Goal: Transaction & Acquisition: Purchase product/service

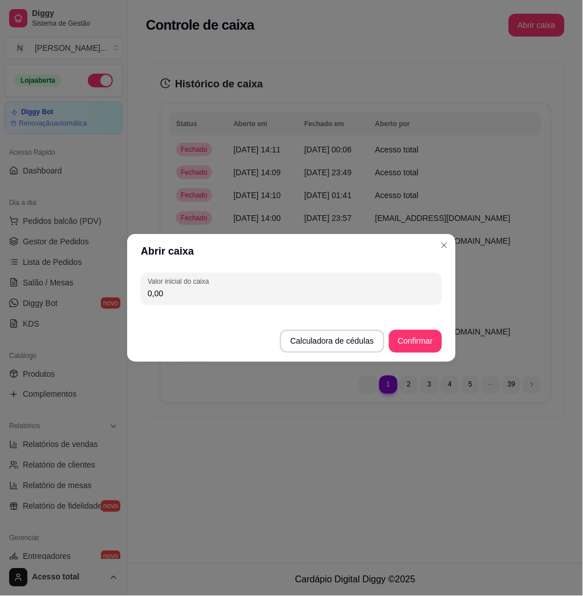
scroll to position [149, 0]
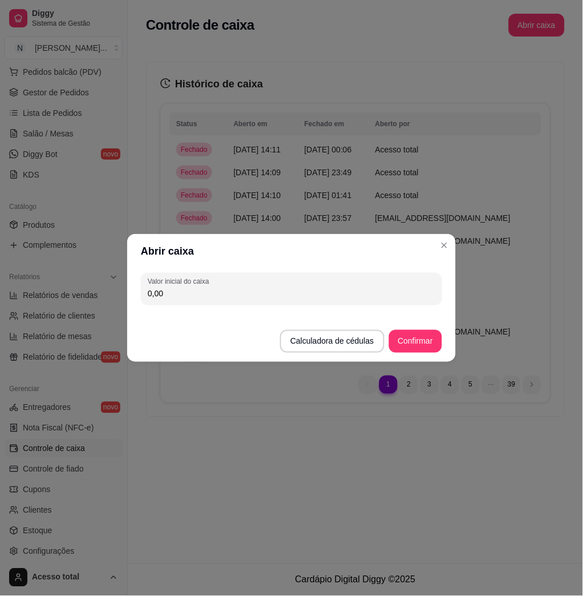
drag, startPoint x: 357, startPoint y: 300, endPoint x: 379, endPoint y: 277, distance: 31.1
click at [357, 298] on div "0,00" at bounding box center [292, 288] width 288 height 23
type input "199,30"
click at [439, 348] on button "Confirmar" at bounding box center [416, 341] width 52 height 22
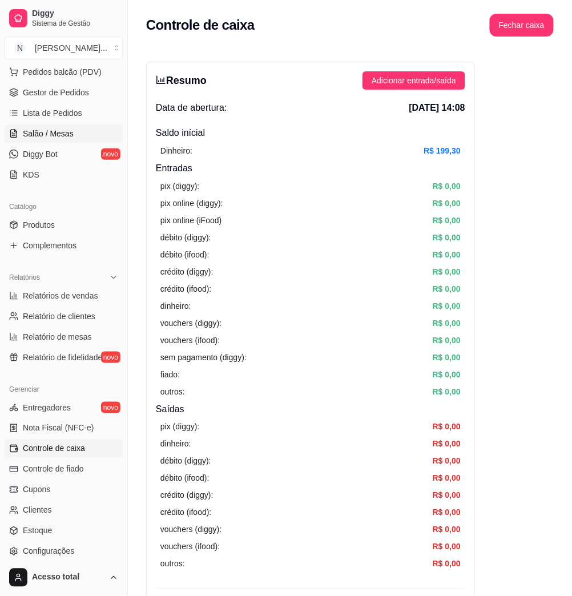
click at [75, 134] on link "Salão / Mesas" at bounding box center [64, 133] width 118 height 18
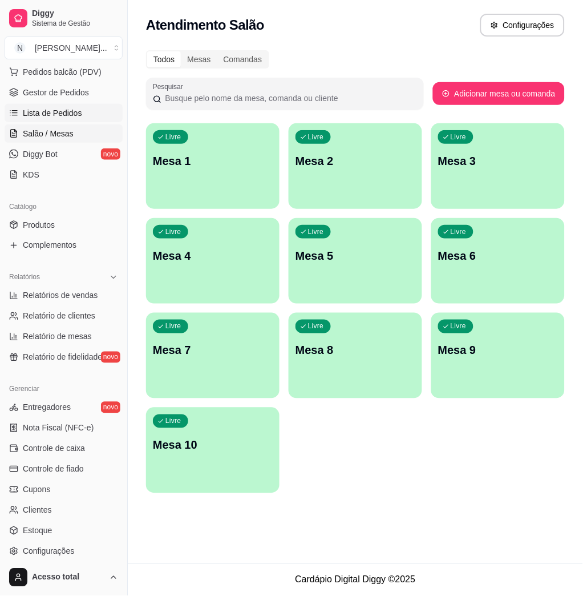
click at [62, 118] on span "Lista de Pedidos" at bounding box center [52, 112] width 59 height 11
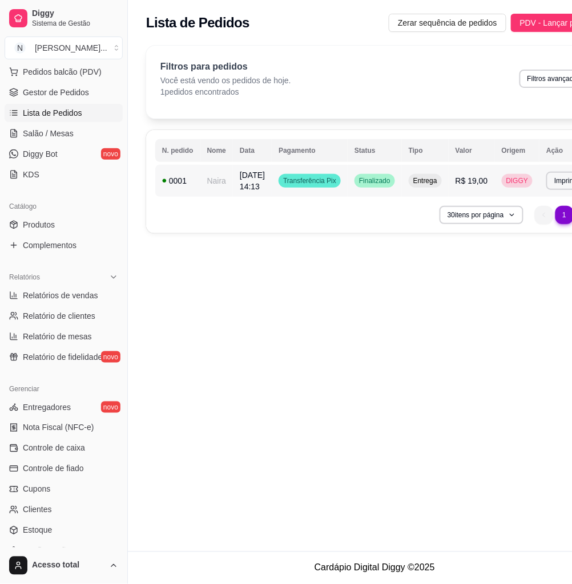
click at [196, 187] on td "0001" at bounding box center [177, 181] width 45 height 32
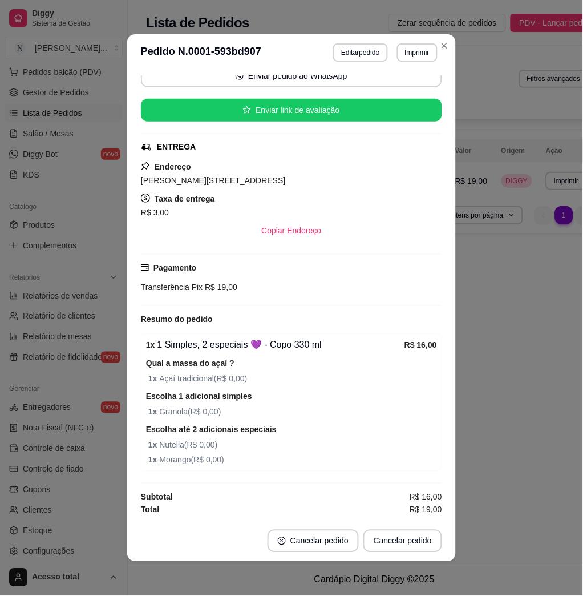
scroll to position [2, 0]
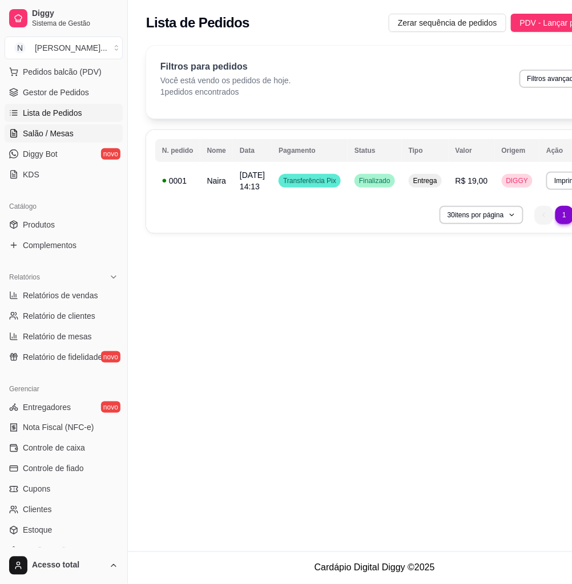
click at [74, 132] on link "Salão / Mesas" at bounding box center [64, 133] width 118 height 18
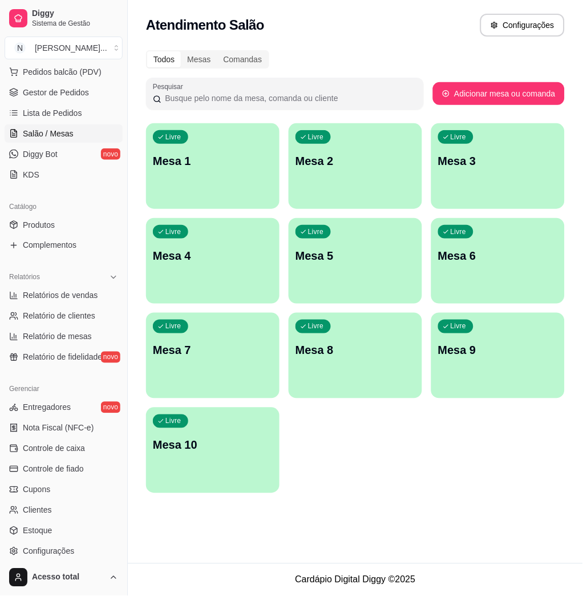
click at [257, 142] on div "Livre Mesa 1" at bounding box center [213, 159] width 134 height 72
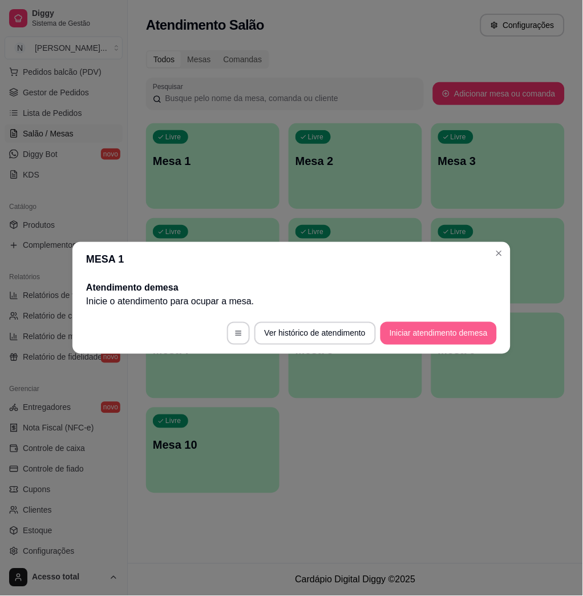
click at [430, 329] on button "Iniciar atendimento de mesa" at bounding box center [439, 333] width 116 height 23
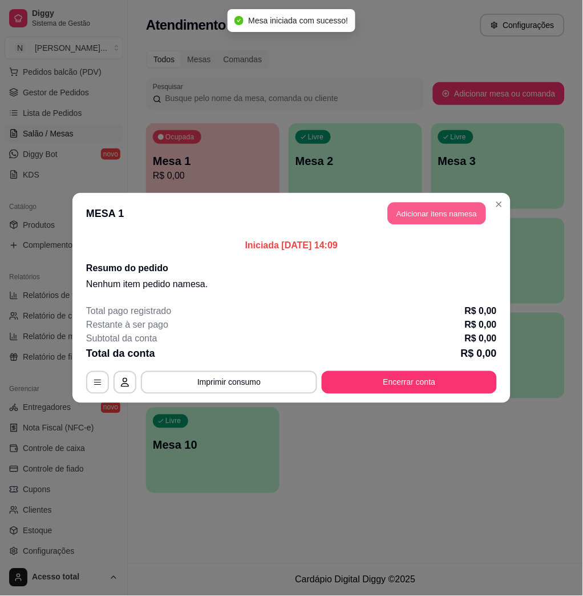
click at [466, 221] on button "Adicionar itens na mesa" at bounding box center [437, 214] width 98 height 22
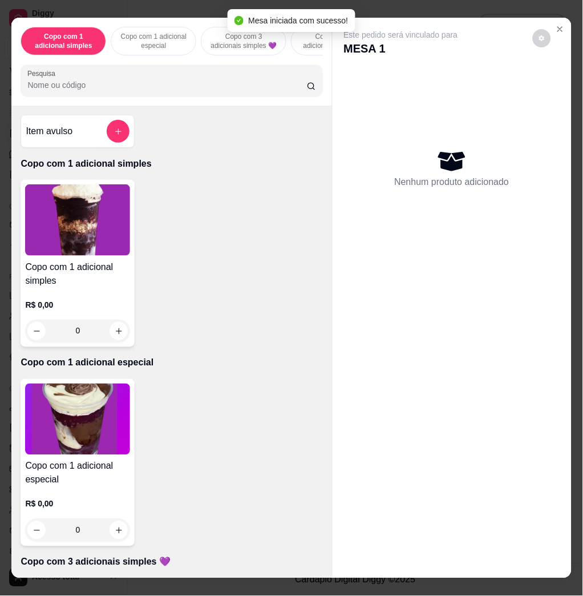
scroll to position [380, 0]
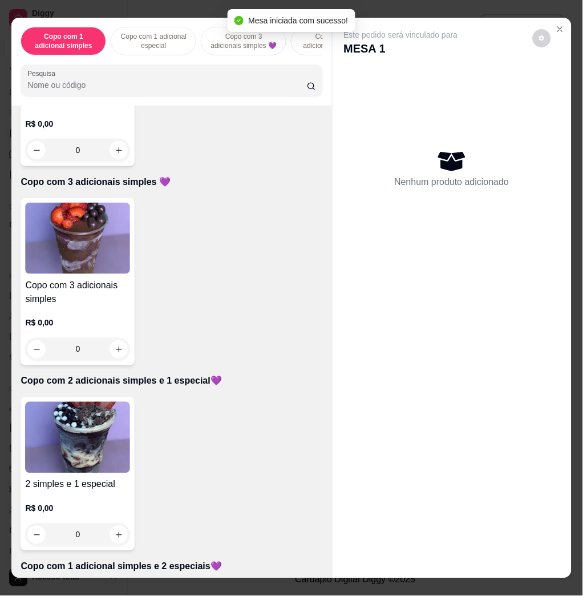
click at [112, 459] on img at bounding box center [77, 437] width 105 height 71
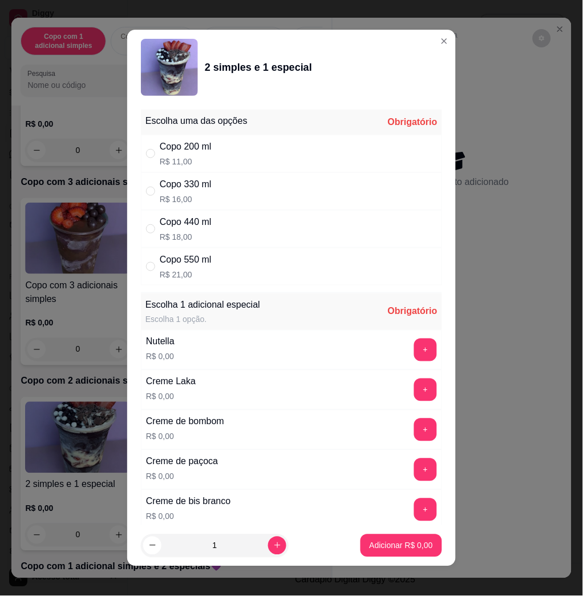
click at [243, 178] on div "Copo 330 ml R$ 16,00" at bounding box center [291, 191] width 301 height 38
radio input "true"
click at [415, 357] on button "+" at bounding box center [426, 350] width 22 height 22
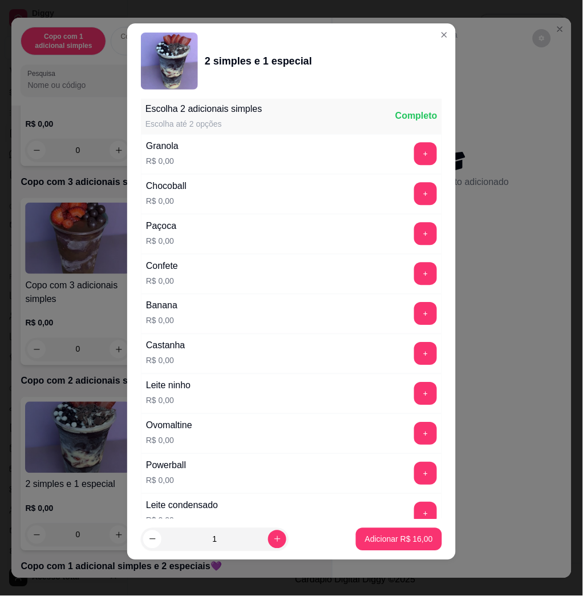
drag, startPoint x: 393, startPoint y: 409, endPoint x: 390, endPoint y: 400, distance: 9.6
click at [390, 409] on div "Leite ninho R$ 0,00 +" at bounding box center [291, 394] width 301 height 40
click at [415, 400] on button "+" at bounding box center [426, 394] width 22 height 22
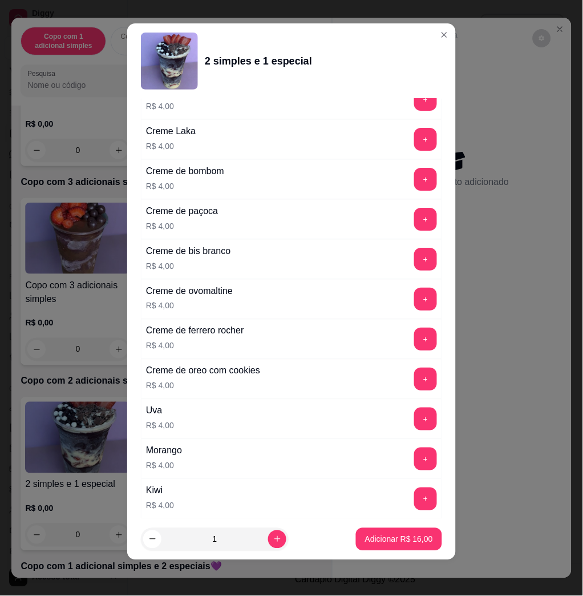
scroll to position [2801, 0]
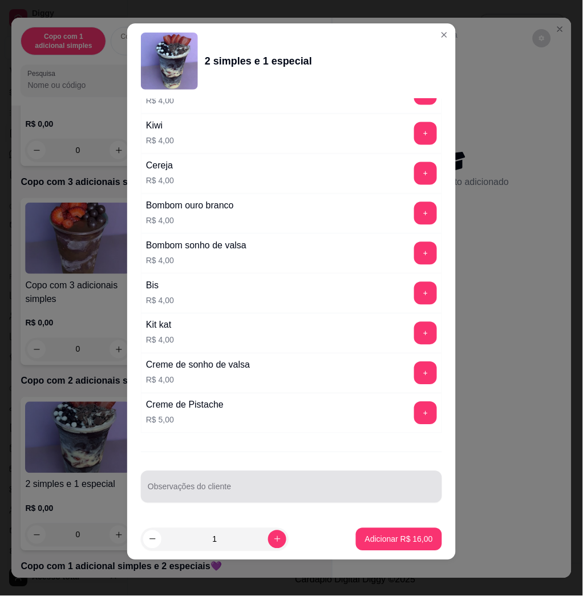
click at [338, 483] on div at bounding box center [292, 486] width 288 height 23
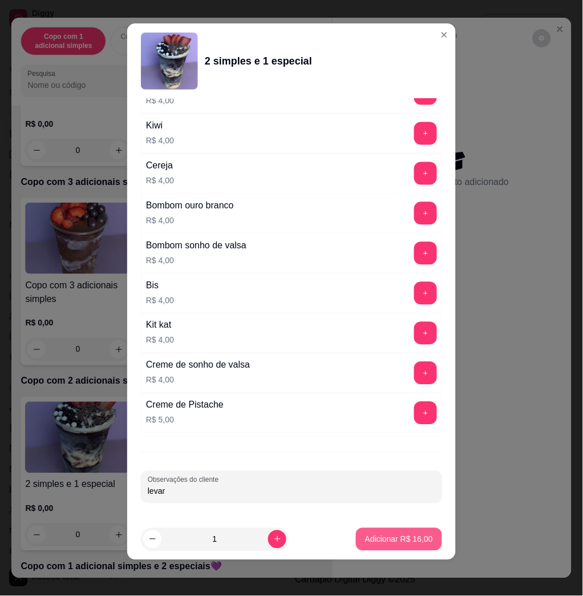
type input "levar"
click at [402, 531] on button "Adicionar R$ 16,00" at bounding box center [399, 539] width 86 height 23
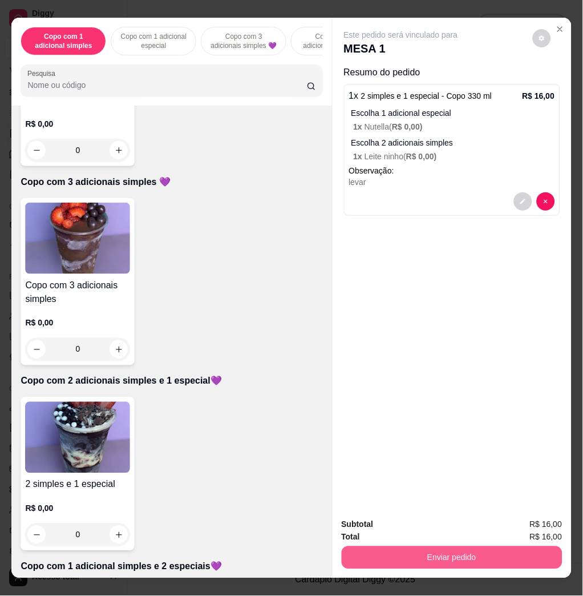
click at [466, 561] on button "Enviar pedido" at bounding box center [452, 557] width 221 height 23
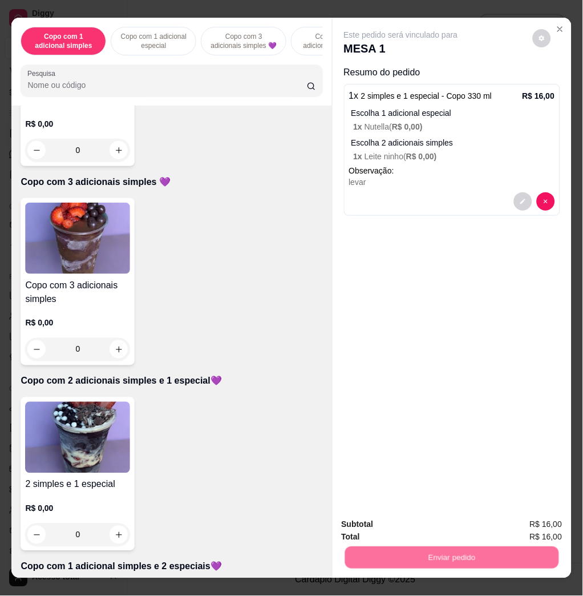
click at [441, 527] on button "Não registrar e enviar pedido" at bounding box center [413, 524] width 119 height 22
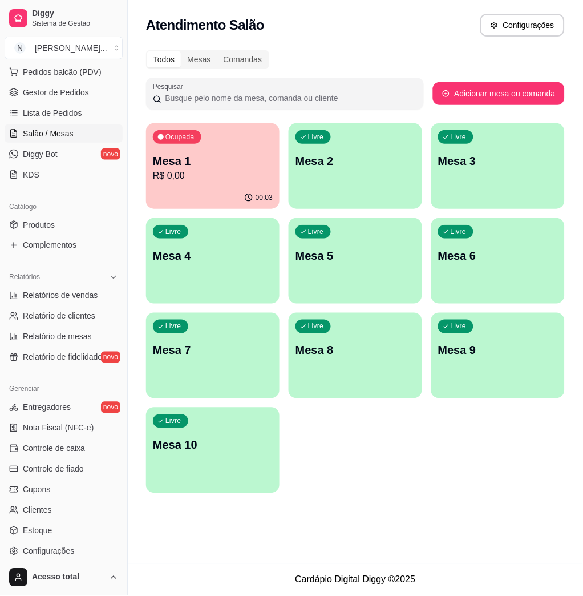
click at [243, 159] on p "Mesa 1" at bounding box center [213, 161] width 120 height 16
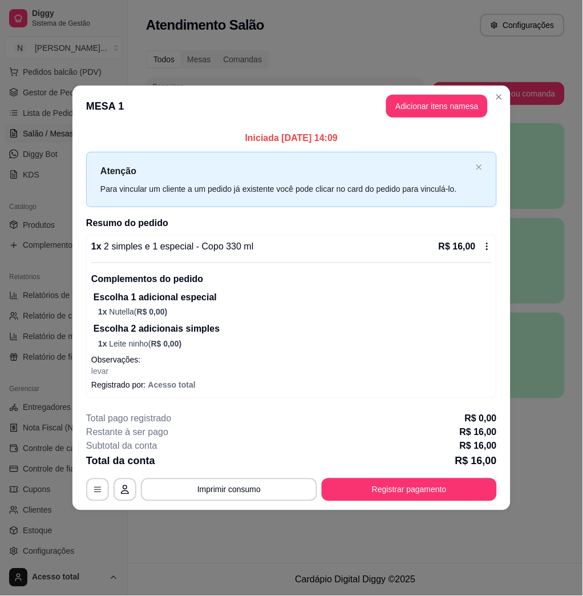
click at [418, 101] on button "Adicionar itens na mesa" at bounding box center [437, 106] width 102 height 23
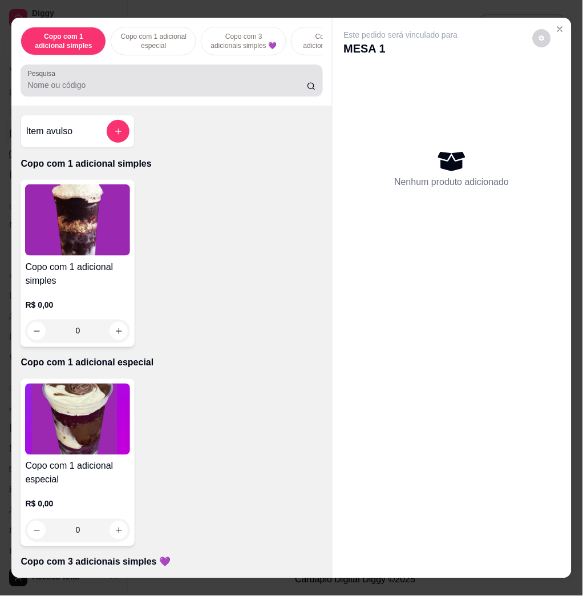
click at [177, 76] on div at bounding box center [171, 80] width 288 height 23
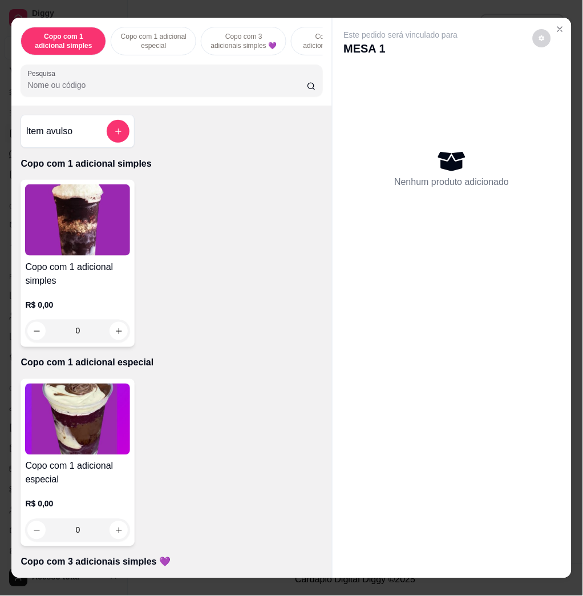
click at [183, 75] on div at bounding box center [171, 80] width 288 height 23
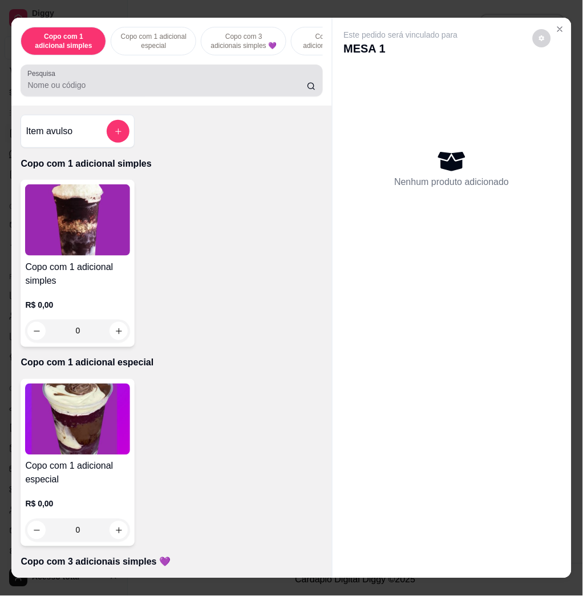
click at [183, 75] on div at bounding box center [171, 80] width 288 height 23
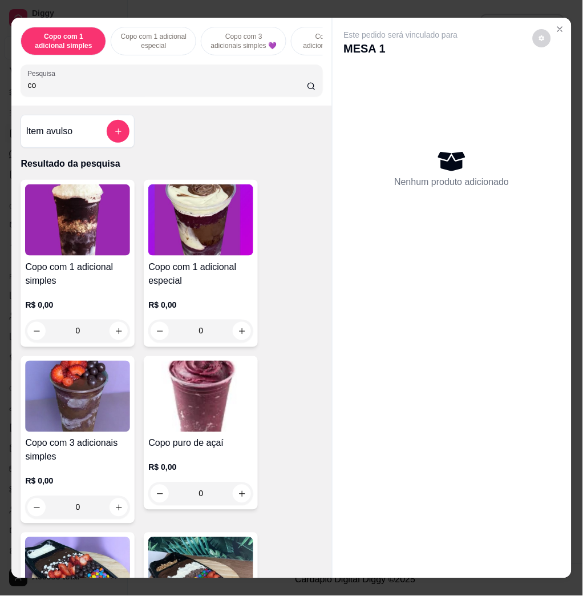
type input "c"
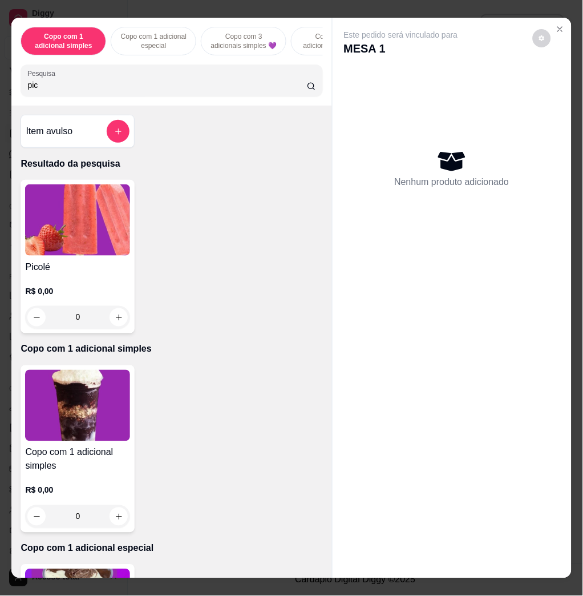
type input "pic"
click at [40, 233] on img at bounding box center [77, 219] width 105 height 71
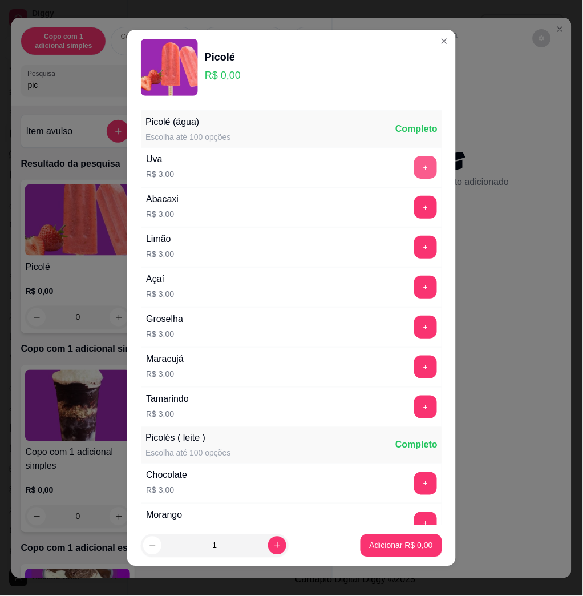
click at [414, 169] on button "+" at bounding box center [425, 167] width 23 height 23
click at [414, 160] on button "+" at bounding box center [425, 167] width 23 height 23
click at [398, 551] on button "Adicionar R$ 6,00" at bounding box center [401, 545] width 79 height 22
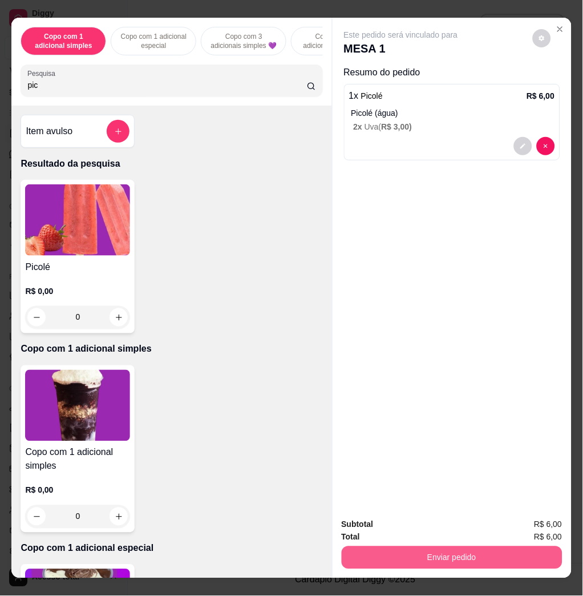
click at [441, 553] on button "Enviar pedido" at bounding box center [452, 557] width 221 height 23
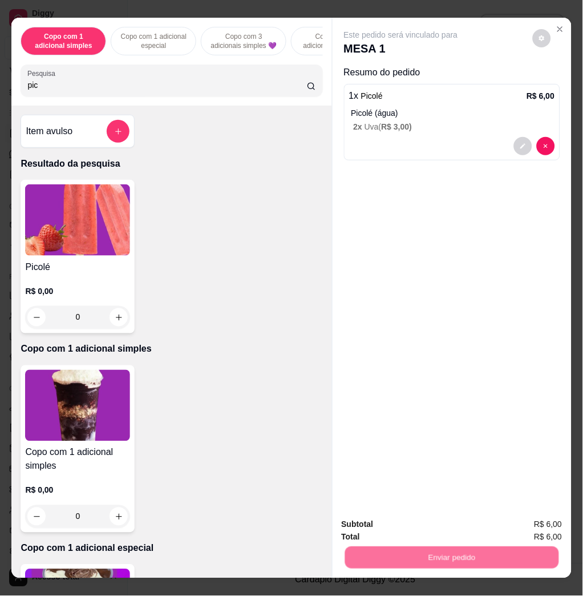
click at [398, 530] on button "Não registrar e enviar pedido" at bounding box center [413, 524] width 119 height 22
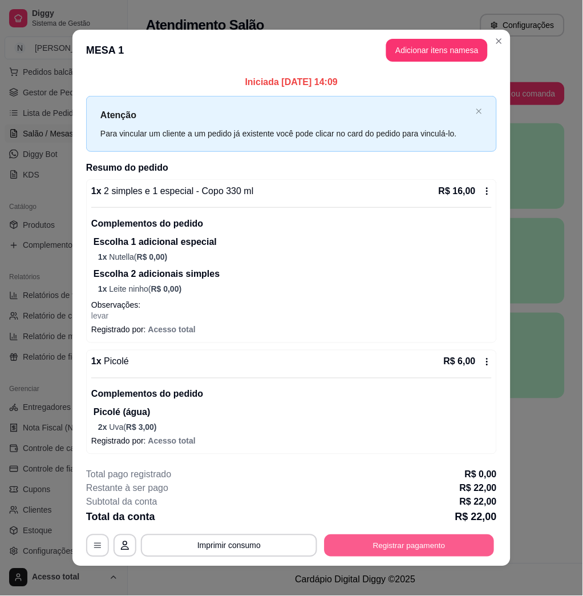
click at [458, 540] on button "Registrar pagamento" at bounding box center [410, 545] width 170 height 22
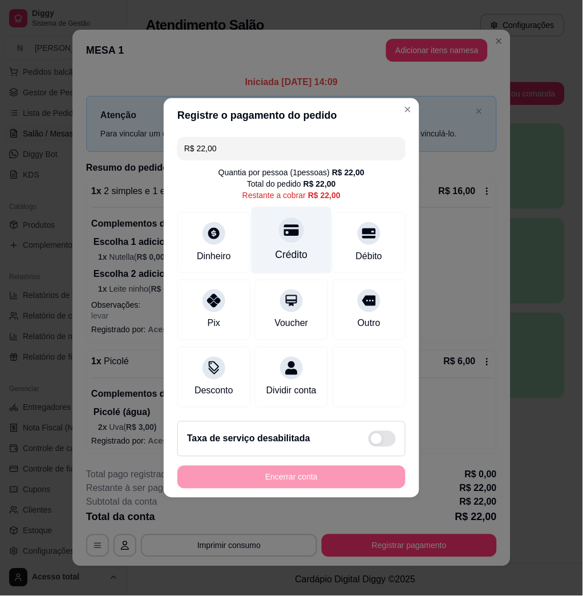
click at [288, 248] on div "Crédito" at bounding box center [292, 255] width 33 height 15
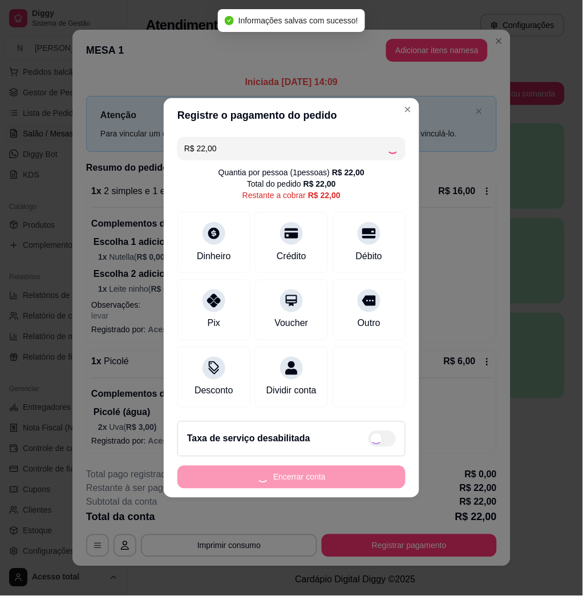
type input "R$ 0,00"
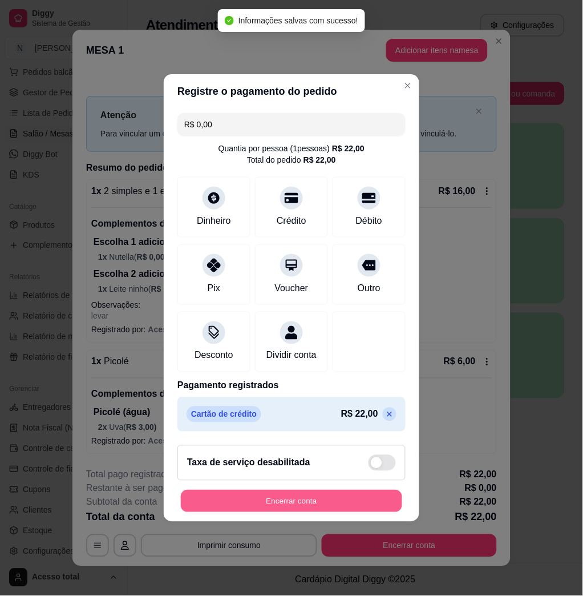
click at [338, 510] on button "Encerrar conta" at bounding box center [291, 501] width 221 height 22
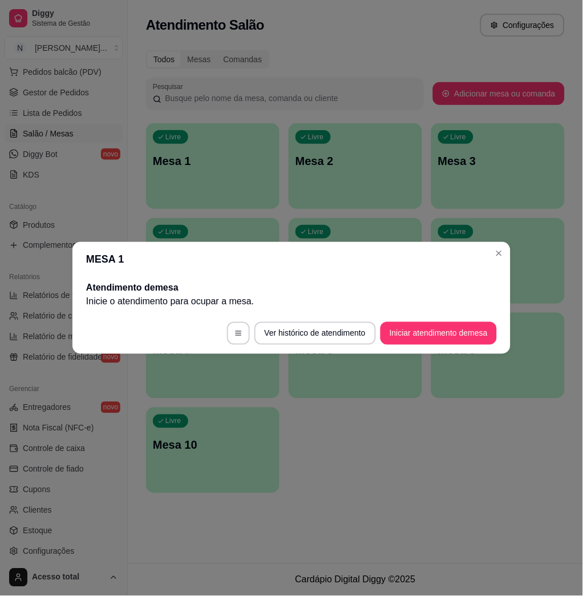
drag, startPoint x: 505, startPoint y: 261, endPoint x: 496, endPoint y: 252, distance: 12.1
click at [504, 260] on section "MESA 1 Atendimento de mesa Inicie o atendimento para ocupar a mesa . Ver histór…" at bounding box center [291, 298] width 438 height 112
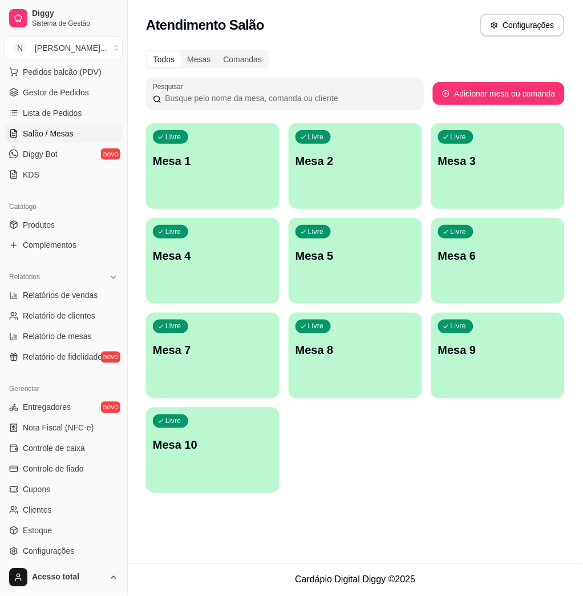
scroll to position [0, 0]
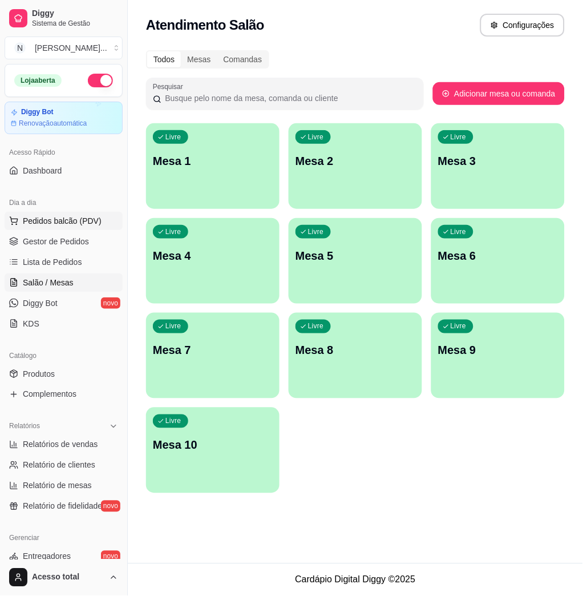
click at [74, 224] on span "Pedidos balcão (PDV)" at bounding box center [62, 220] width 79 height 11
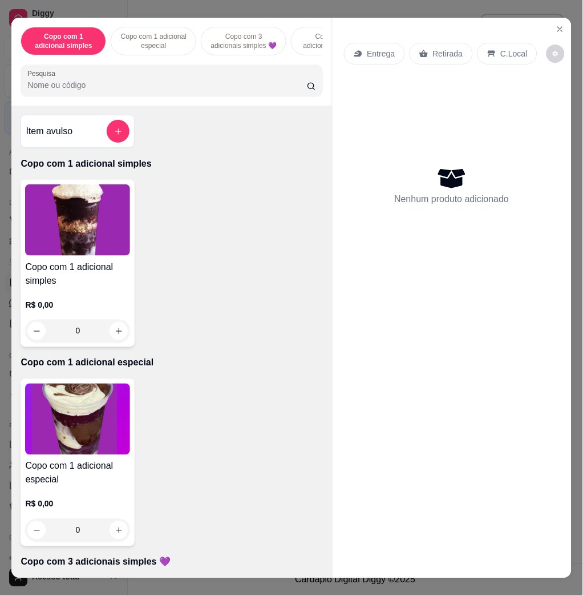
click at [128, 89] on input "Pesquisa" at bounding box center [167, 84] width 280 height 11
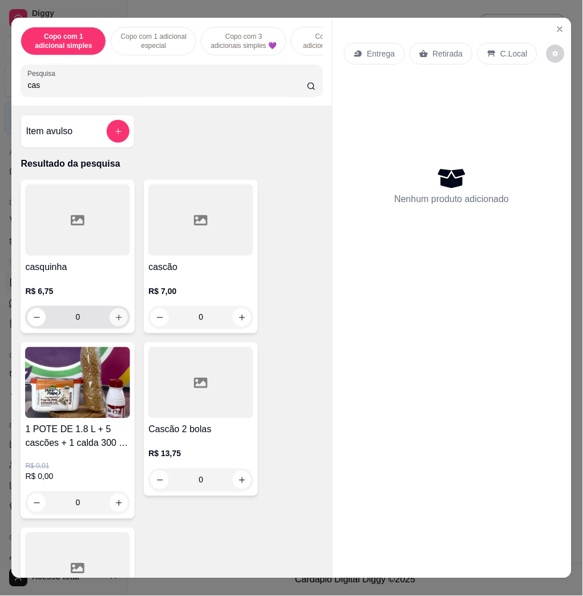
type input "cas"
click at [117, 320] on button "increase-product-quantity" at bounding box center [119, 317] width 18 height 18
type input "1"
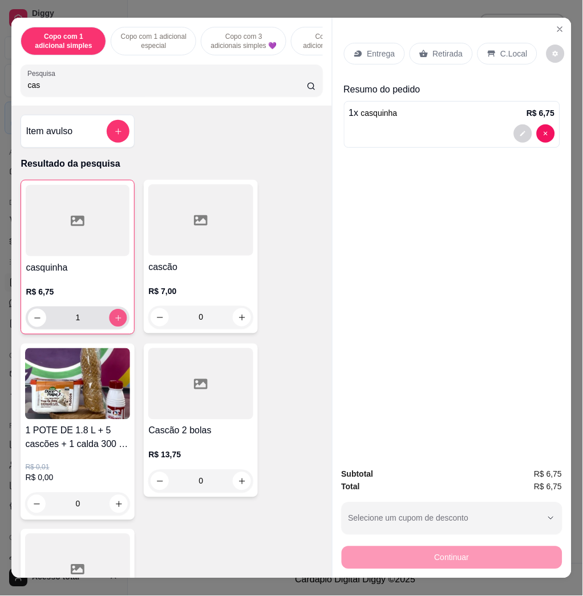
click at [117, 320] on button "increase-product-quantity" at bounding box center [119, 318] width 18 height 18
type input "2"
click at [507, 48] on p "C.Local" at bounding box center [514, 53] width 27 height 11
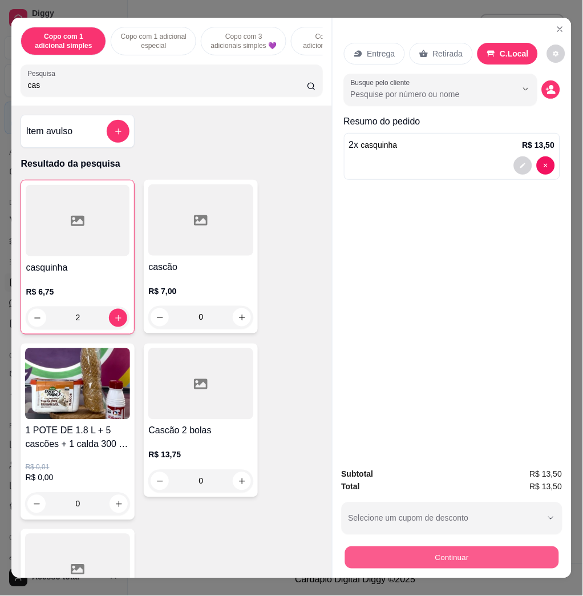
click at [455, 551] on button "Continuar" at bounding box center [452, 557] width 214 height 22
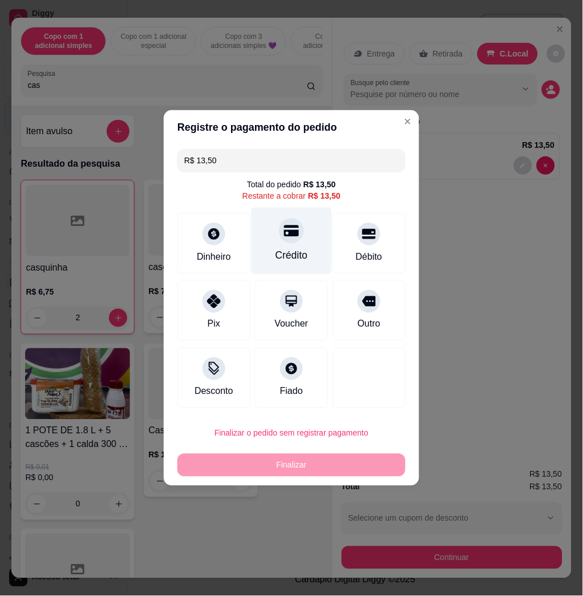
click at [302, 224] on div "Crédito" at bounding box center [292, 241] width 80 height 67
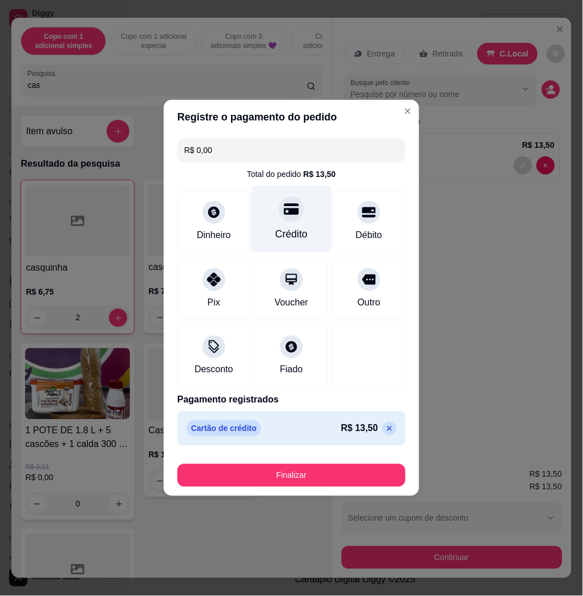
type input "R$ 0,00"
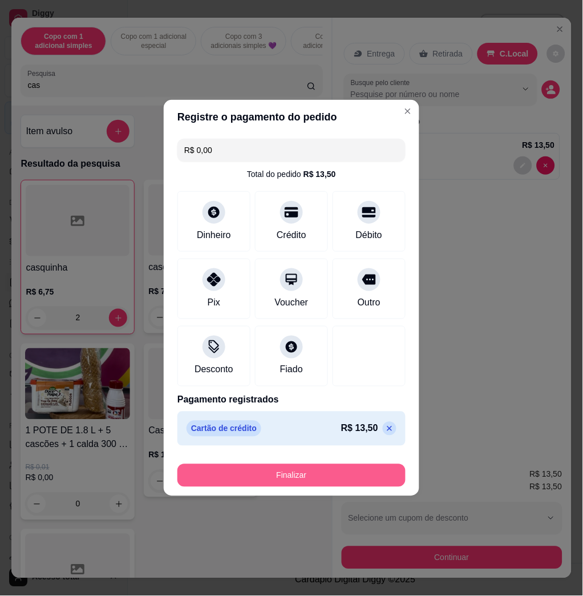
click at [331, 481] on button "Finalizar" at bounding box center [291, 475] width 228 height 23
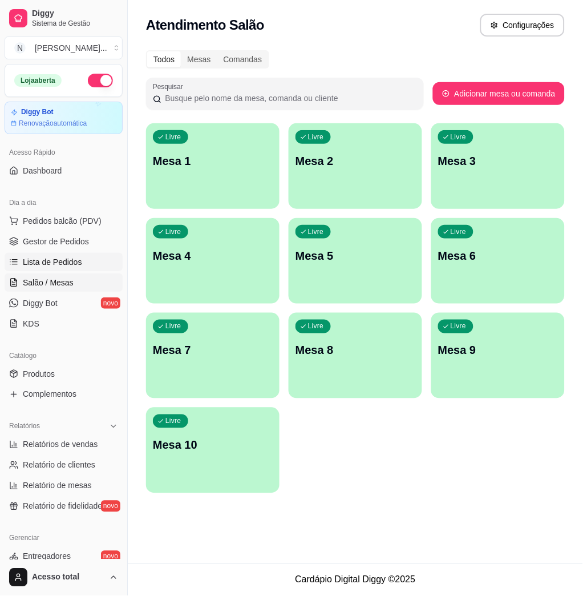
click at [29, 258] on span "Lista de Pedidos" at bounding box center [52, 261] width 59 height 11
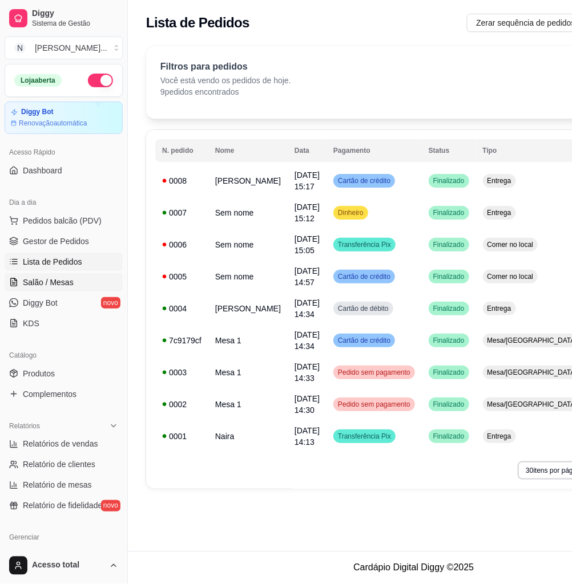
click at [51, 285] on span "Salão / Mesas" at bounding box center [48, 282] width 51 height 11
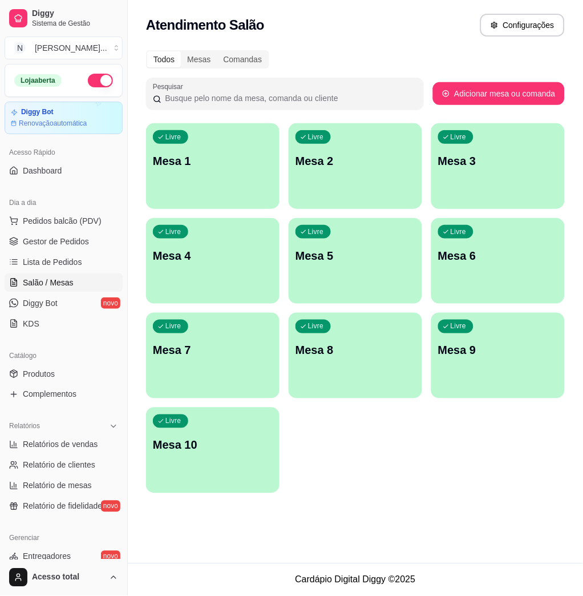
drag, startPoint x: 1, startPoint y: 324, endPoint x: 353, endPoint y: 452, distance: 375.3
click at [354, 452] on div "Livre Mesa 1 Livre Mesa 2 Livre Mesa 3 Livre Mesa 4 Livre Mesa 5 Livre Mesa 6 L…" at bounding box center [355, 308] width 419 height 370
click at [49, 219] on span "Pedidos balcão (PDV)" at bounding box center [62, 220] width 79 height 11
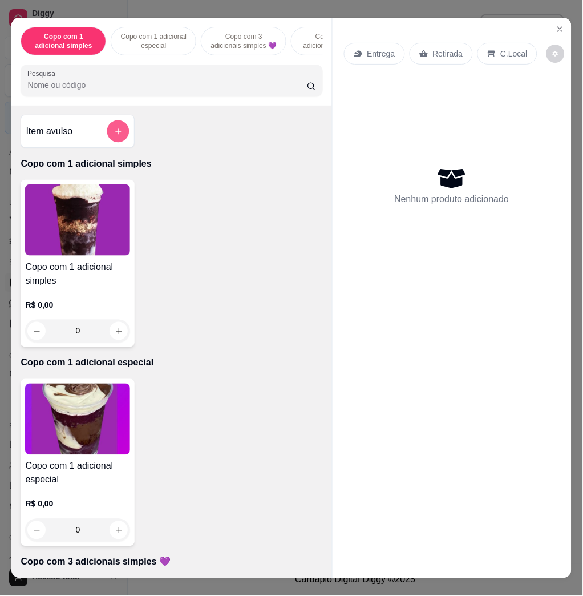
click at [115, 134] on icon "add-separate-item" at bounding box center [118, 131] width 6 height 6
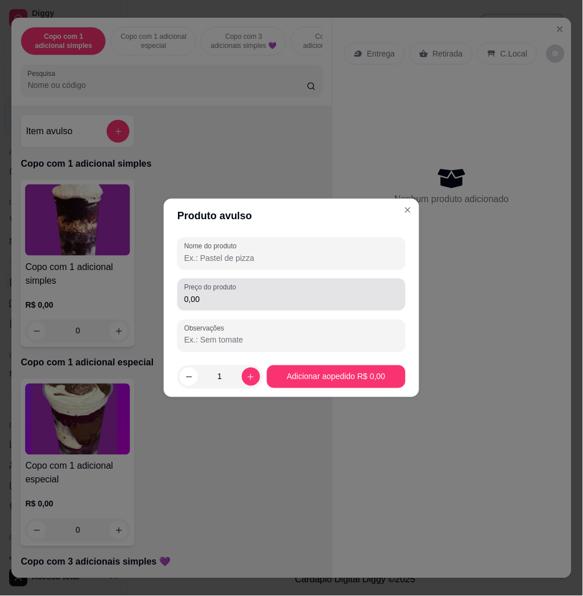
click at [301, 290] on div "0,00" at bounding box center [291, 294] width 215 height 23
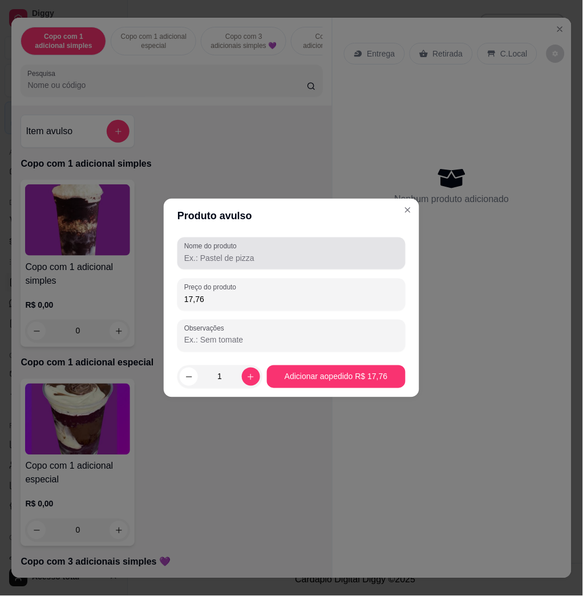
type input "17,76"
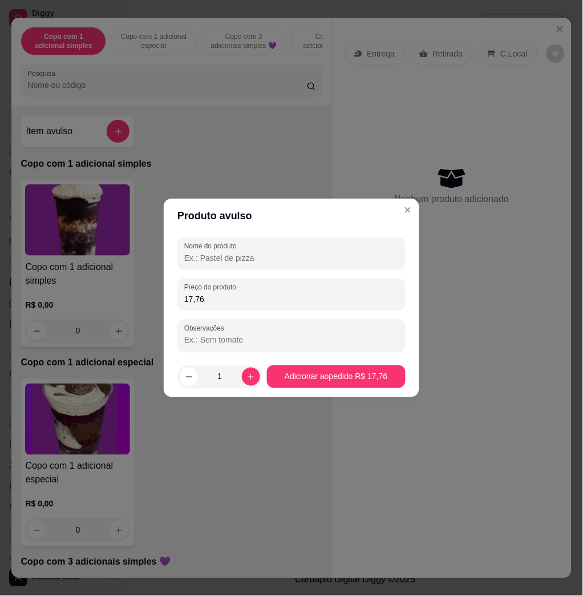
click at [298, 260] on input "Nome do produto" at bounding box center [291, 257] width 215 height 11
type input "k"
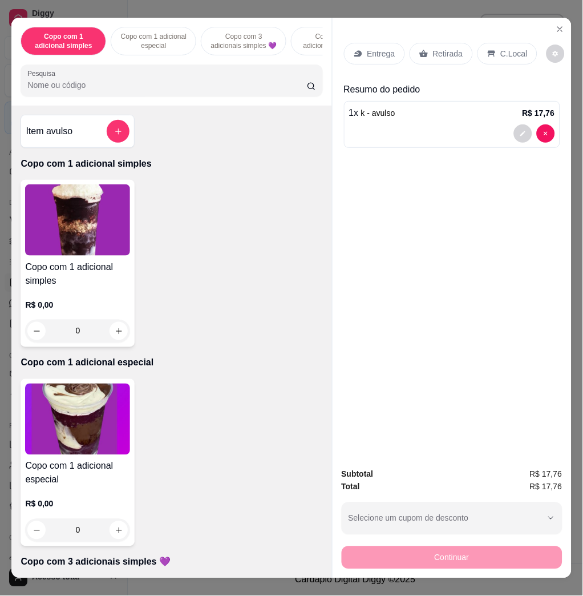
click at [501, 48] on p "C.Local" at bounding box center [514, 53] width 27 height 11
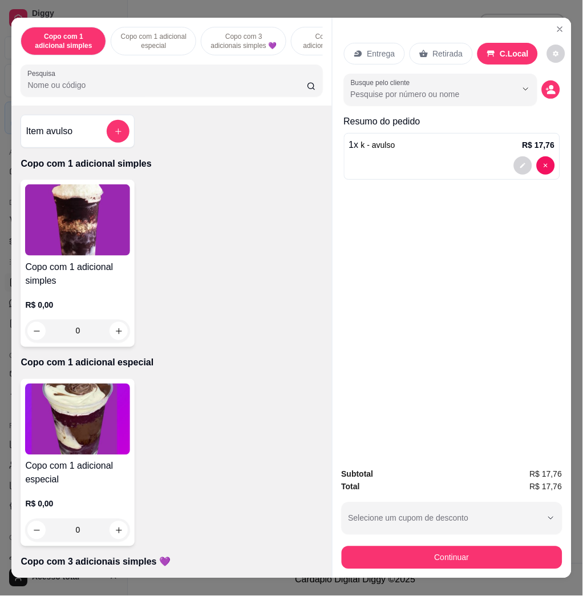
click at [510, 543] on div "Continuar" at bounding box center [452, 556] width 221 height 26
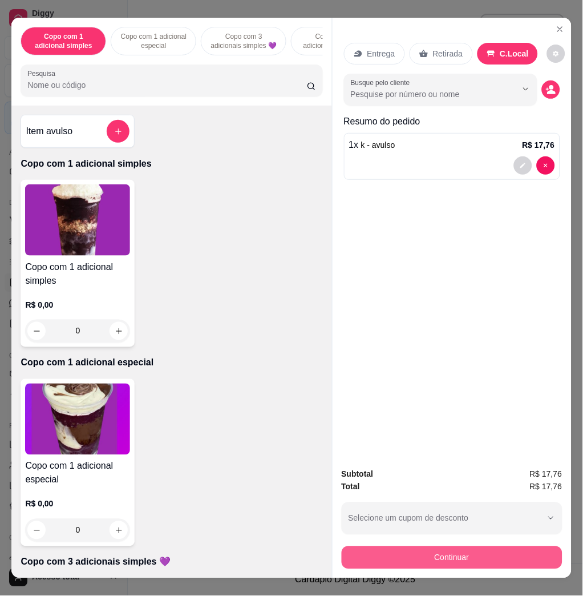
click at [498, 556] on button "Continuar" at bounding box center [452, 557] width 221 height 23
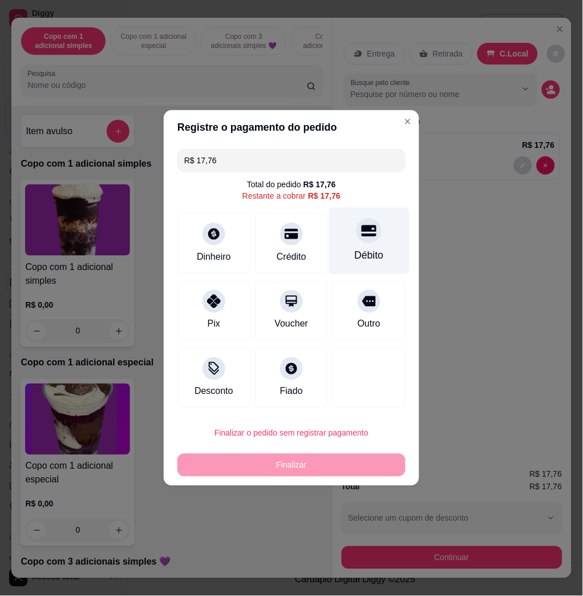
click at [368, 247] on div "Débito" at bounding box center [369, 241] width 80 height 67
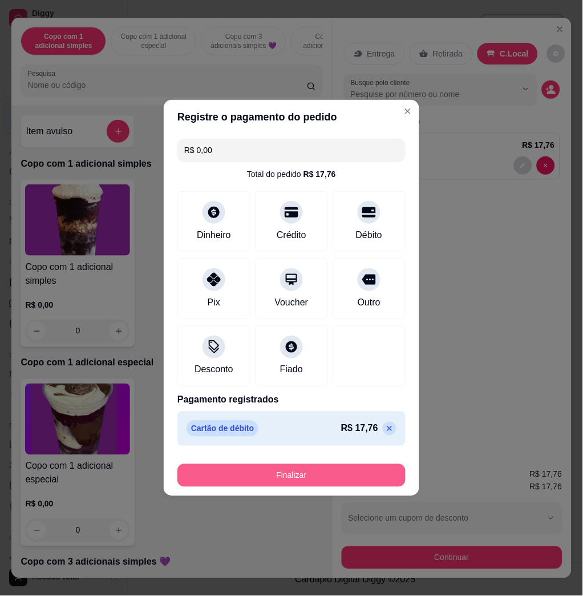
click at [363, 482] on button "Finalizar" at bounding box center [291, 475] width 228 height 23
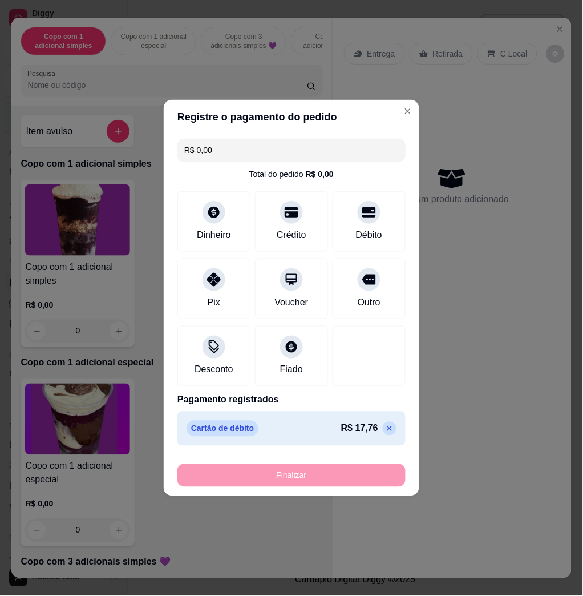
type input "-R$ 17,76"
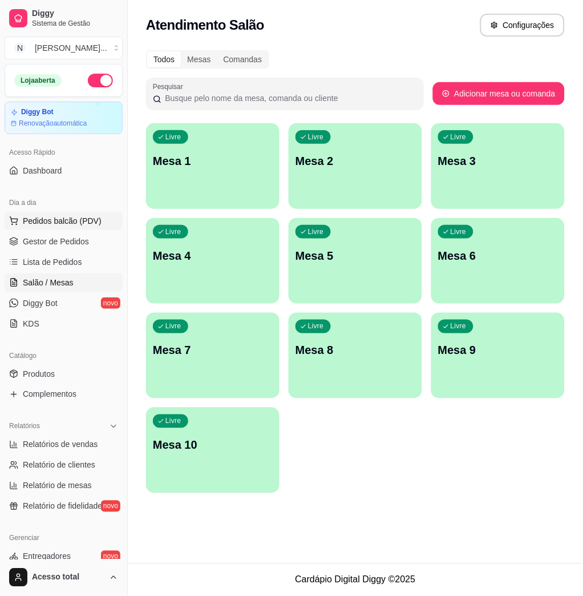
click at [69, 224] on span "Pedidos balcão (PDV)" at bounding box center [62, 220] width 79 height 11
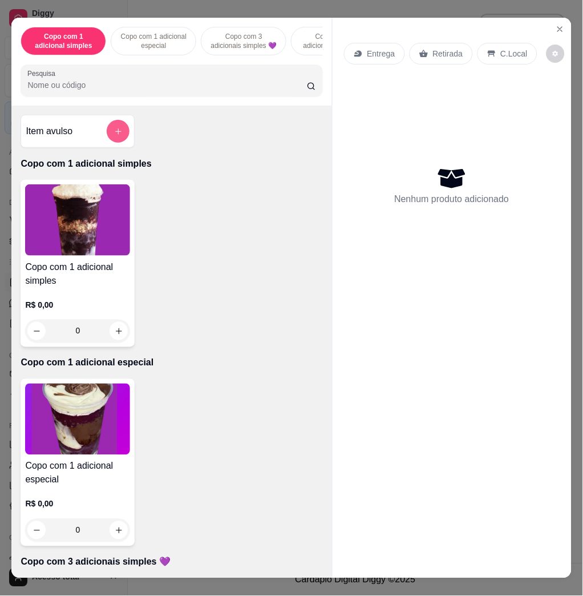
click at [107, 138] on button "add-separate-item" at bounding box center [118, 131] width 23 height 23
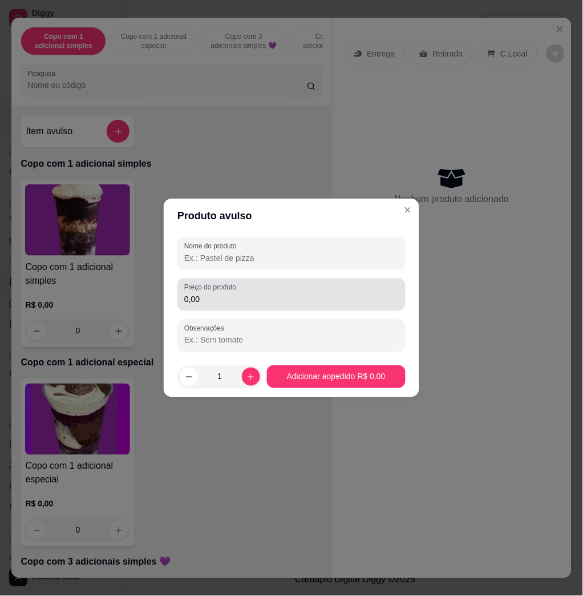
click at [206, 292] on div "0,00" at bounding box center [291, 294] width 215 height 23
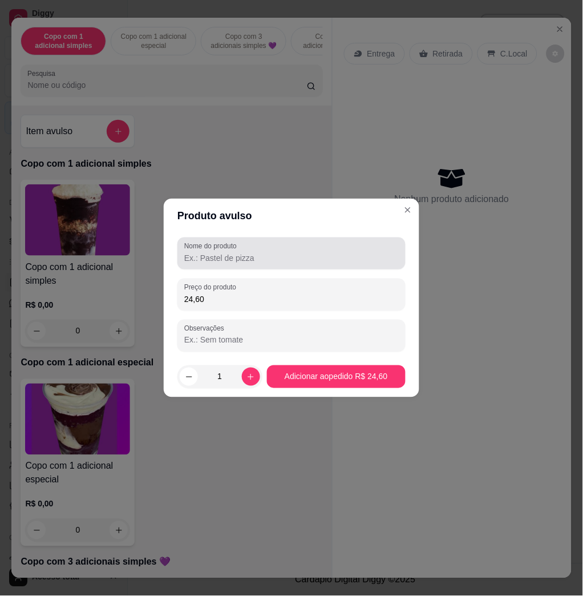
type input "24,60"
click at [268, 260] on input "Nome do produto" at bounding box center [291, 257] width 215 height 11
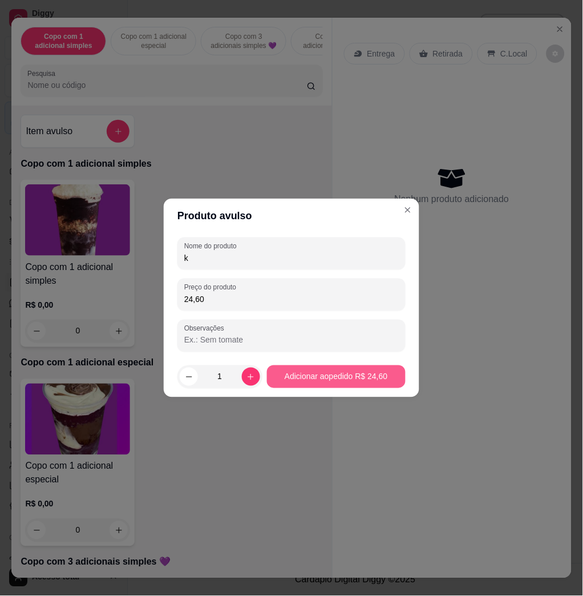
type input "k"
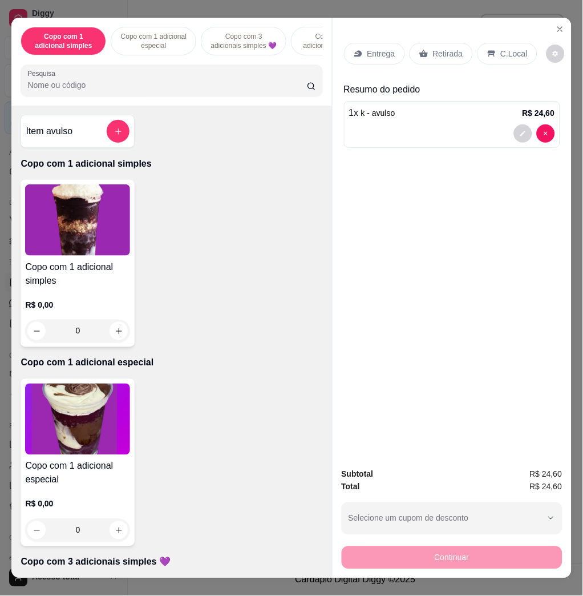
click at [495, 57] on div "C.Local" at bounding box center [508, 54] width 60 height 22
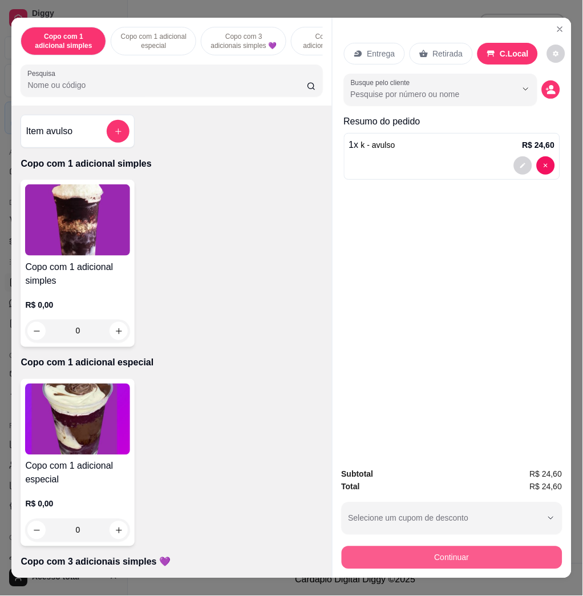
click at [475, 556] on button "Continuar" at bounding box center [452, 557] width 221 height 23
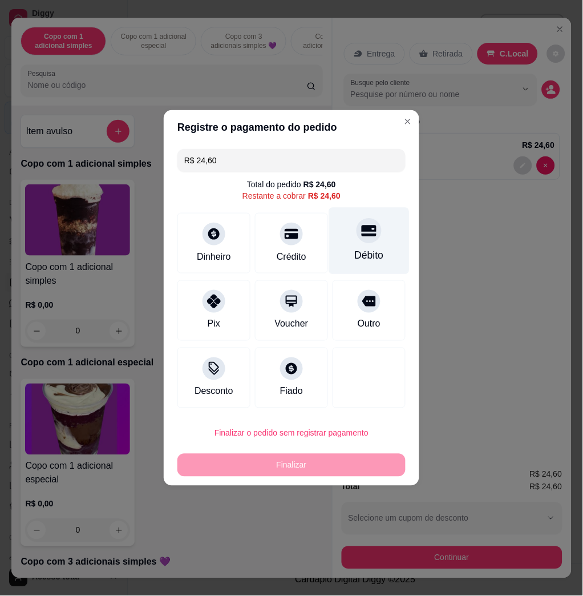
click at [342, 260] on div "Débito" at bounding box center [369, 241] width 80 height 67
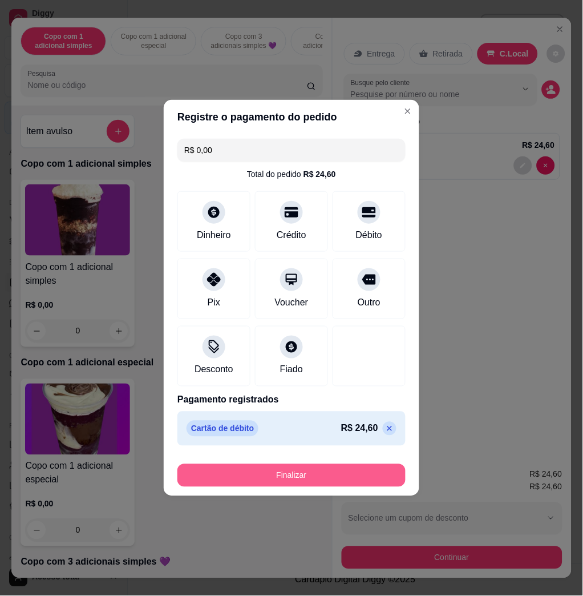
click at [328, 475] on button "Finalizar" at bounding box center [291, 475] width 228 height 23
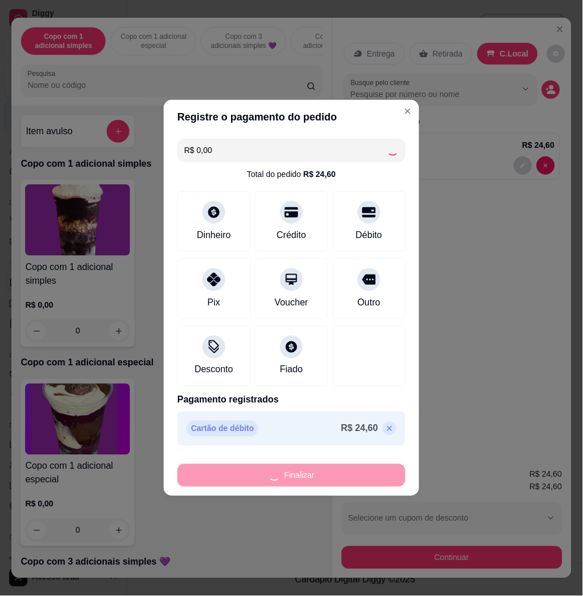
type input "-R$ 24,60"
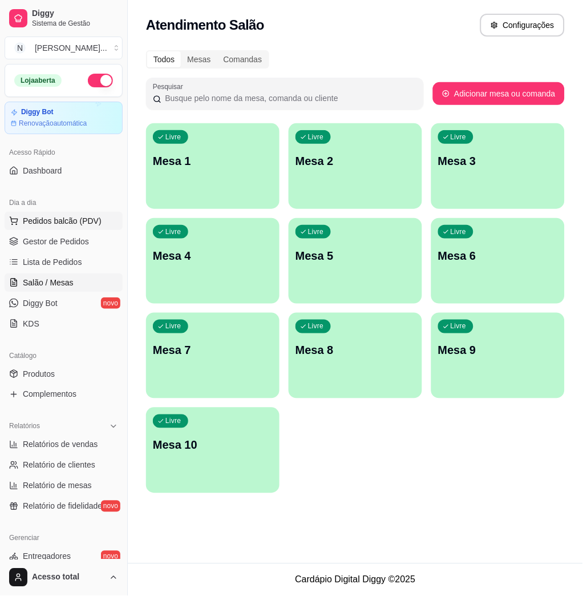
click at [39, 225] on span "Pedidos balcão (PDV)" at bounding box center [62, 220] width 79 height 11
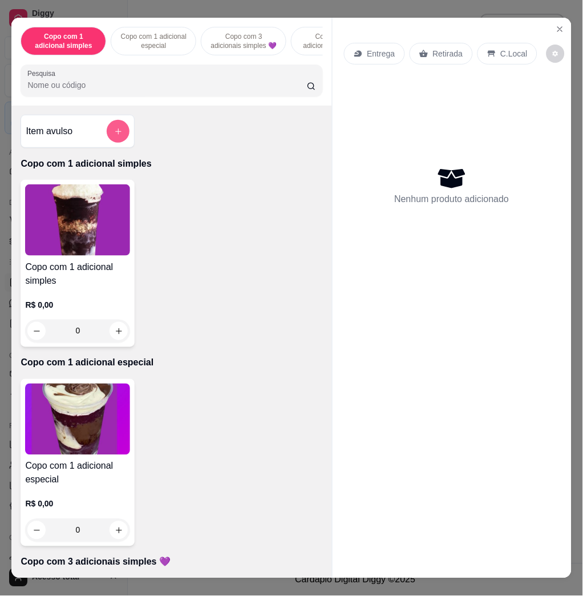
click at [113, 143] on button "add-separate-item" at bounding box center [118, 131] width 23 height 23
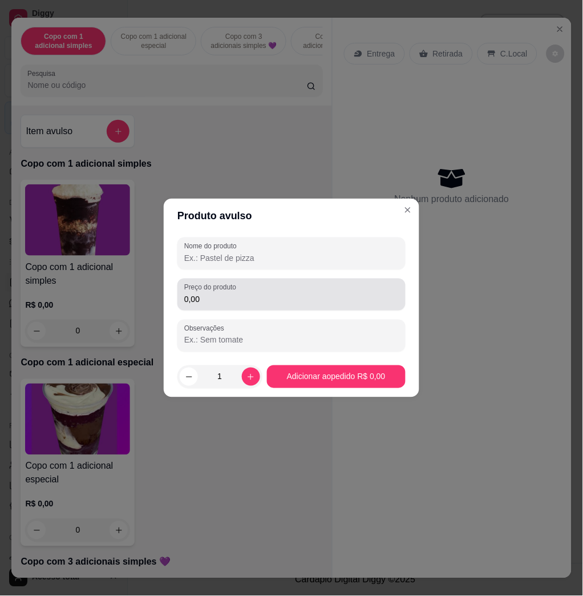
click at [266, 310] on div "Preço do produto 0,00" at bounding box center [291, 294] width 228 height 32
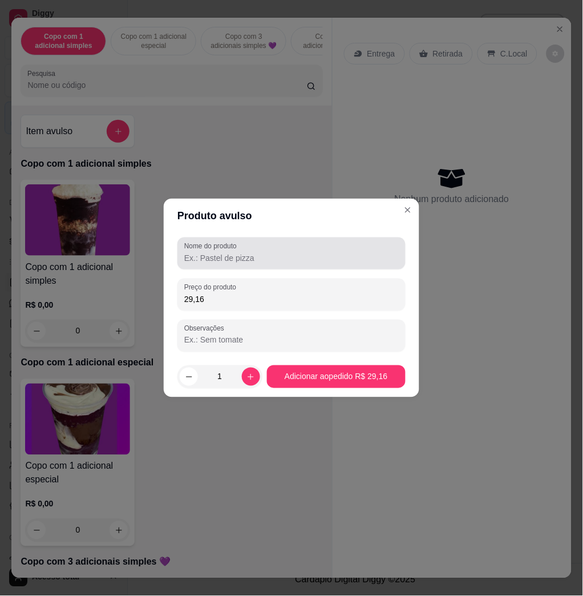
type input "29,16"
click at [200, 261] on input "Nome do produto" at bounding box center [291, 257] width 215 height 11
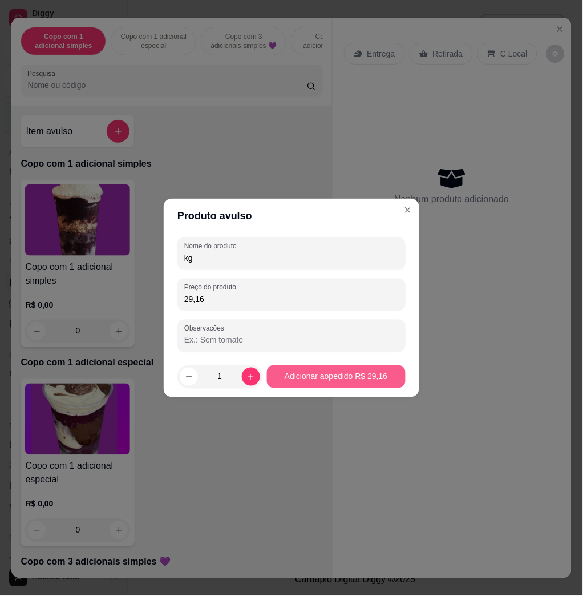
type input "kg"
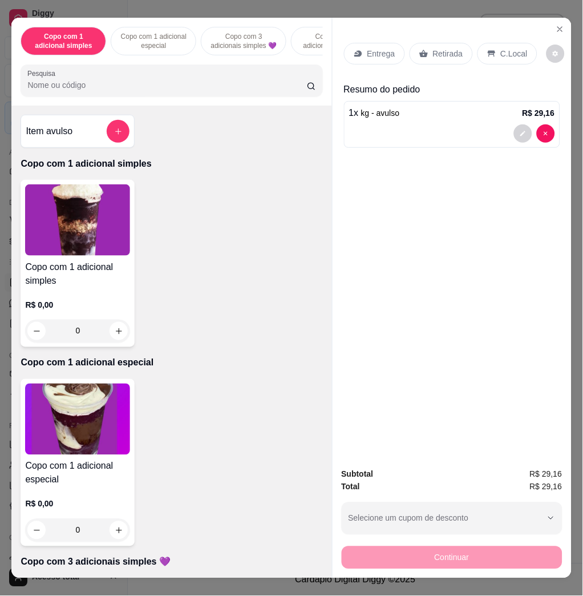
click at [488, 51] on icon at bounding box center [491, 54] width 7 height 6
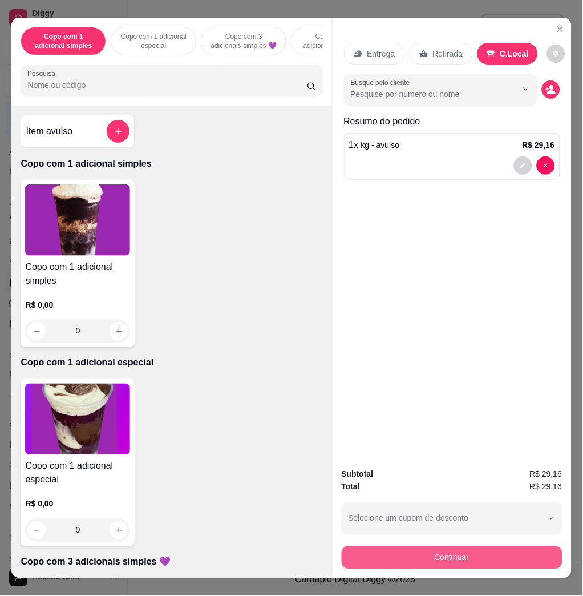
click at [442, 555] on button "Continuar" at bounding box center [452, 557] width 221 height 23
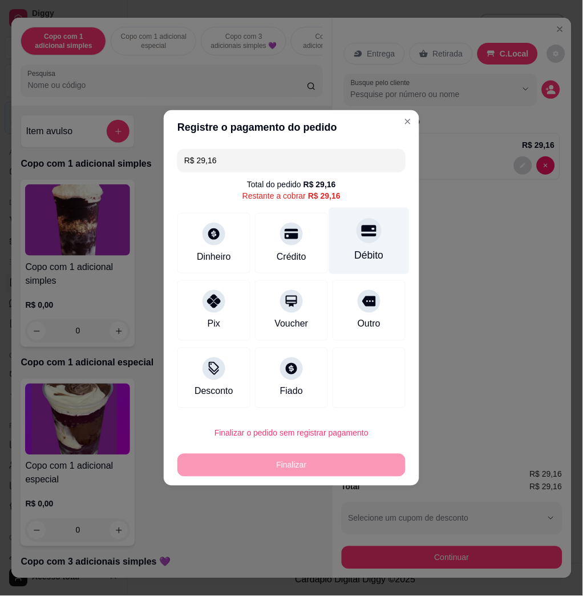
click at [345, 242] on div "Débito" at bounding box center [369, 241] width 80 height 67
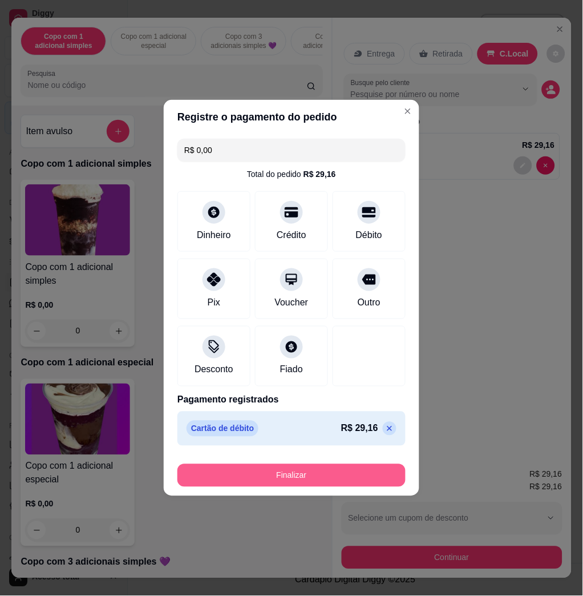
click at [354, 486] on button "Finalizar" at bounding box center [291, 475] width 228 height 23
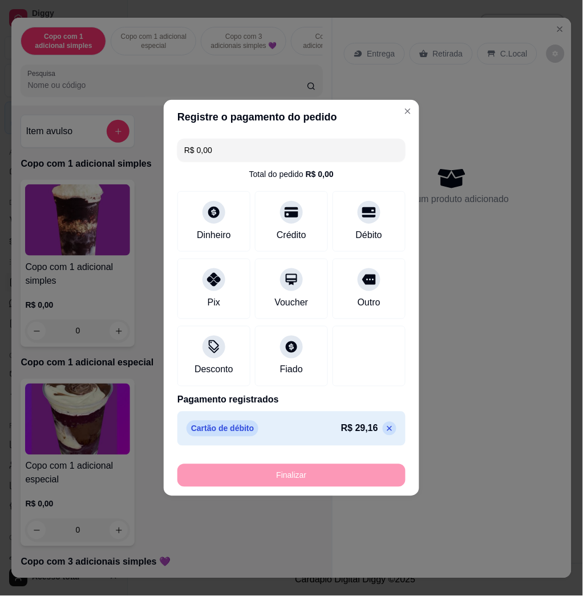
type input "-R$ 29,16"
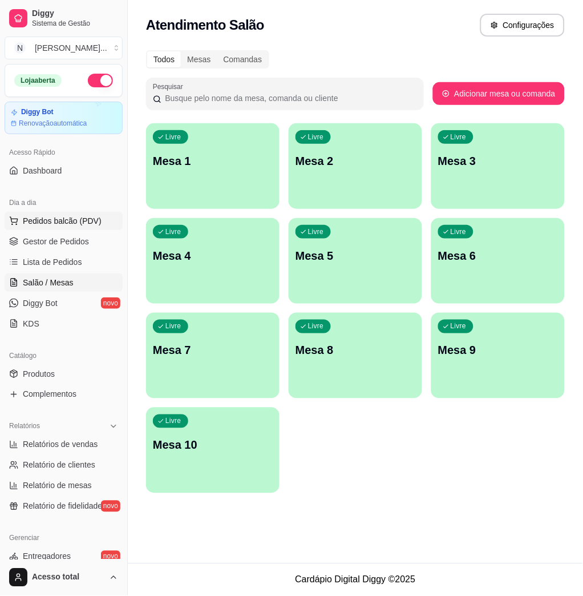
click at [88, 214] on button "Pedidos balcão (PDV)" at bounding box center [64, 221] width 118 height 18
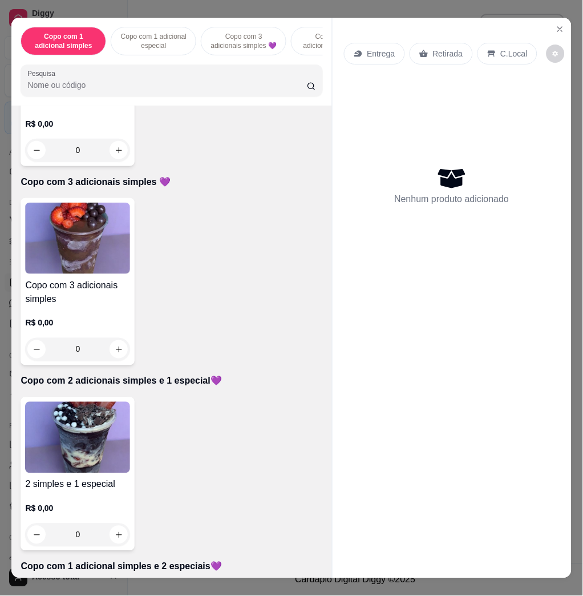
scroll to position [456, 0]
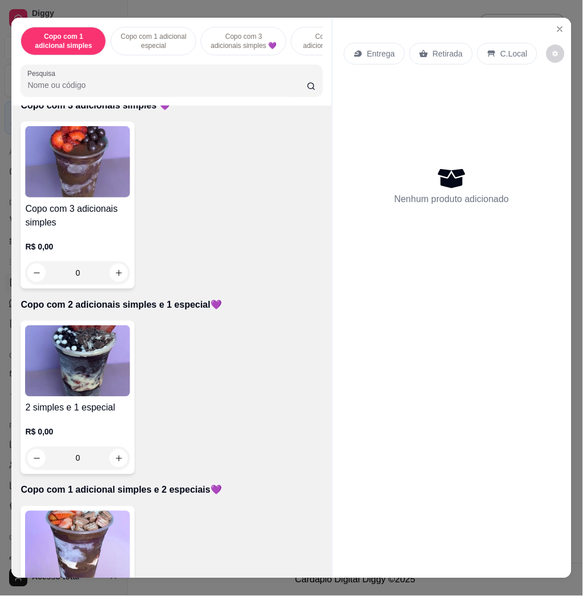
click at [83, 355] on img at bounding box center [77, 360] width 105 height 71
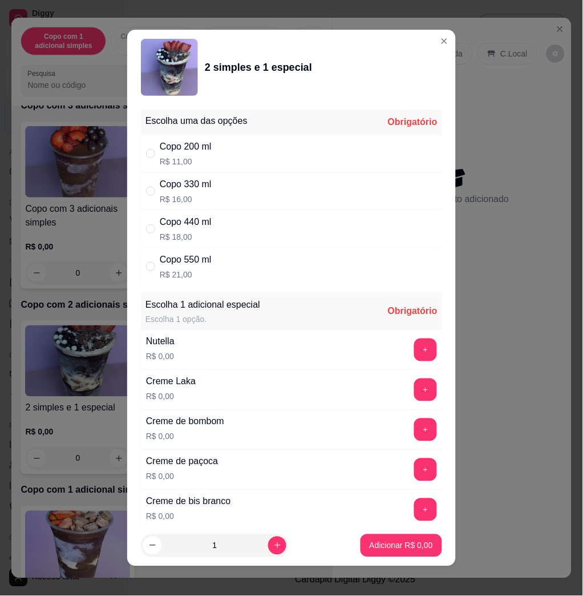
click at [189, 258] on div "Copo 550 ml" at bounding box center [186, 260] width 52 height 14
radio input "true"
click at [414, 355] on button "+" at bounding box center [425, 349] width 23 height 23
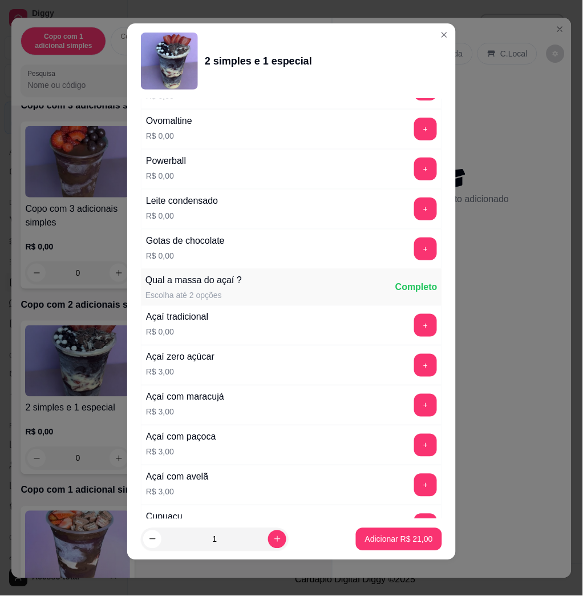
scroll to position [1137, 0]
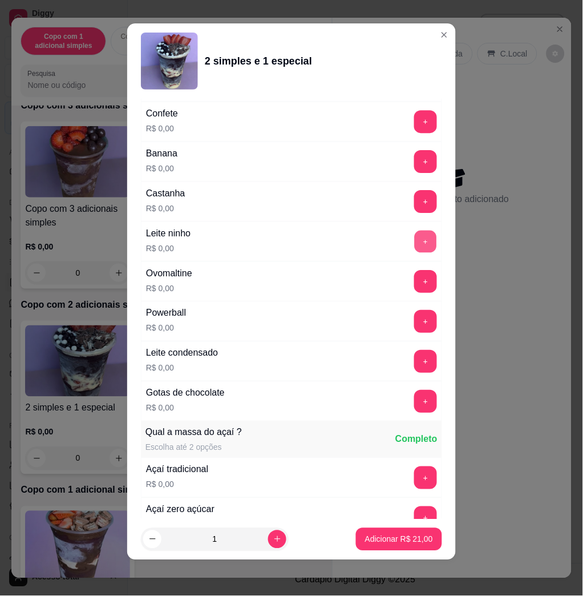
click at [415, 252] on button "+" at bounding box center [426, 242] width 22 height 22
click at [414, 171] on button "+" at bounding box center [425, 161] width 23 height 23
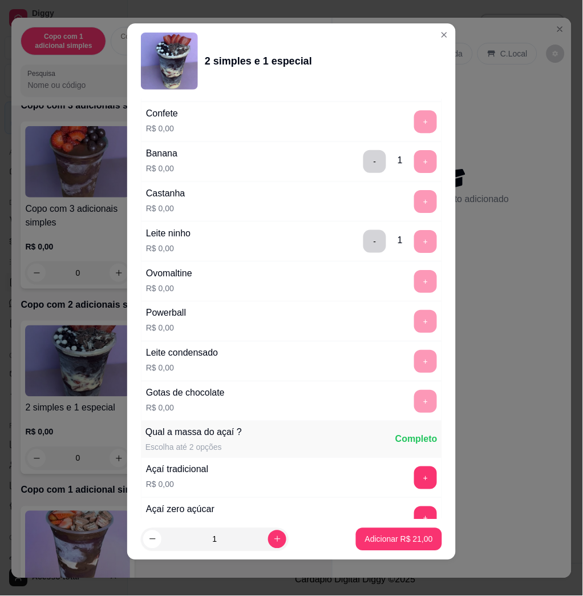
scroll to position [1462, 0]
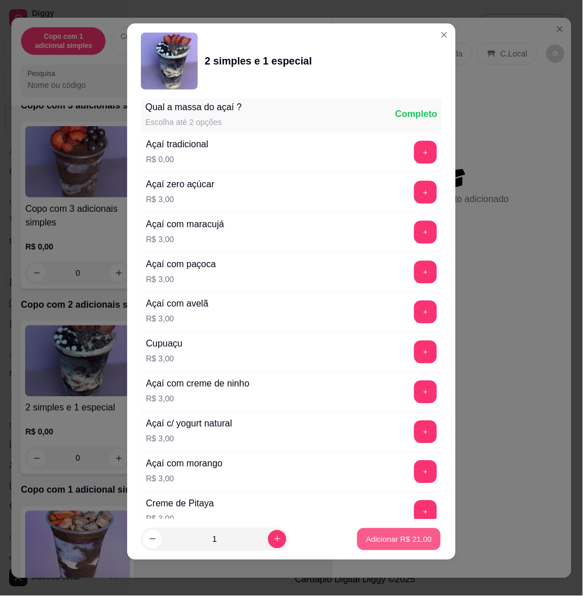
click at [403, 542] on p "Adicionar R$ 21,00" at bounding box center [399, 539] width 66 height 11
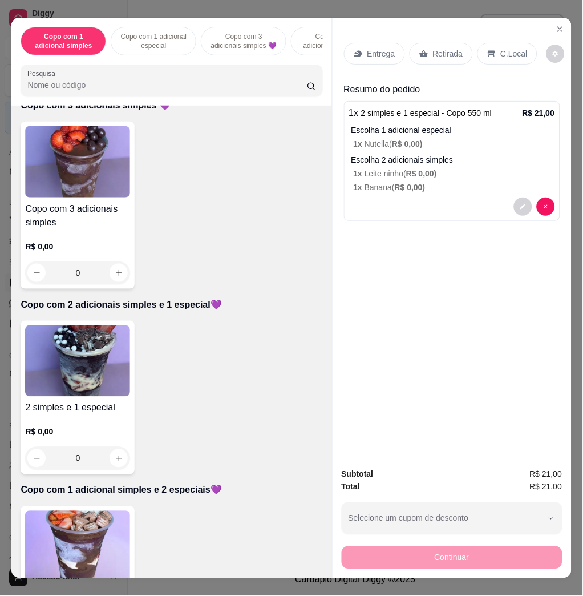
click at [370, 48] on p "Entrega" at bounding box center [381, 53] width 28 height 11
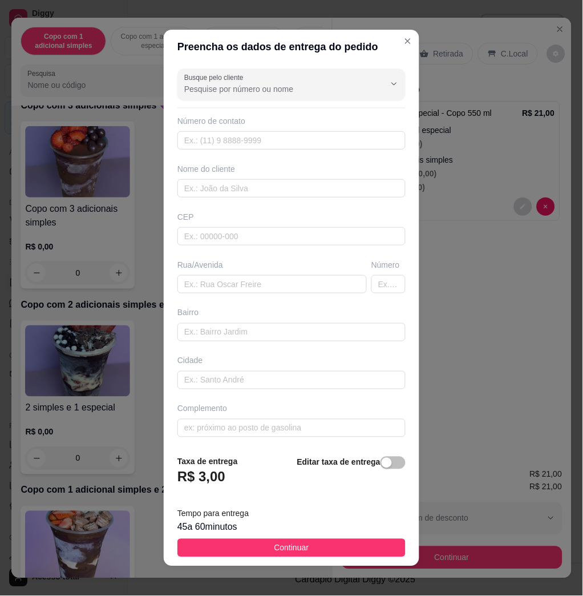
click at [225, 273] on div "Rua/Avenida" at bounding box center [272, 276] width 194 height 34
click at [235, 282] on input "text" at bounding box center [271, 284] width 189 height 18
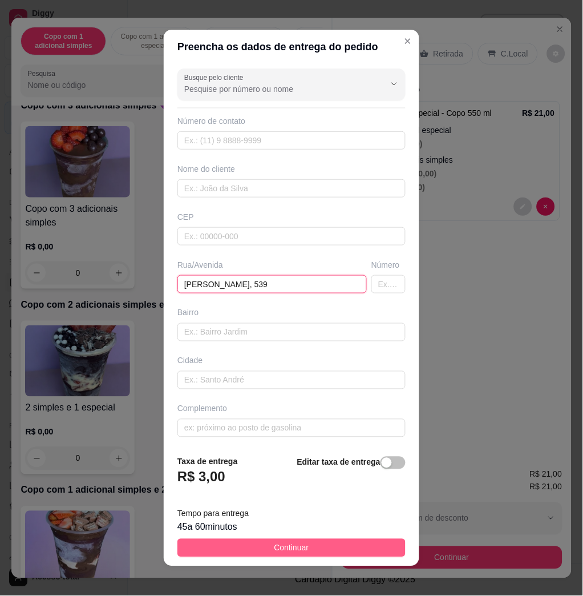
type input "heleno josé de souza, 539"
click at [278, 546] on span "Continuar" at bounding box center [291, 548] width 35 height 13
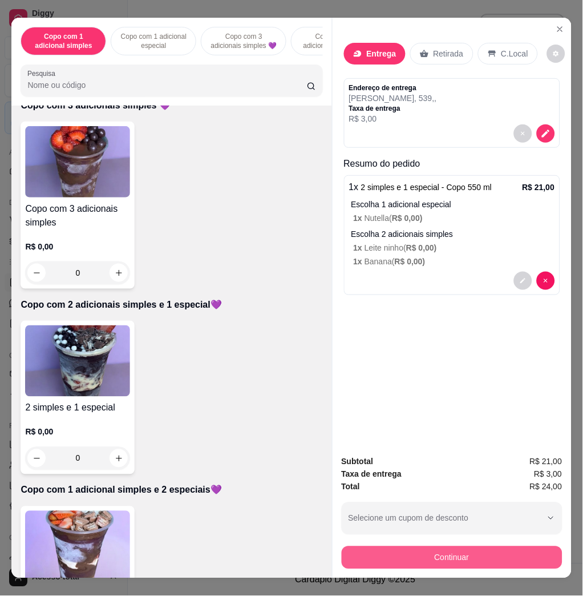
click at [380, 569] on div "Subtotal R$ 21,00 Taxa de entrega R$ 3,00 Total R$ 24,00 Selecione um cupom de …" at bounding box center [452, 512] width 239 height 132
click at [380, 560] on button "Continuar" at bounding box center [452, 557] width 221 height 23
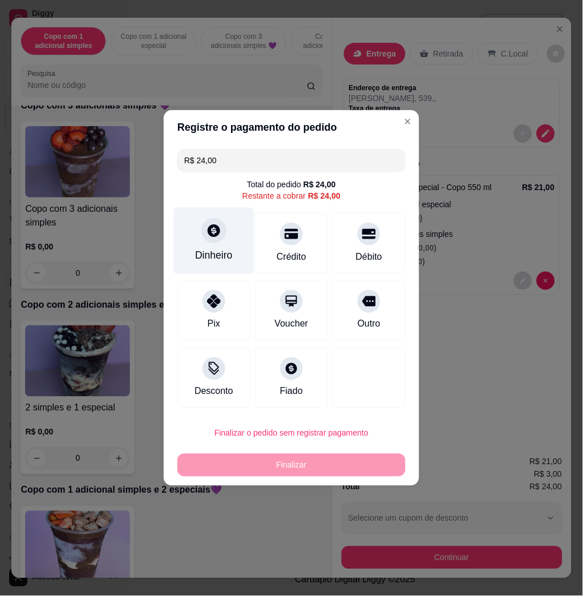
click at [215, 250] on div "Dinheiro" at bounding box center [214, 255] width 38 height 15
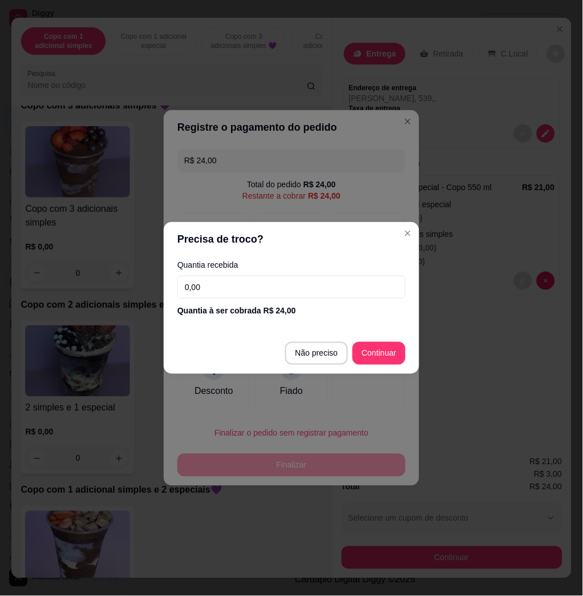
click at [243, 289] on input "0,00" at bounding box center [291, 287] width 228 height 23
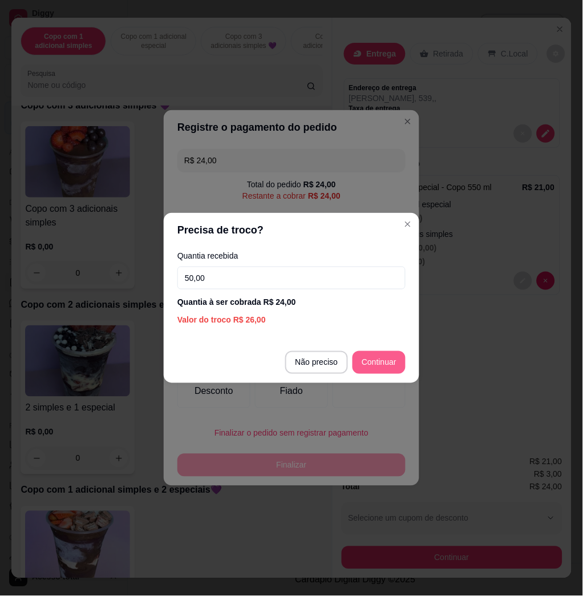
type input "50,00"
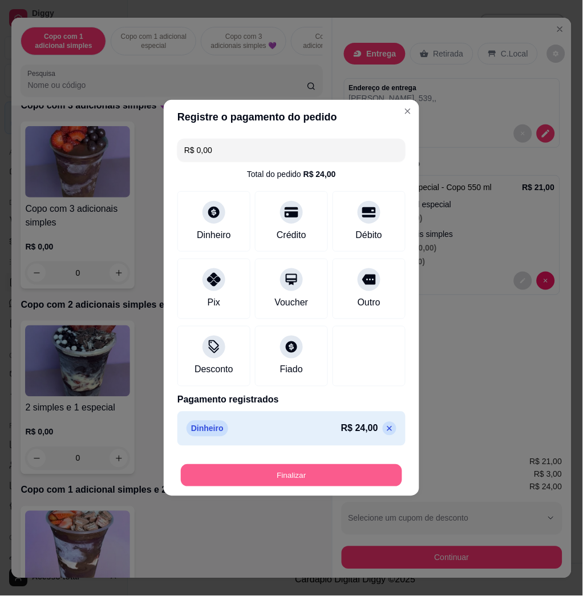
click at [346, 483] on button "Finalizar" at bounding box center [291, 475] width 221 height 22
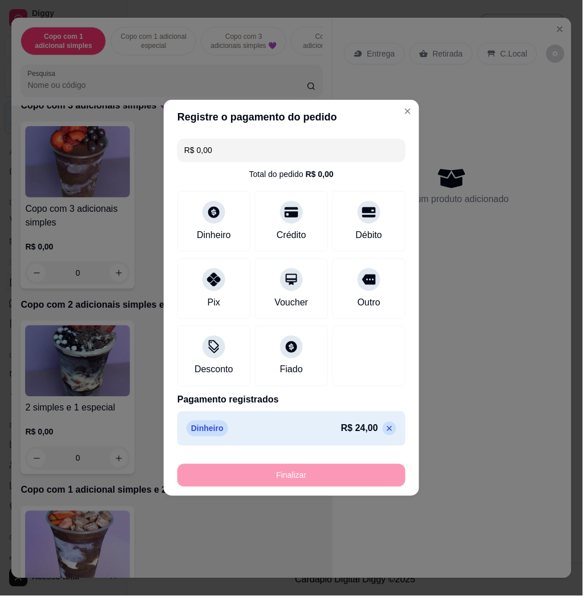
type input "-R$ 24,00"
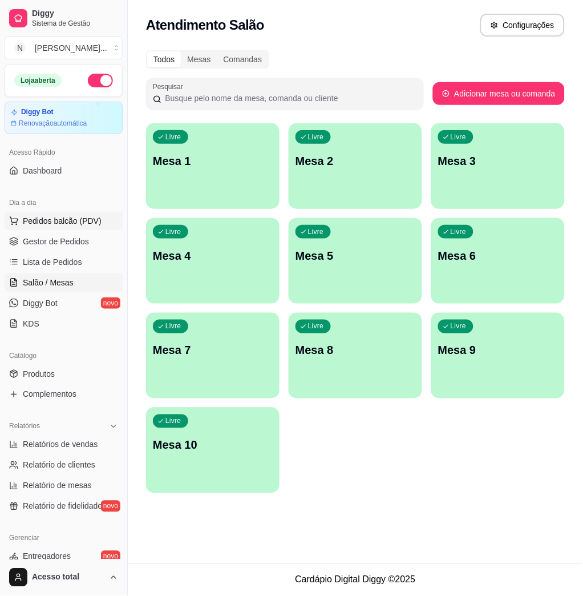
click at [76, 220] on span "Pedidos balcão (PDV)" at bounding box center [62, 220] width 79 height 11
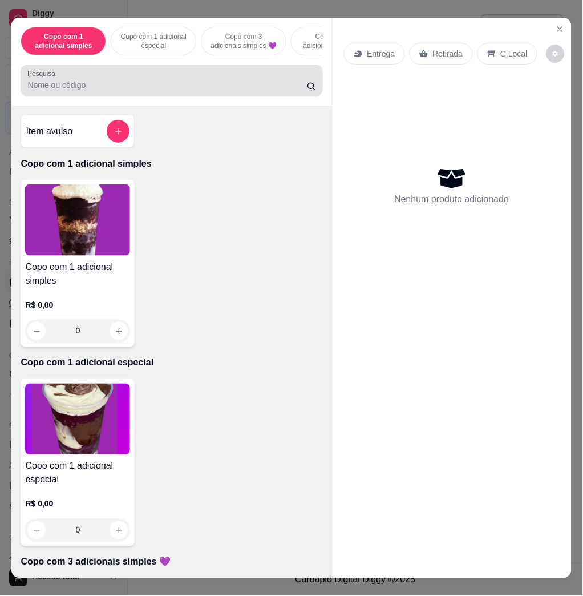
click at [205, 91] on input "Pesquisa" at bounding box center [167, 84] width 280 height 11
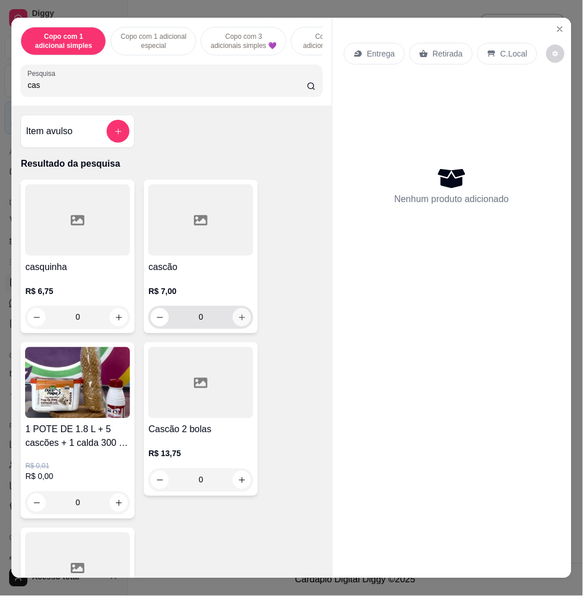
type input "cas"
click at [234, 326] on button "increase-product-quantity" at bounding box center [242, 318] width 18 height 18
type input "1"
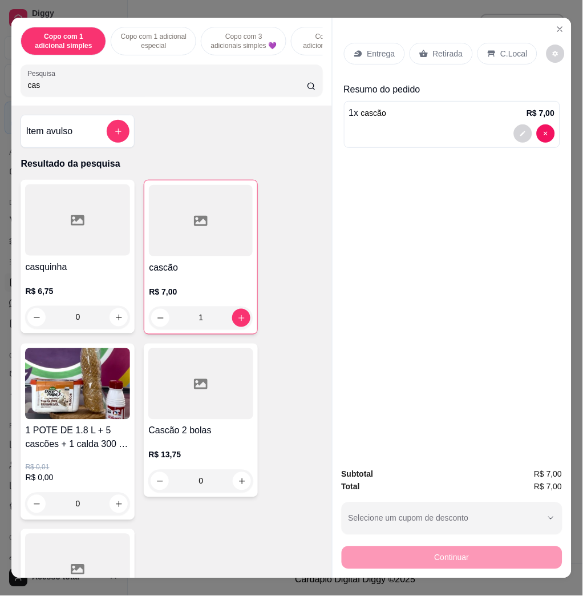
click at [502, 49] on p "C.Local" at bounding box center [514, 53] width 27 height 11
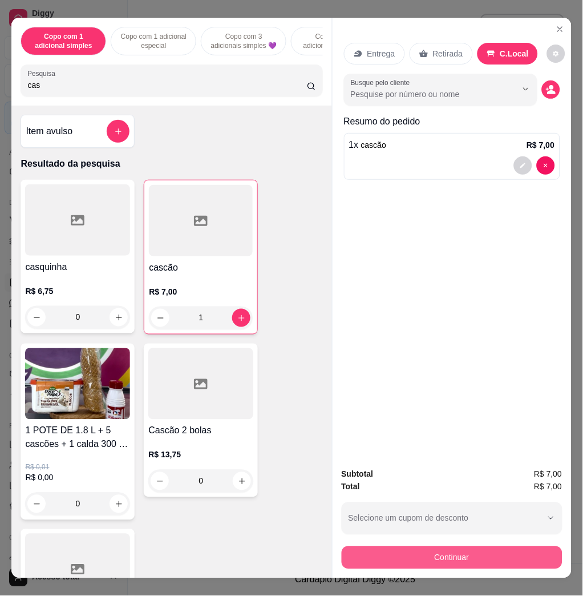
click at [456, 549] on button "Continuar" at bounding box center [452, 557] width 221 height 23
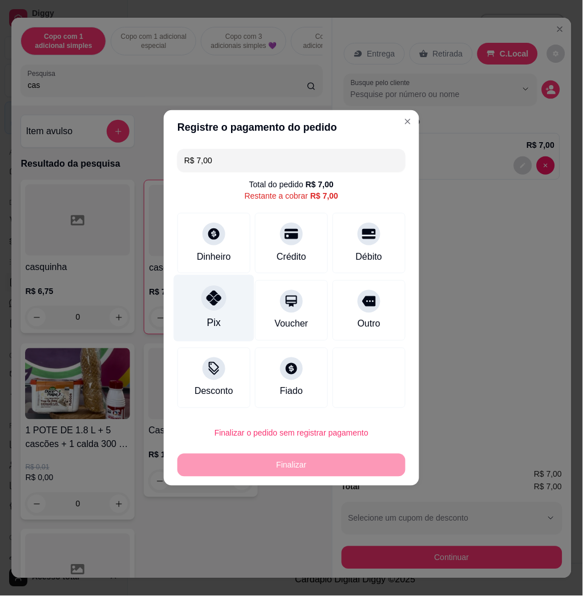
click at [201, 305] on div at bounding box center [213, 297] width 25 height 25
type input "R$ 0,00"
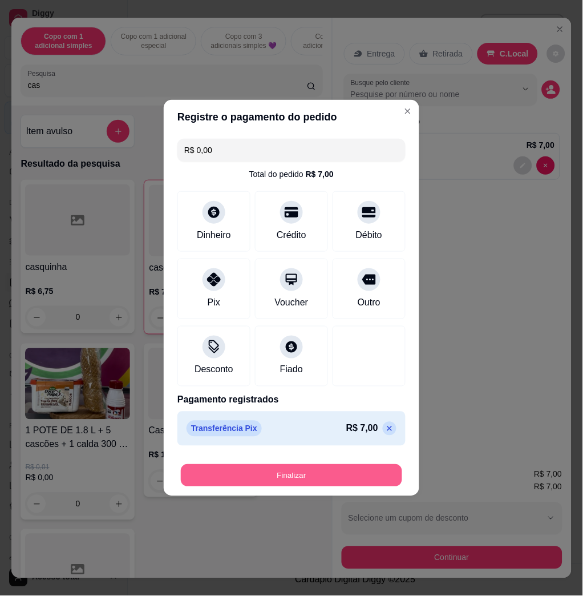
click at [251, 473] on button "Finalizar" at bounding box center [291, 475] width 221 height 22
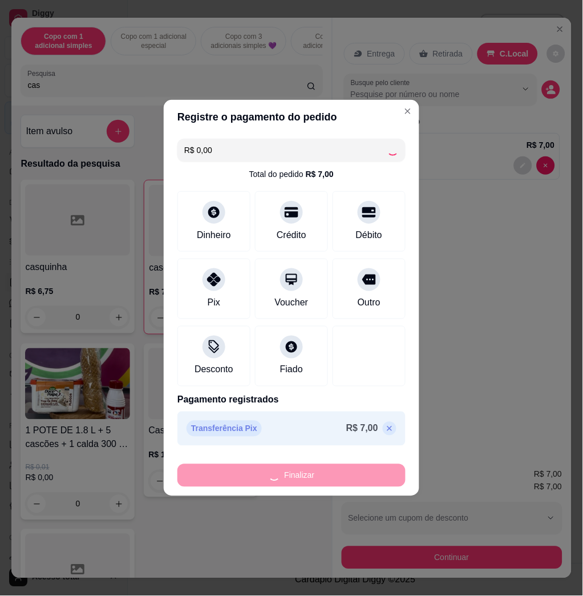
type input "0"
type input "-R$ 7,00"
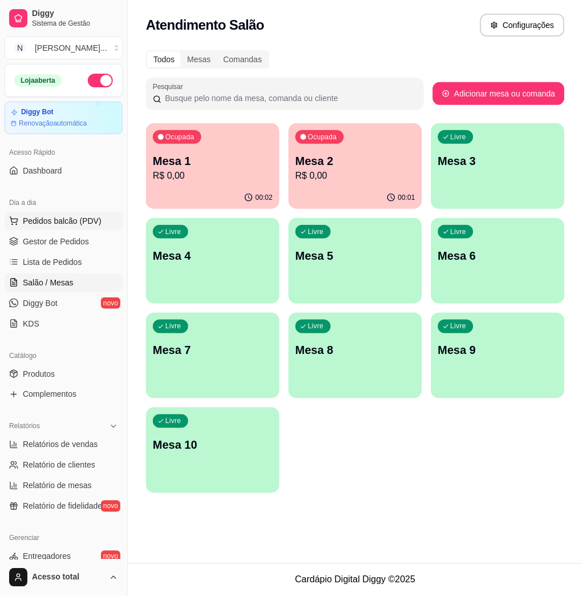
click at [67, 215] on span "Pedidos balcão (PDV)" at bounding box center [62, 220] width 79 height 11
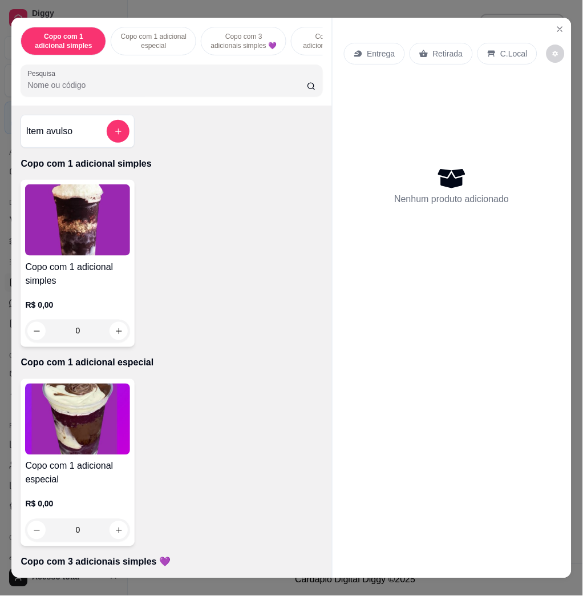
click at [546, 18] on div "Entrega Retirada C.Local Nenhum produto adicionado" at bounding box center [452, 289] width 239 height 542
click at [556, 25] on icon "Close" at bounding box center [560, 29] width 9 height 9
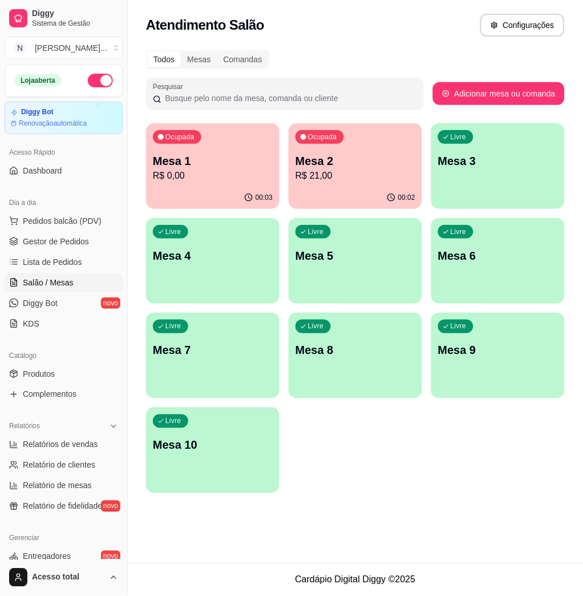
click at [476, 162] on p "Mesa 3" at bounding box center [498, 161] width 120 height 16
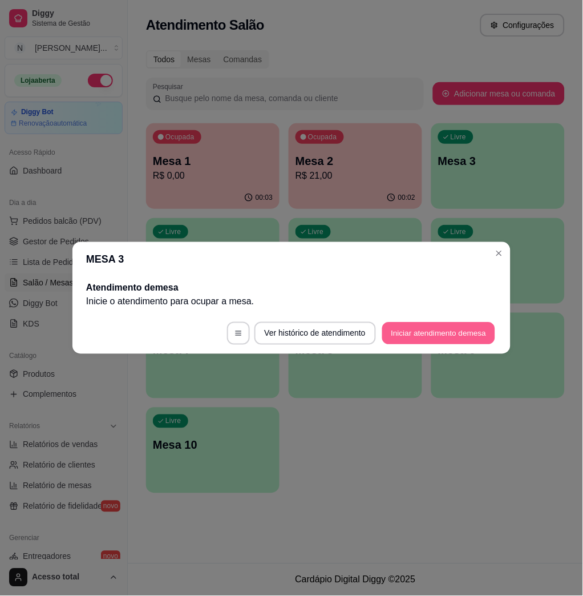
click at [458, 343] on button "Iniciar atendimento de mesa" at bounding box center [438, 333] width 113 height 22
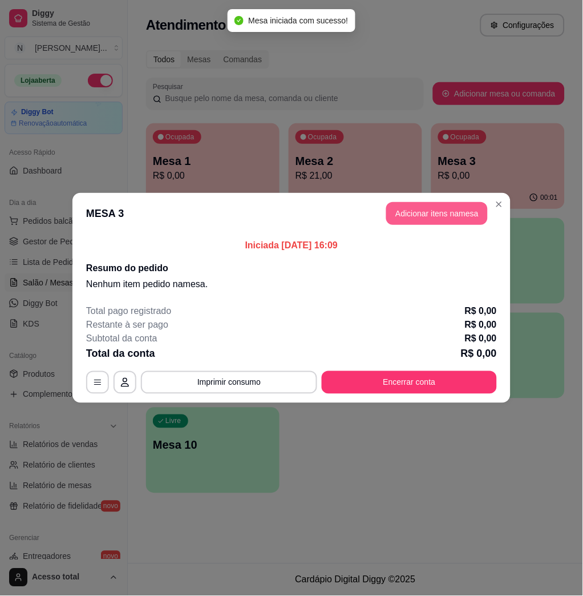
click at [437, 216] on button "Adicionar itens na mesa" at bounding box center [437, 213] width 102 height 23
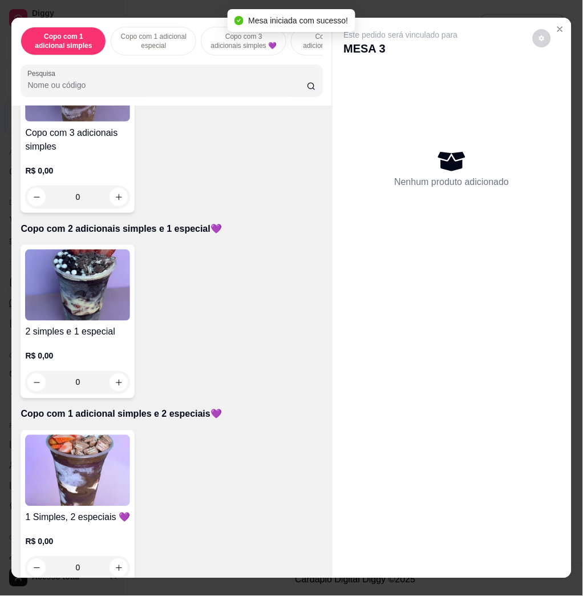
scroll to position [608, 0]
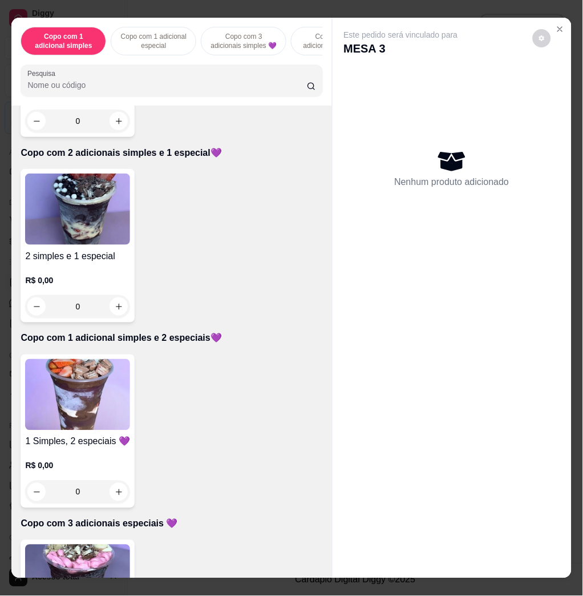
click at [94, 408] on img at bounding box center [77, 394] width 105 height 71
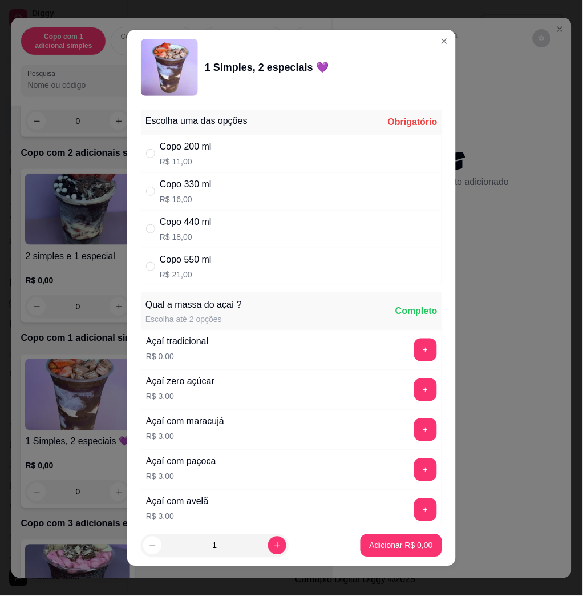
click at [236, 279] on div "Copo 550 ml R$ 21,00" at bounding box center [291, 267] width 301 height 38
radio input "true"
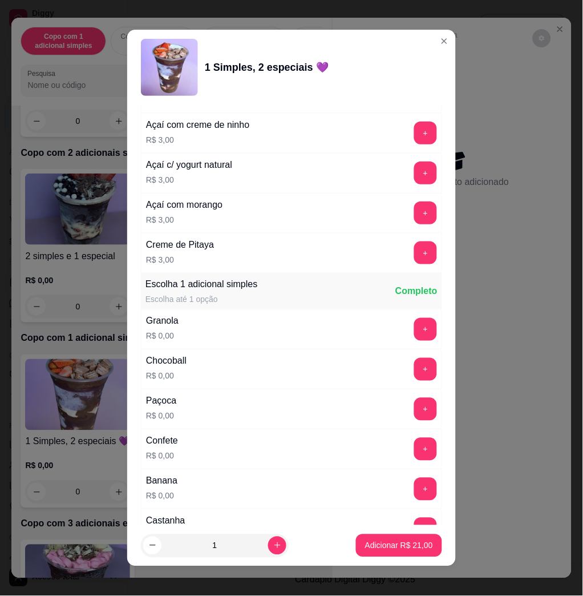
scroll to position [837, 0]
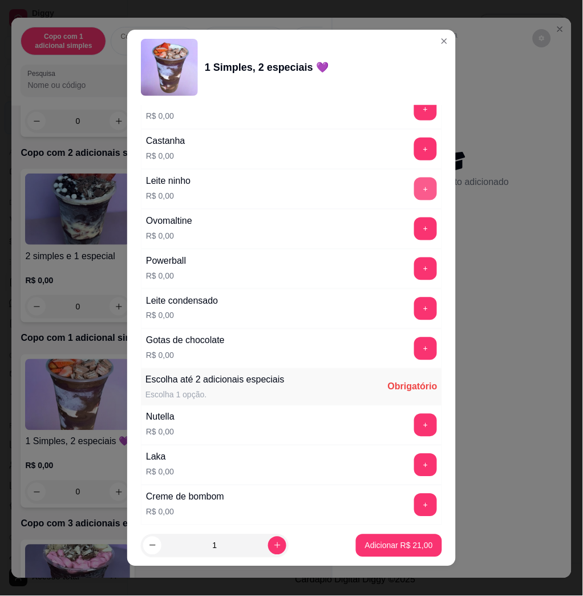
click at [414, 189] on button "+" at bounding box center [425, 188] width 23 height 23
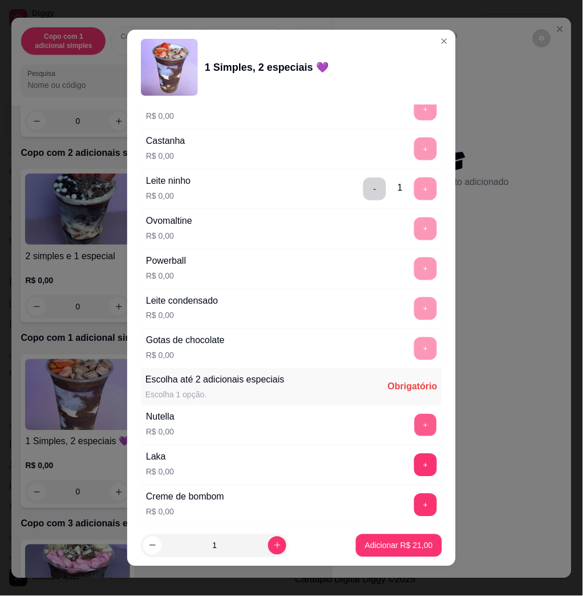
click at [415, 426] on button "+" at bounding box center [426, 425] width 22 height 22
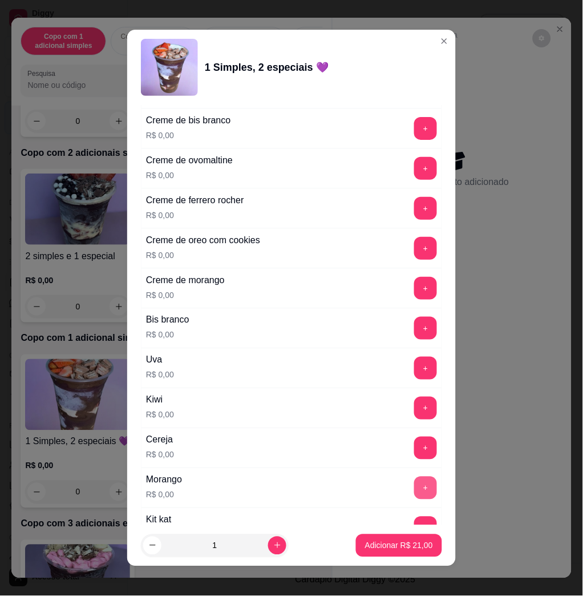
click at [414, 491] on button "+" at bounding box center [425, 487] width 23 height 23
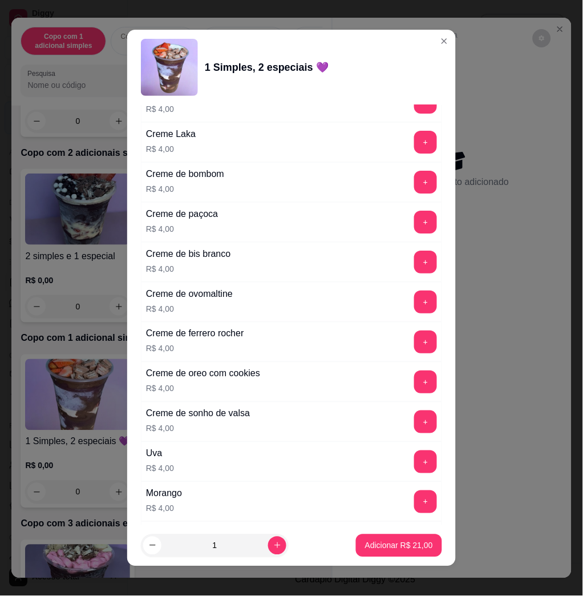
scroll to position [2801, 0]
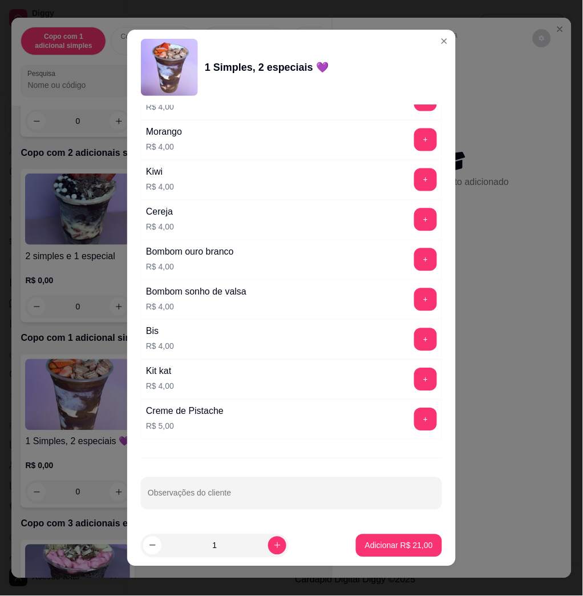
click at [345, 514] on div "Escolha uma das opções Completo Copo 200 ml R$ 11,00 Copo 330 ml R$ 16,00 Copo …" at bounding box center [291, 315] width 329 height 420
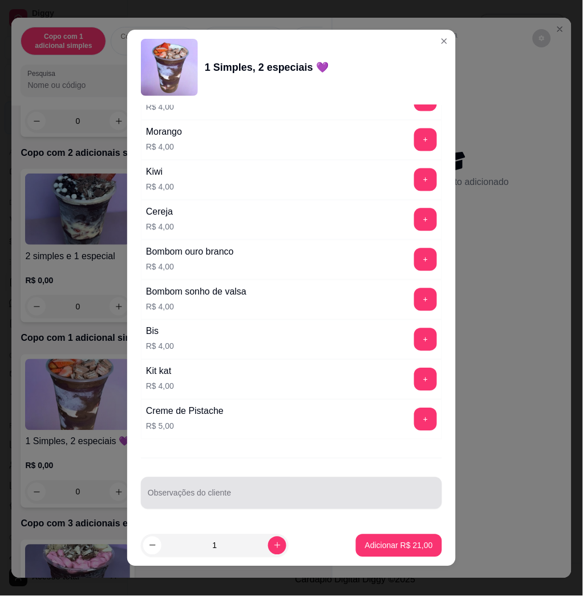
click at [345, 492] on input "Observações do cliente" at bounding box center [292, 497] width 288 height 11
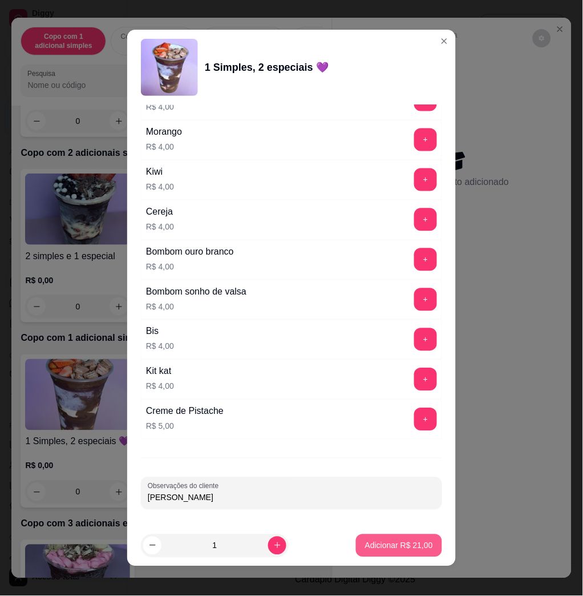
type input "leonardo comer"
click at [377, 553] on button "Adicionar R$ 21,00" at bounding box center [399, 545] width 84 height 22
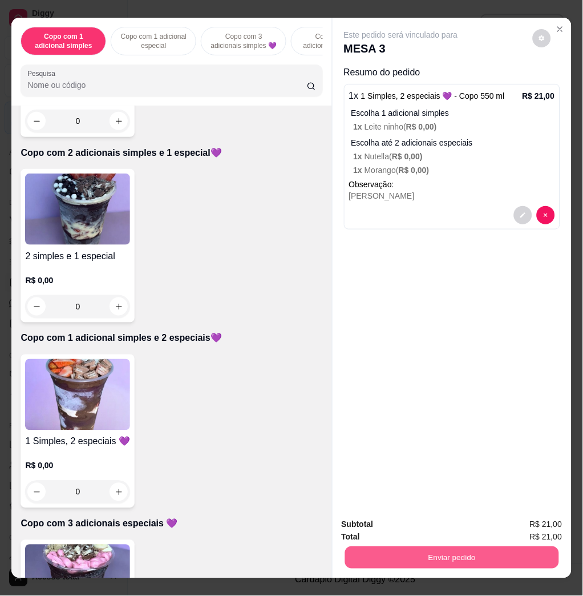
click at [389, 546] on button "Enviar pedido" at bounding box center [452, 557] width 214 height 22
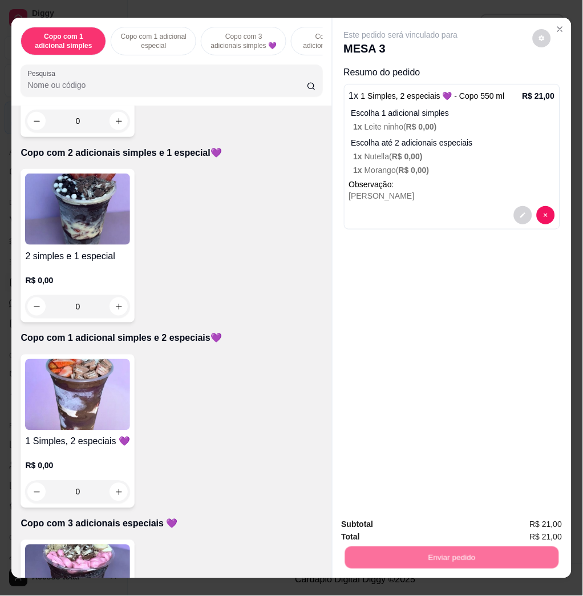
click at [387, 524] on button "Não registrar e enviar pedido" at bounding box center [413, 524] width 119 height 22
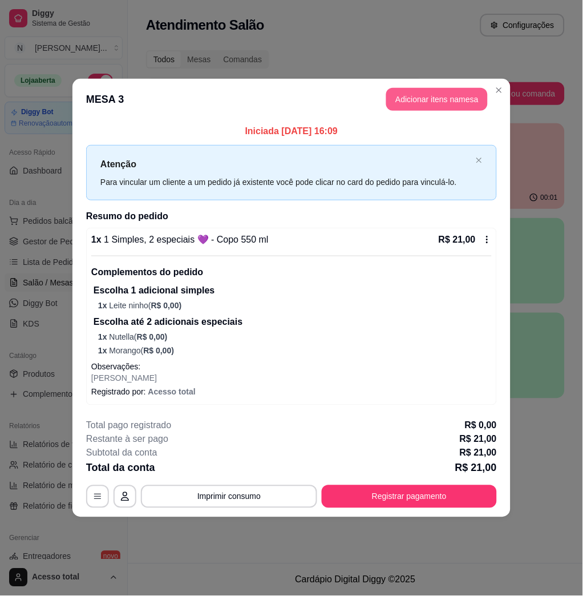
click at [441, 98] on button "Adicionar itens na mesa" at bounding box center [437, 99] width 102 height 23
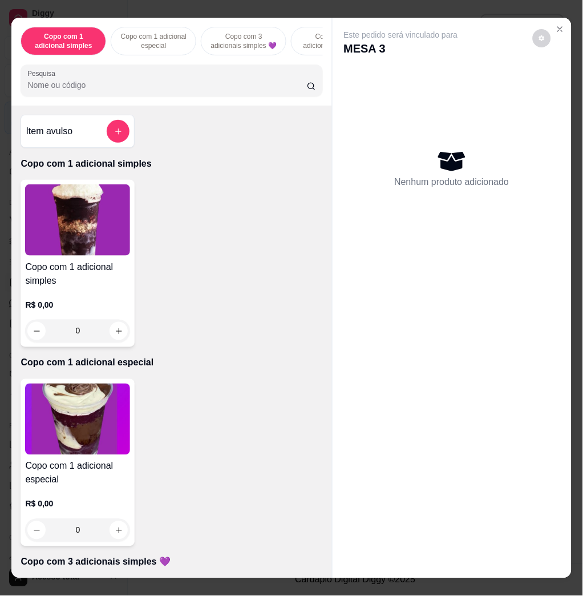
click at [90, 88] on input "Pesquisa" at bounding box center [167, 84] width 280 height 11
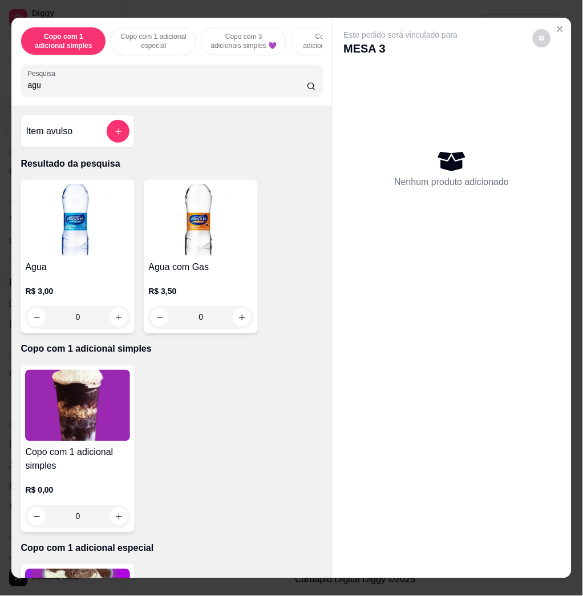
type input "agu"
click at [233, 317] on button "increase-product-quantity" at bounding box center [242, 318] width 18 height 18
type input "1"
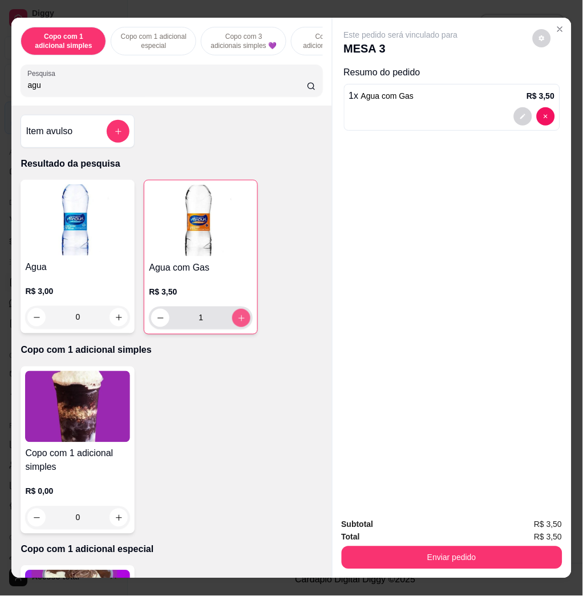
click at [241, 325] on button "increase-product-quantity" at bounding box center [241, 318] width 18 height 18
type input "2"
click at [156, 322] on icon "decrease-product-quantity" at bounding box center [160, 318] width 9 height 9
type input "1"
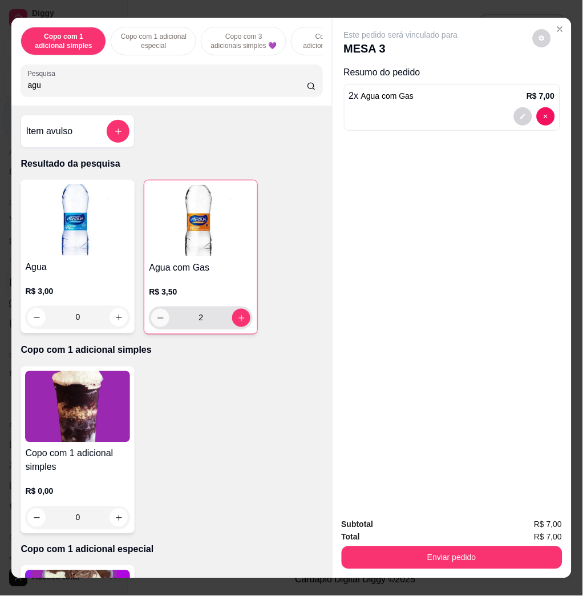
type input "1"
click at [466, 567] on div "Subtotal R$ 3,50 Total R$ 3,50 Enviar pedido" at bounding box center [452, 543] width 239 height 69
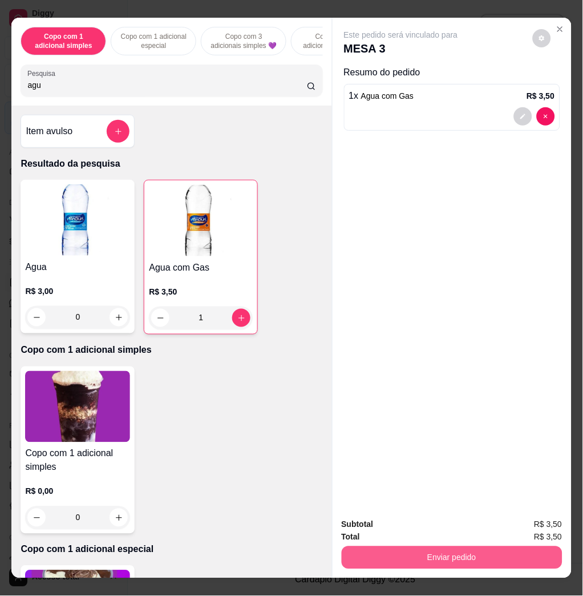
click at [457, 553] on button "Enviar pedido" at bounding box center [452, 557] width 221 height 23
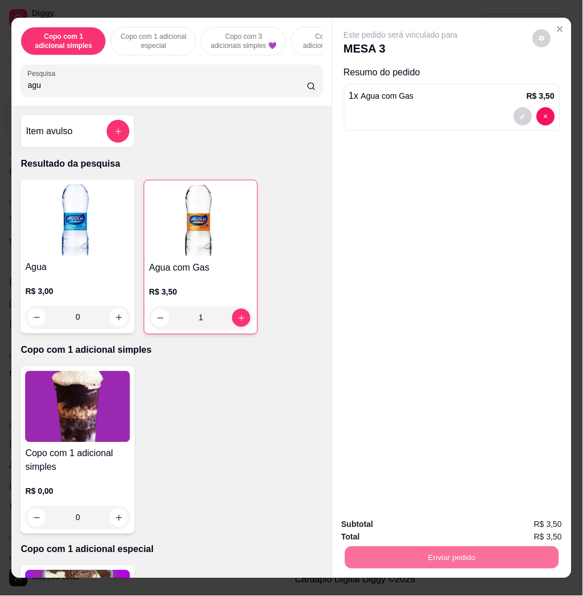
click at [447, 518] on button "Não registrar e enviar pedido" at bounding box center [412, 523] width 115 height 21
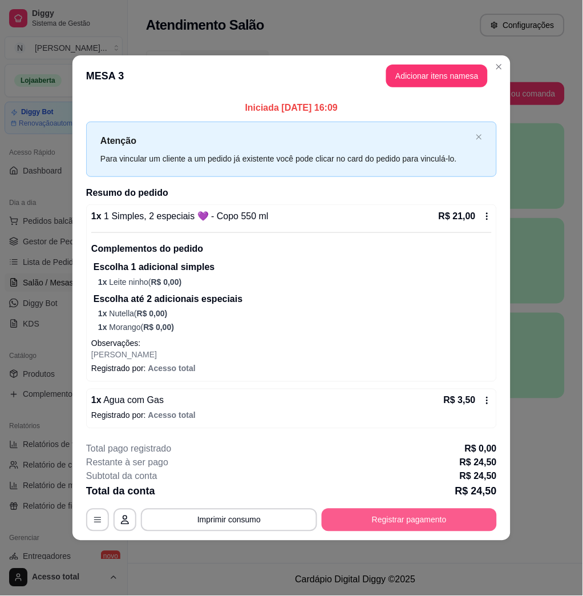
click at [411, 518] on button "Registrar pagamento" at bounding box center [409, 519] width 175 height 23
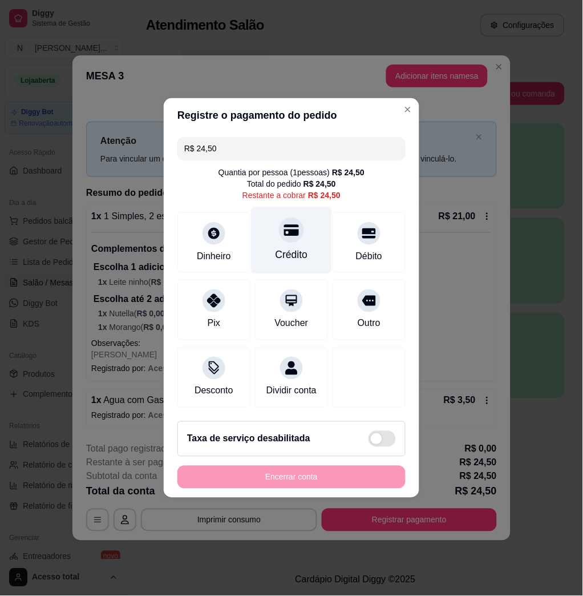
click at [286, 248] on div "Crédito" at bounding box center [292, 255] width 33 height 15
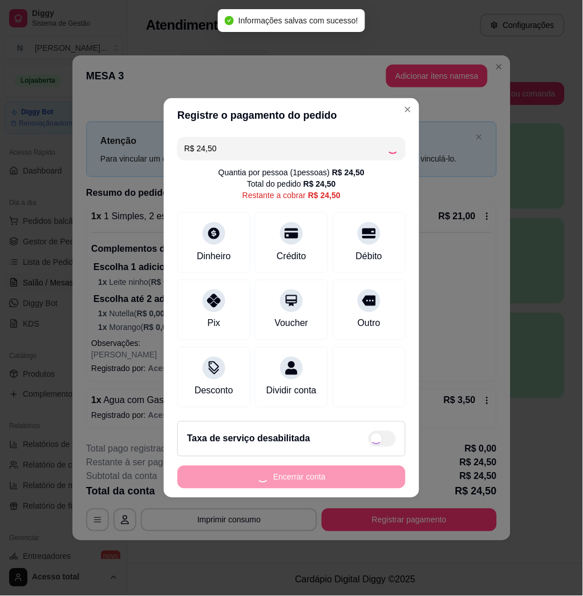
type input "R$ 0,00"
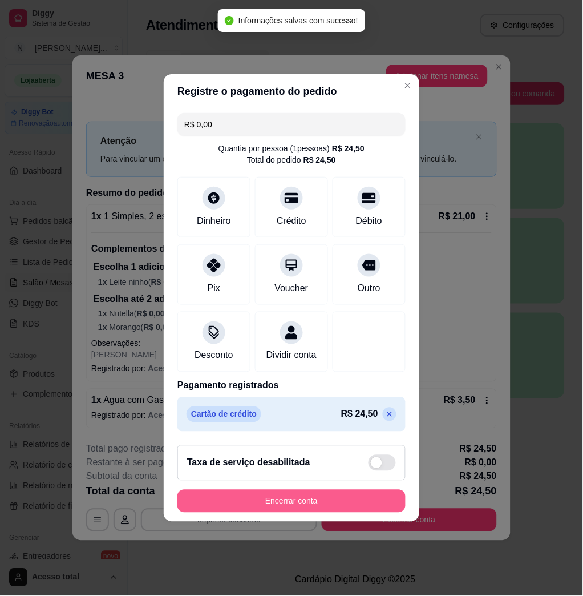
click at [323, 512] on button "Encerrar conta" at bounding box center [291, 501] width 228 height 23
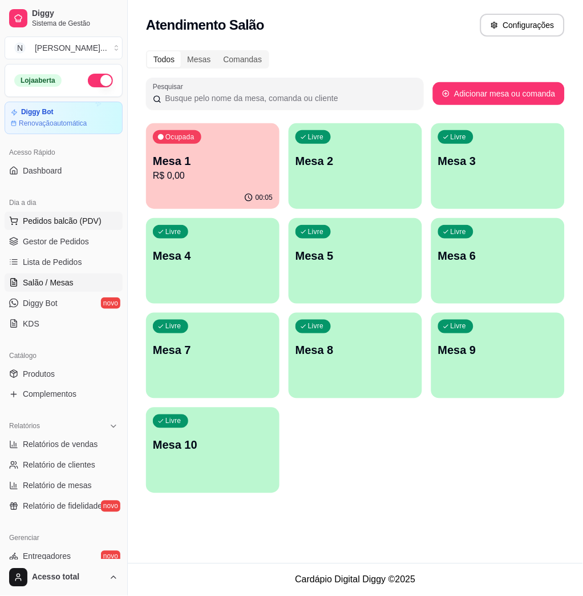
click at [99, 219] on span "Pedidos balcão (PDV)" at bounding box center [62, 220] width 79 height 11
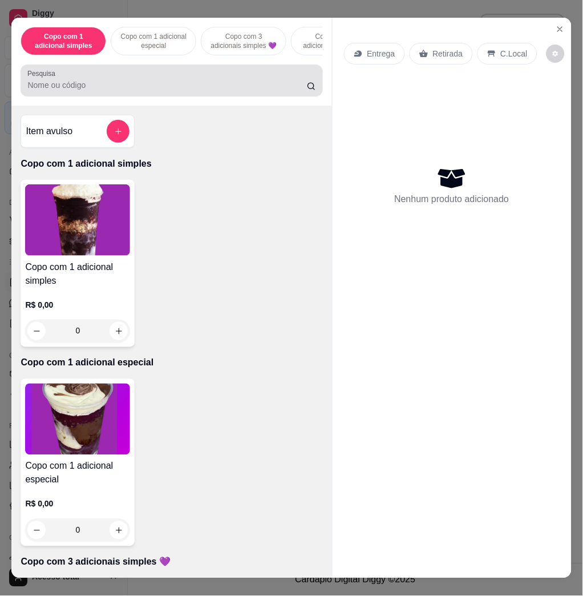
click at [90, 87] on input "Pesquisa" at bounding box center [167, 84] width 280 height 11
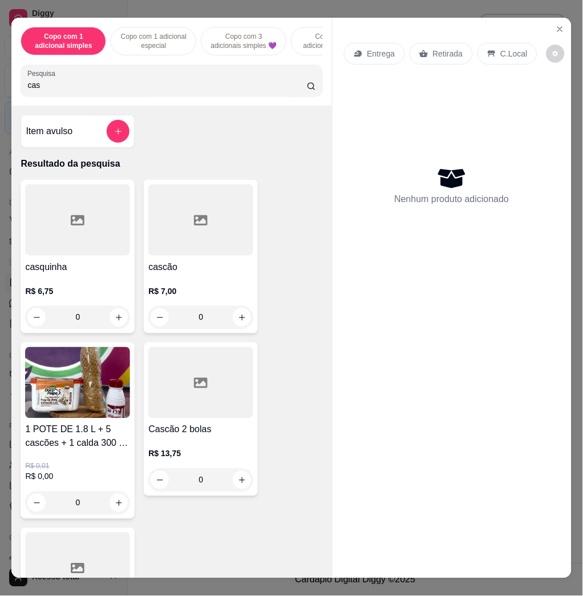
type input "cas"
click at [115, 326] on button "increase-product-quantity" at bounding box center [119, 318] width 18 height 18
type input "1"
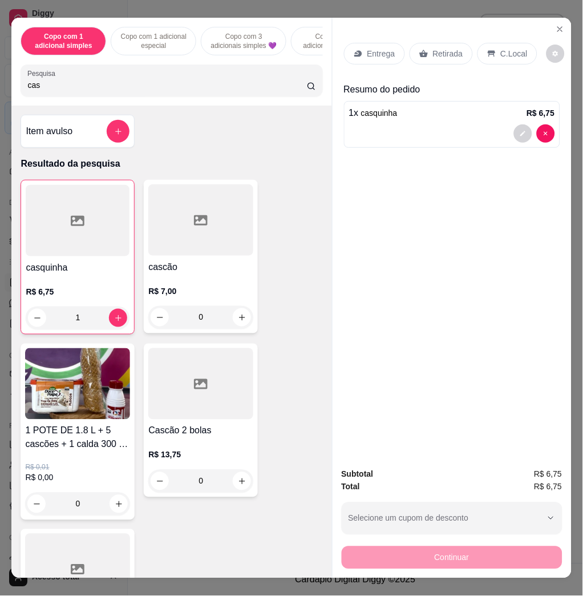
click at [517, 55] on div "C.Local" at bounding box center [508, 54] width 60 height 22
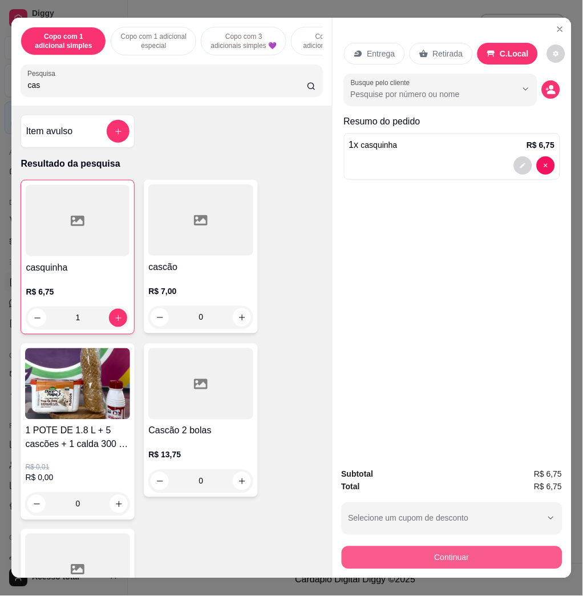
click at [499, 552] on button "Continuar" at bounding box center [452, 557] width 221 height 23
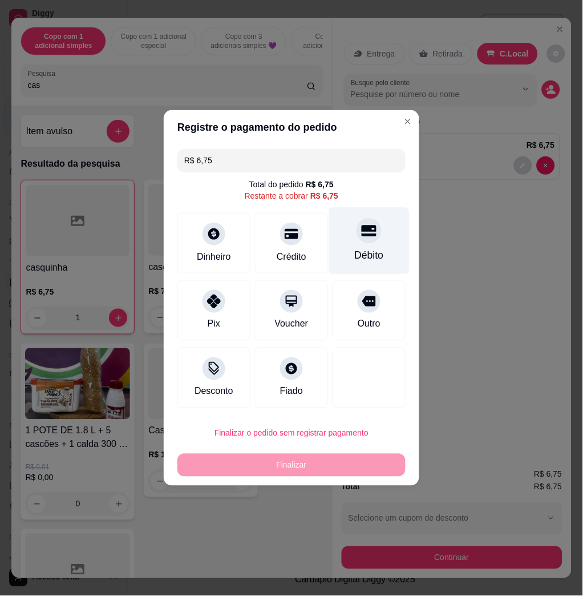
click at [335, 244] on div "Débito" at bounding box center [369, 241] width 80 height 67
type input "R$ 0,00"
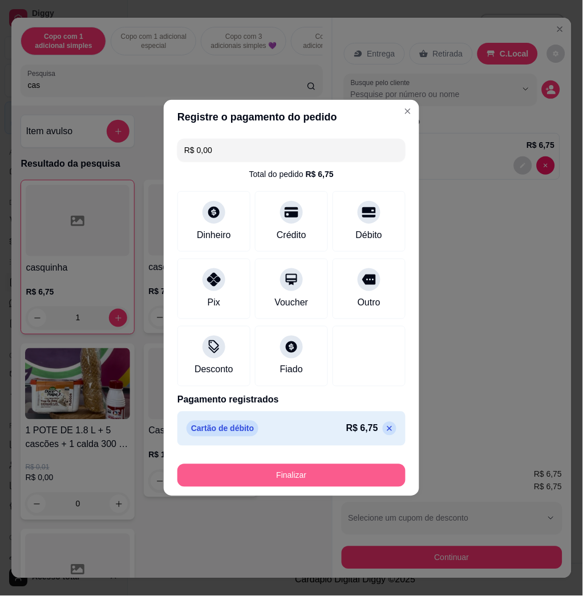
click at [358, 475] on button "Finalizar" at bounding box center [291, 475] width 228 height 23
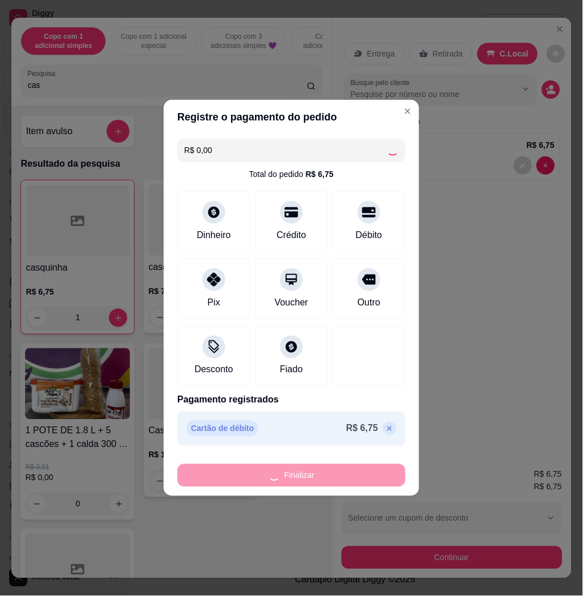
type input "0"
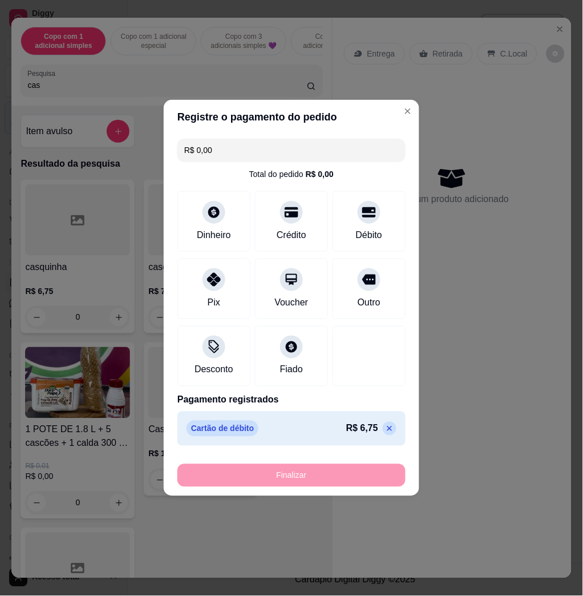
type input "-R$ 6,75"
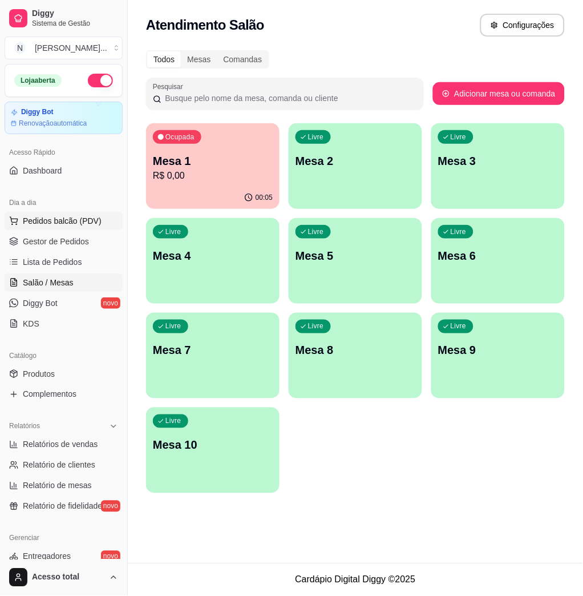
click at [67, 219] on span "Pedidos balcão (PDV)" at bounding box center [62, 220] width 79 height 11
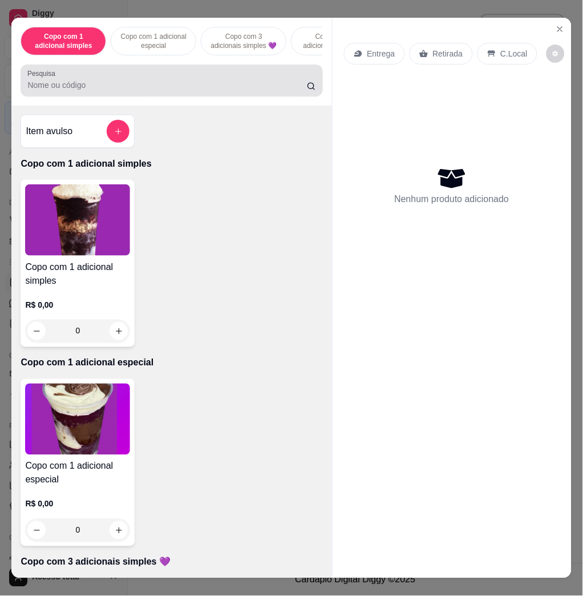
click at [163, 91] on input "Pesquisa" at bounding box center [167, 84] width 280 height 11
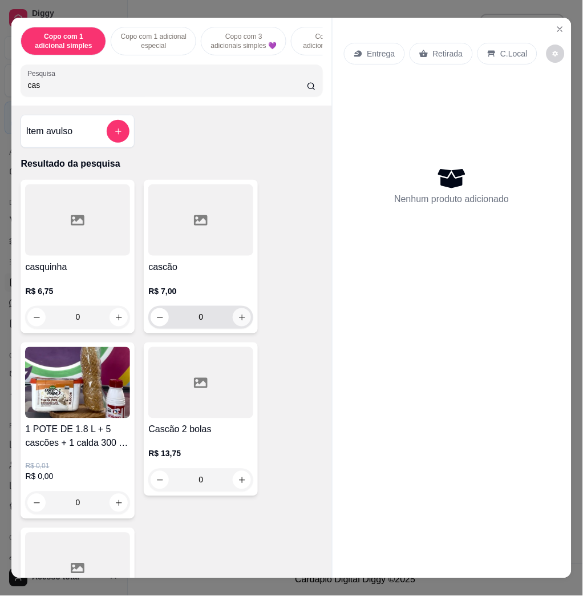
type input "cas"
click at [239, 326] on button "increase-product-quantity" at bounding box center [242, 317] width 18 height 18
type input "1"
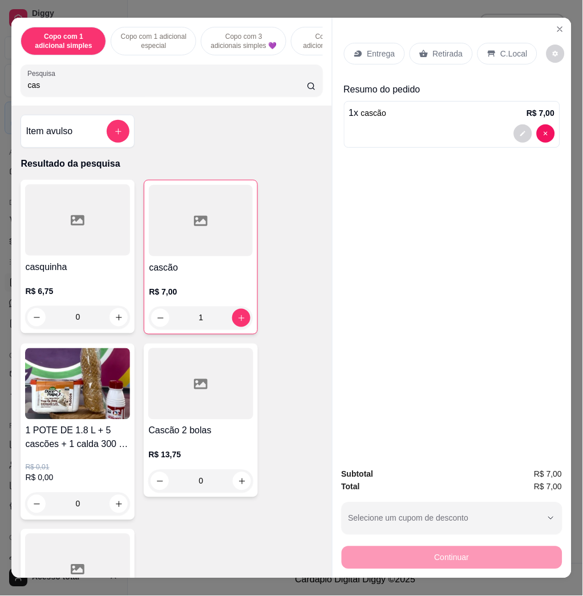
drag, startPoint x: 485, startPoint y: 53, endPoint x: 455, endPoint y: 174, distance: 124.6
click at [487, 52] on div "C.Local" at bounding box center [508, 54] width 60 height 22
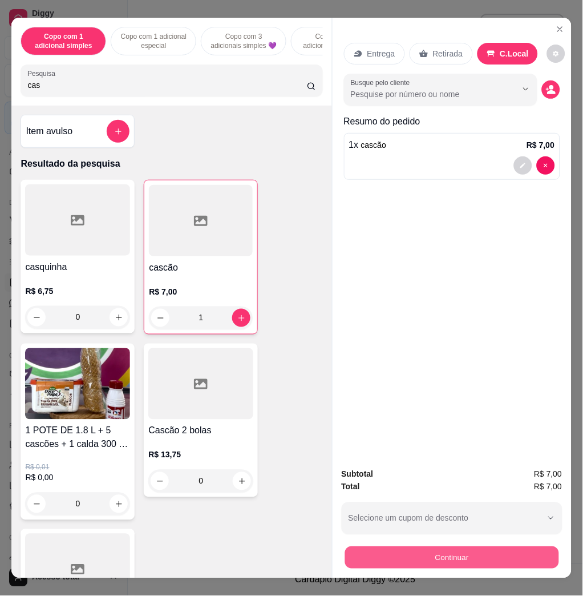
click at [452, 553] on button "Continuar" at bounding box center [452, 557] width 214 height 22
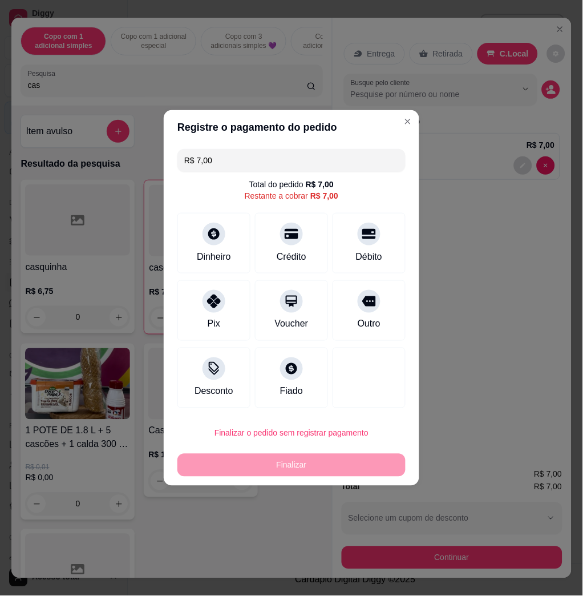
click at [201, 314] on div "Pix" at bounding box center [213, 310] width 73 height 60
type input "R$ 0,00"
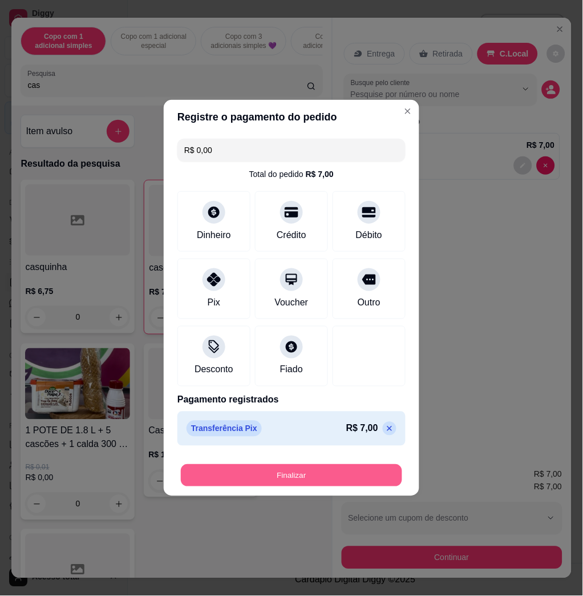
click at [281, 472] on button "Finalizar" at bounding box center [291, 475] width 221 height 22
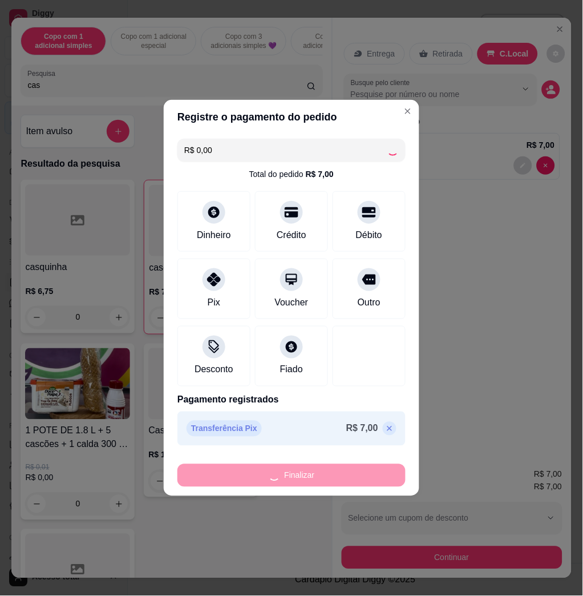
type input "0"
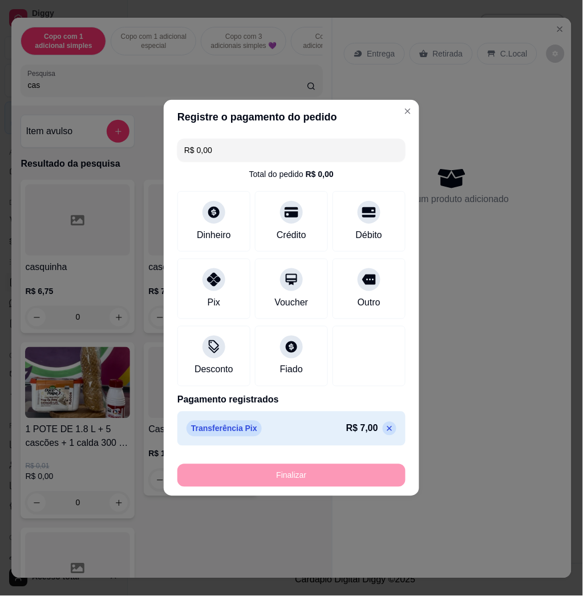
type input "-R$ 7,00"
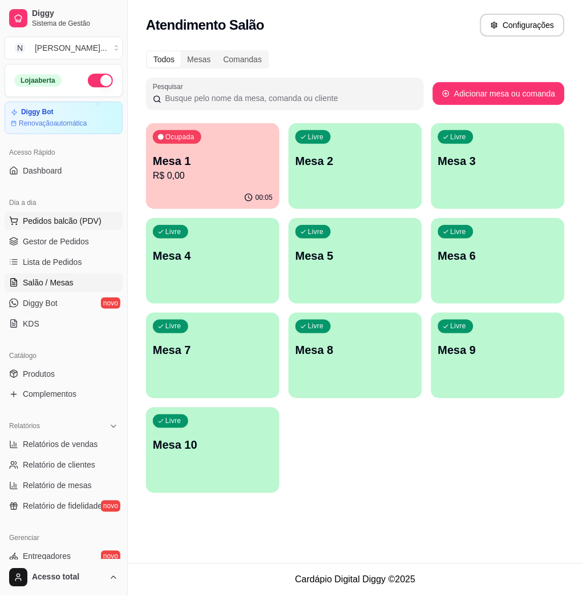
click at [55, 222] on span "Pedidos balcão (PDV)" at bounding box center [62, 220] width 79 height 11
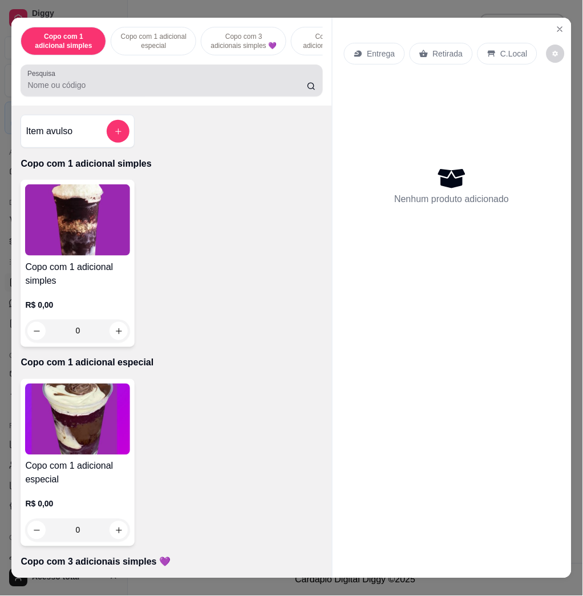
click at [163, 83] on div at bounding box center [171, 80] width 288 height 23
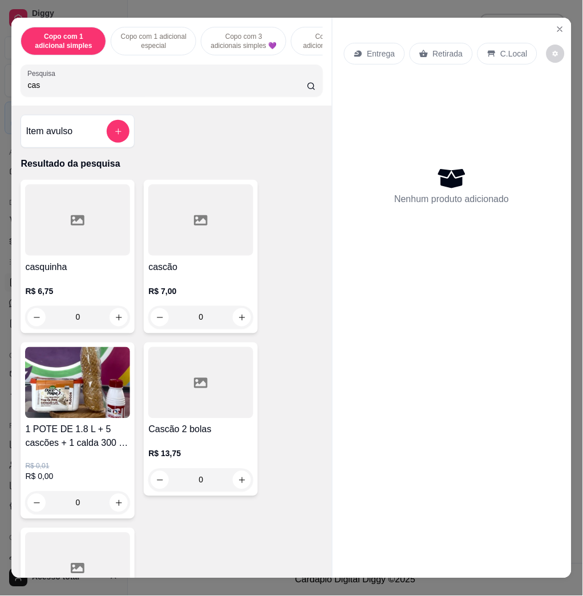
type input "cas"
click at [240, 323] on button "increase-product-quantity" at bounding box center [242, 318] width 18 height 18
type input "1"
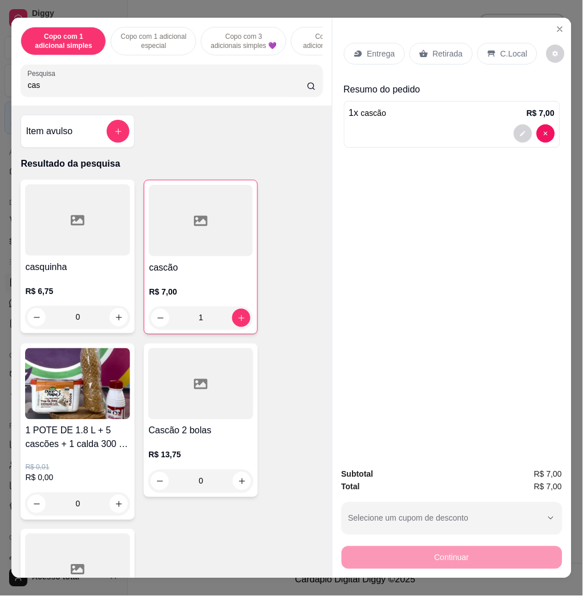
click at [504, 48] on p "C.Local" at bounding box center [514, 53] width 27 height 11
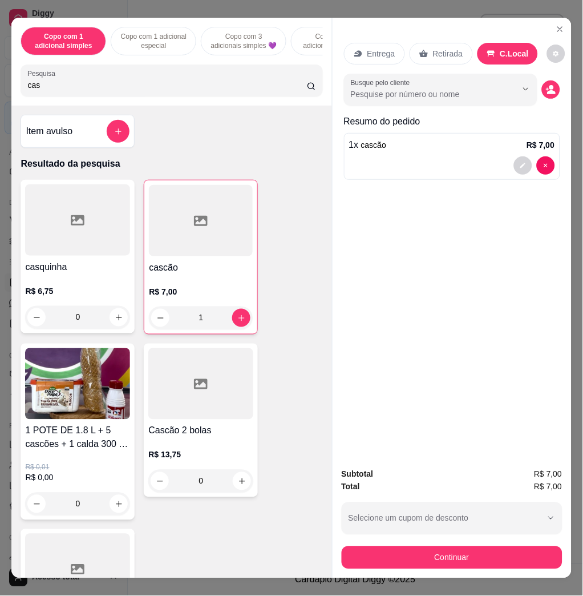
drag, startPoint x: 470, startPoint y: 571, endPoint x: 469, endPoint y: 557, distance: 13.7
click at [469, 565] on div "Subtotal R$ 7,00 Total R$ 7,00 Selecione um cupom de desconto COMBO Selecione u…" at bounding box center [452, 518] width 239 height 119
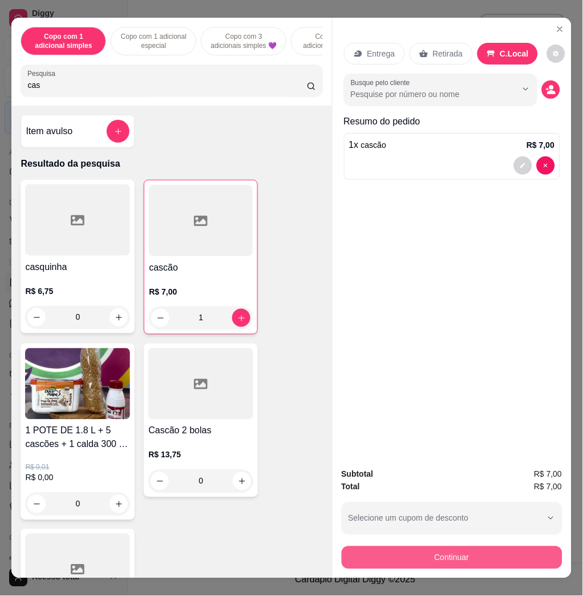
click at [472, 546] on button "Continuar" at bounding box center [452, 557] width 221 height 23
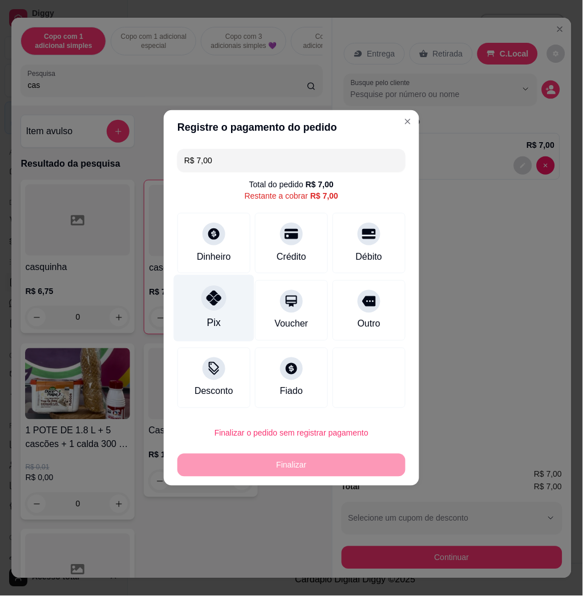
click at [236, 290] on div "Pix" at bounding box center [214, 308] width 80 height 67
type input "R$ 0,00"
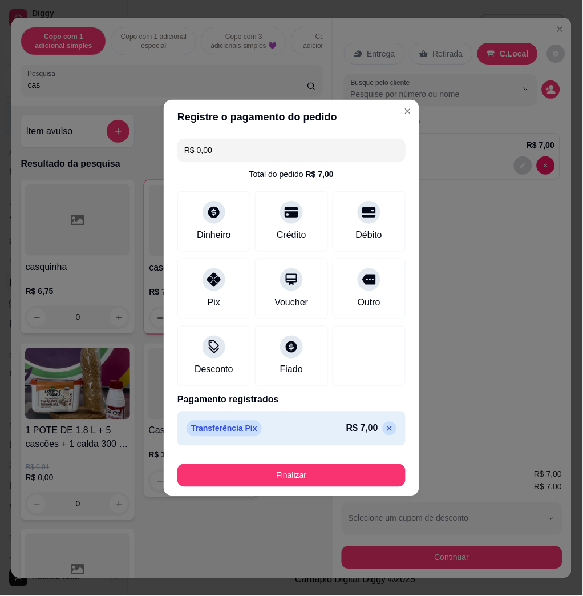
click at [323, 435] on div "Transferência Pix R$ 7,00" at bounding box center [292, 429] width 210 height 16
click at [326, 465] on button "Finalizar" at bounding box center [291, 475] width 228 height 23
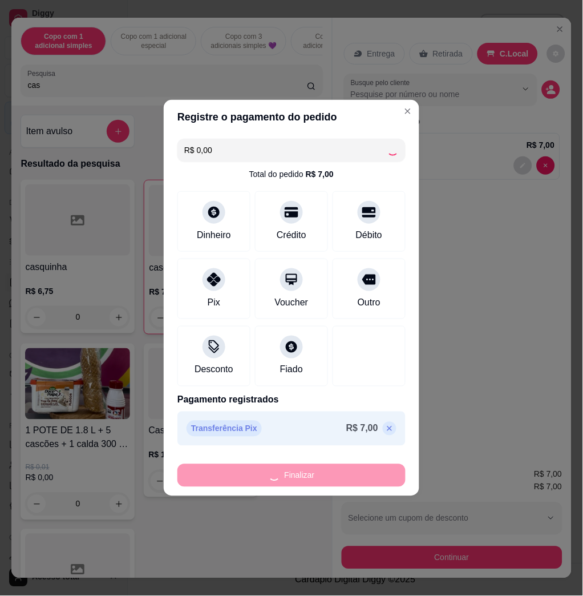
type input "0"
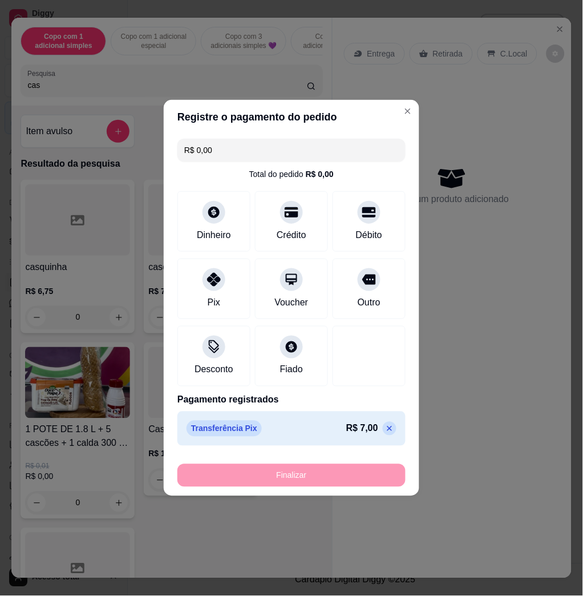
type input "-R$ 7,00"
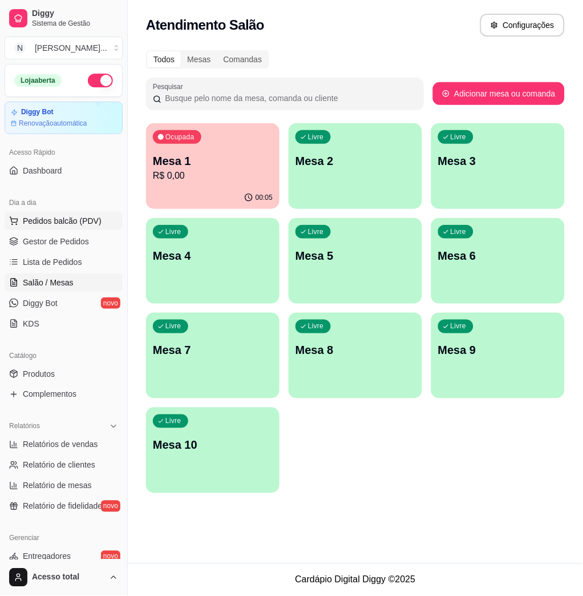
click at [87, 219] on span "Pedidos balcão (PDV)" at bounding box center [62, 220] width 79 height 11
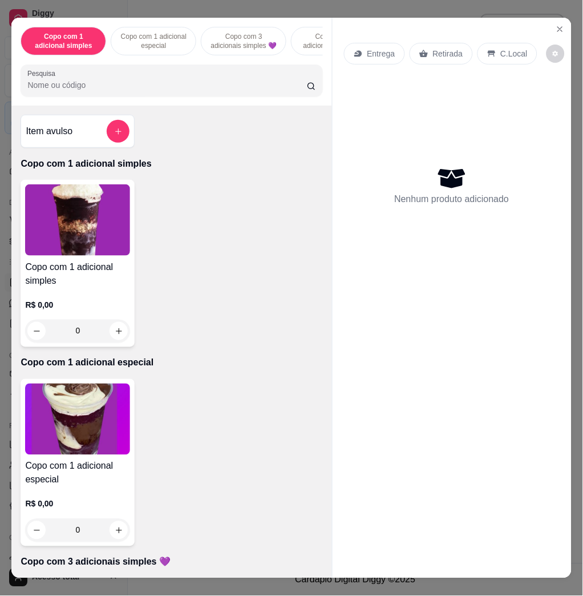
click at [119, 106] on div "Copo com 1 adicional simples Copo com 1 adicional especial Copo com 3 adicionai…" at bounding box center [171, 62] width 320 height 88
click at [120, 96] on div "Pesquisa" at bounding box center [172, 80] width 302 height 32
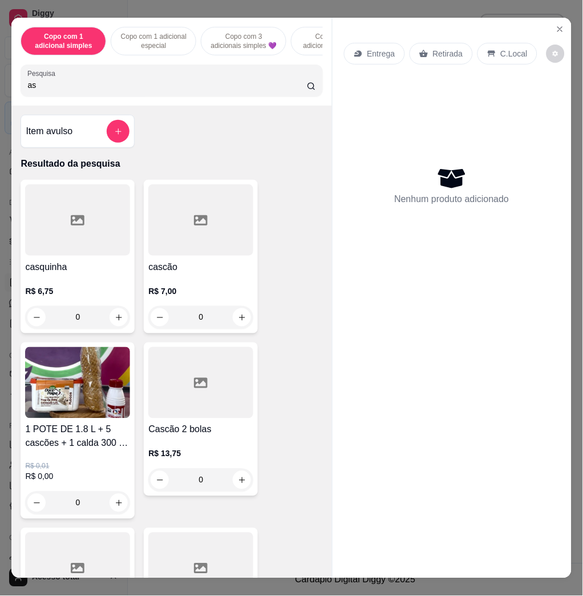
type input "as"
click at [241, 317] on button "increase-product-quantity" at bounding box center [242, 318] width 18 height 18
type input "1"
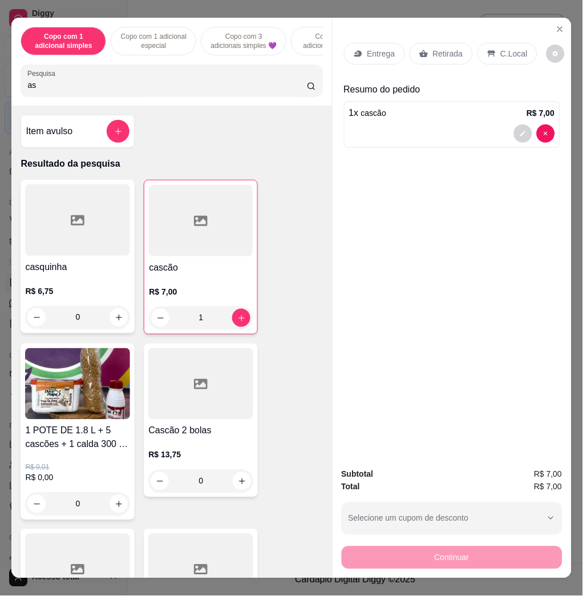
click at [518, 49] on p "C.Local" at bounding box center [514, 53] width 27 height 11
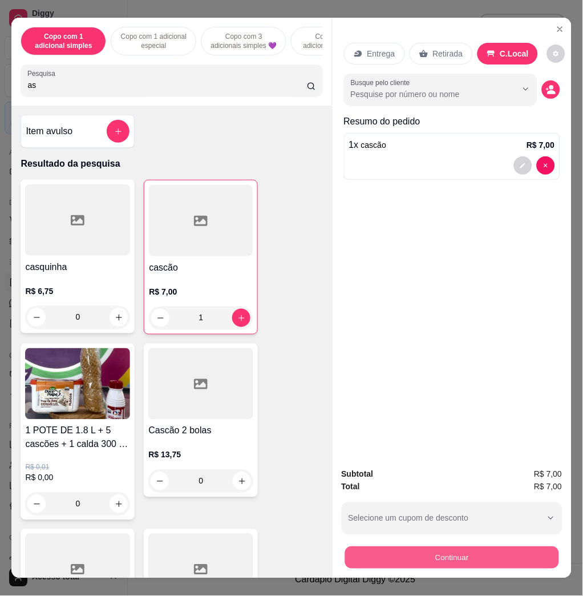
click at [524, 547] on button "Continuar" at bounding box center [452, 557] width 214 height 22
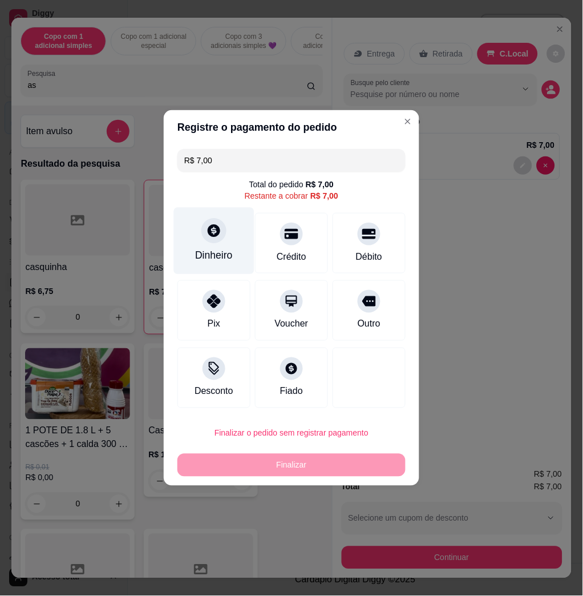
click at [230, 251] on div "Dinheiro" at bounding box center [214, 241] width 80 height 67
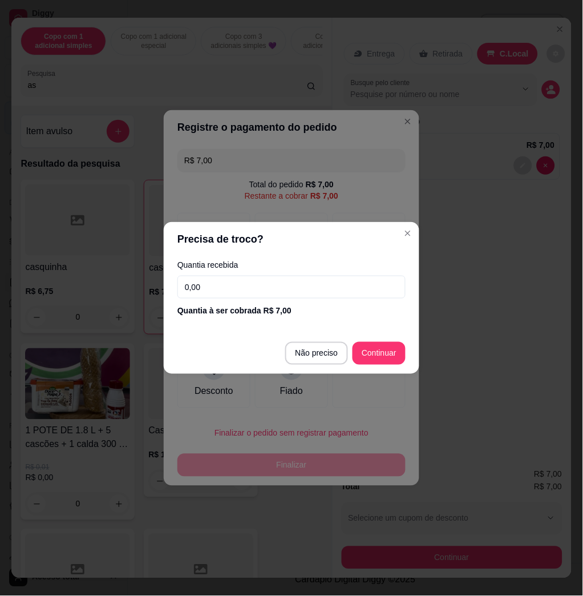
click at [316, 276] on input "0,00" at bounding box center [291, 287] width 228 height 23
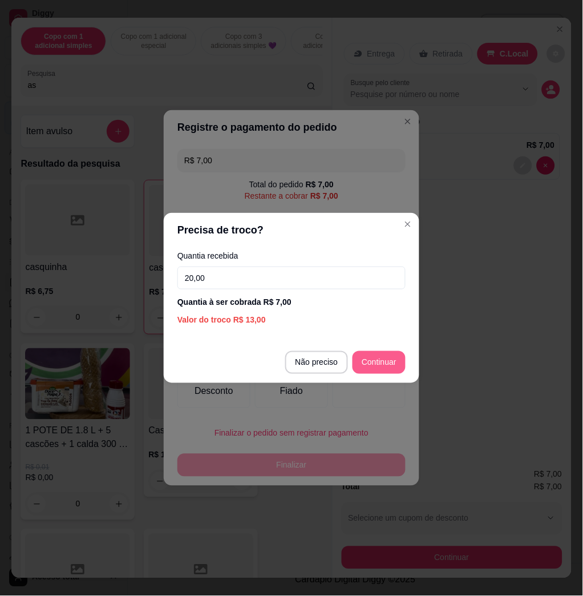
type input "20,00"
type input "R$ 0,00"
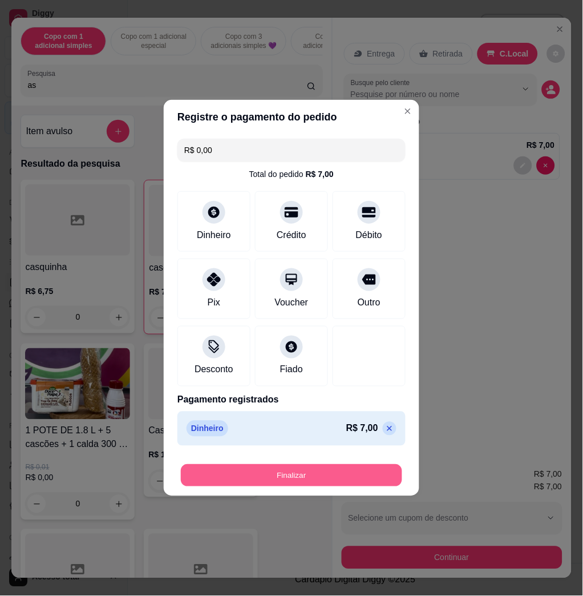
click at [330, 471] on button "Finalizar" at bounding box center [291, 475] width 221 height 22
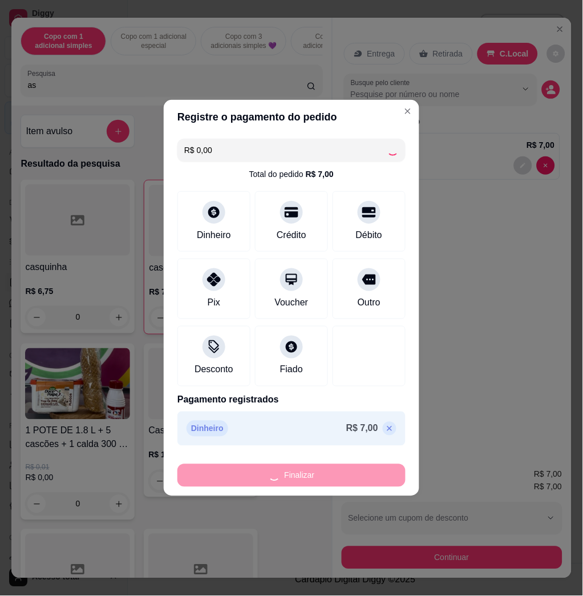
type input "0"
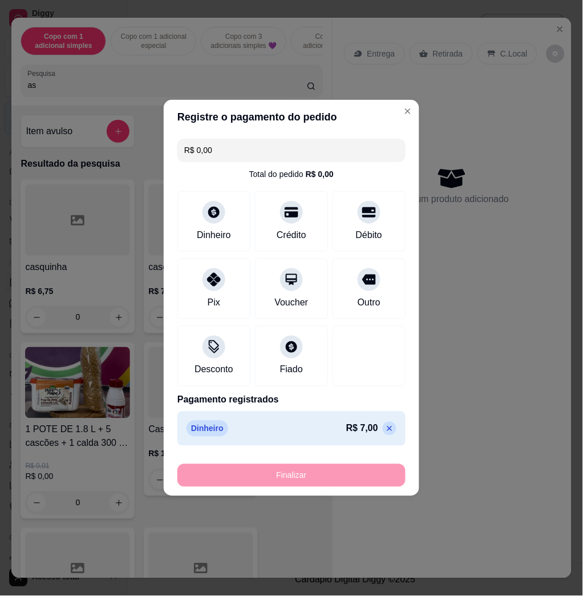
type input "-R$ 7,00"
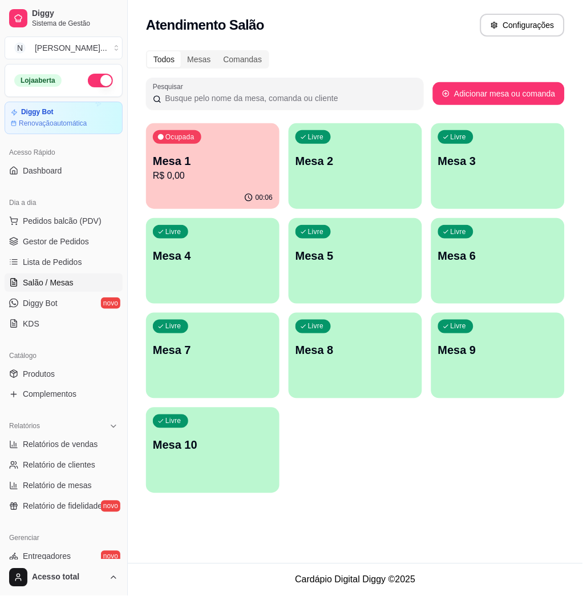
click at [237, 181] on p "R$ 0,00" at bounding box center [213, 176] width 120 height 14
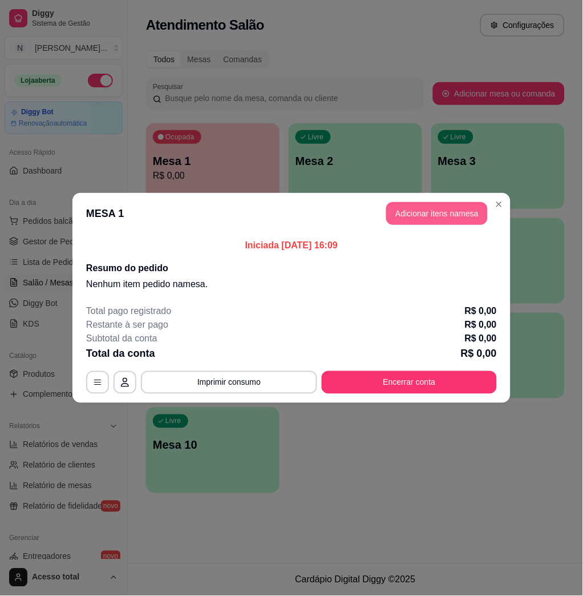
click at [442, 220] on button "Adicionar itens na mesa" at bounding box center [437, 213] width 102 height 23
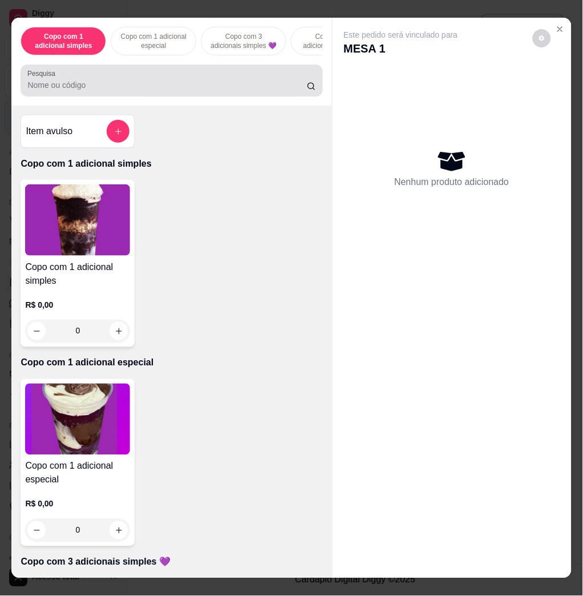
click at [155, 88] on input "Pesquisa" at bounding box center [167, 84] width 280 height 11
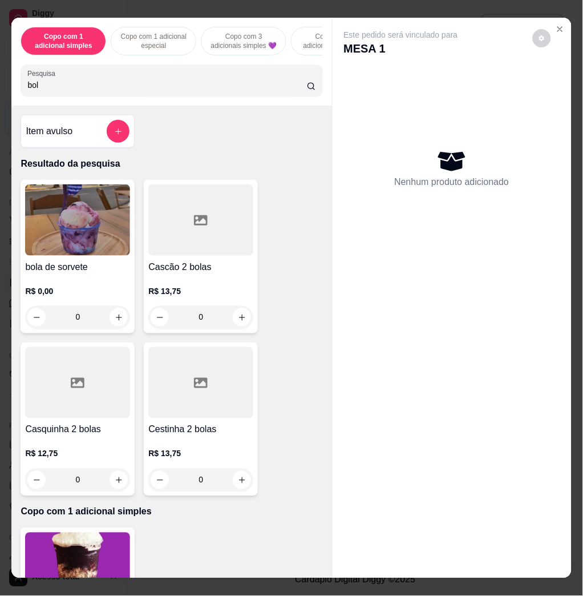
click at [94, 247] on img at bounding box center [77, 219] width 105 height 71
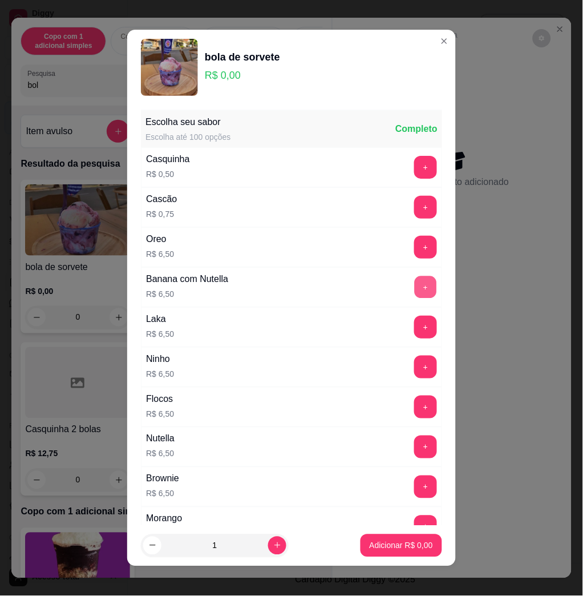
click at [415, 284] on button "+" at bounding box center [426, 287] width 22 height 22
click at [415, 285] on button "+" at bounding box center [426, 287] width 22 height 22
click at [414, 286] on button "+" at bounding box center [425, 287] width 23 height 23
click at [400, 551] on p "Adicionar R$ 19,50" at bounding box center [399, 545] width 66 height 11
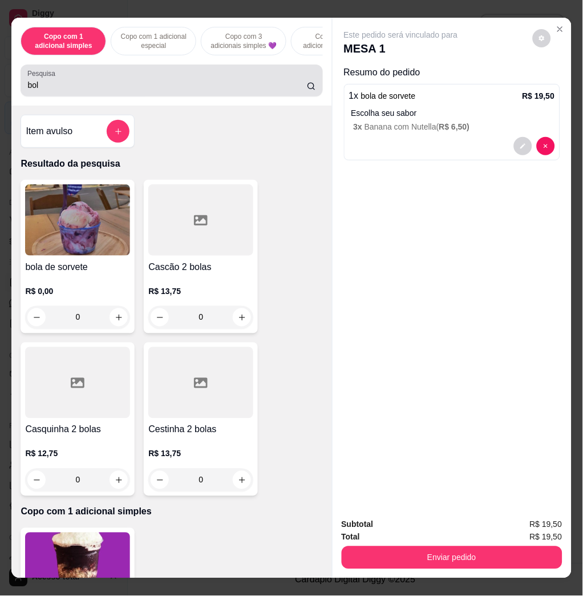
click at [124, 92] on div "bol" at bounding box center [171, 80] width 288 height 23
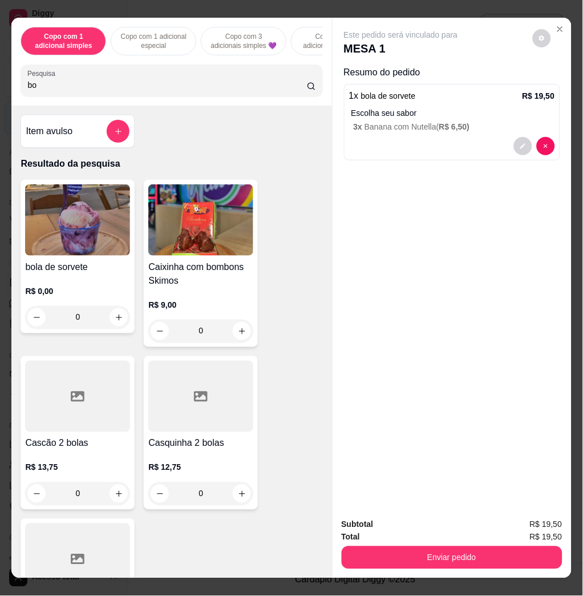
type input "b"
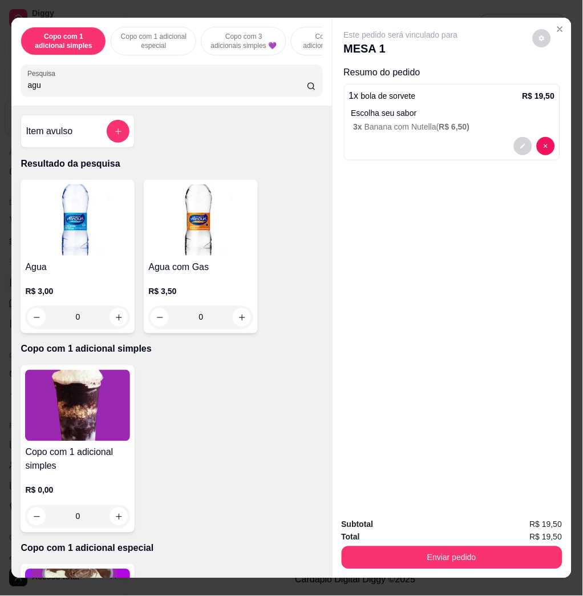
type input "agu"
click at [108, 233] on img at bounding box center [77, 219] width 105 height 71
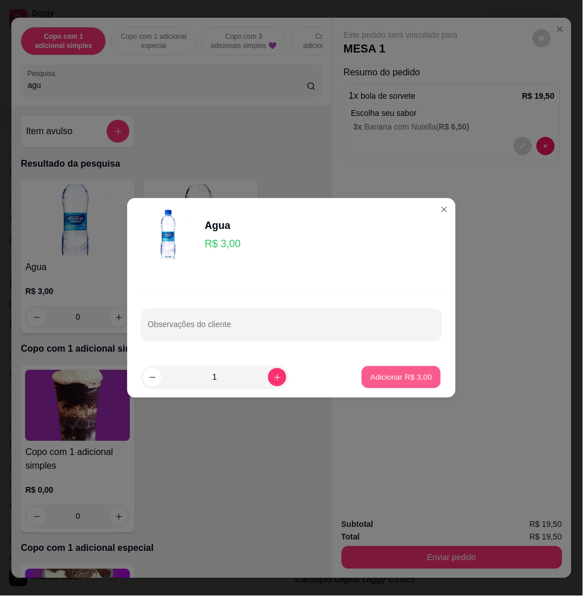
click at [382, 368] on button "Adicionar R$ 3,00" at bounding box center [401, 377] width 79 height 22
type input "1"
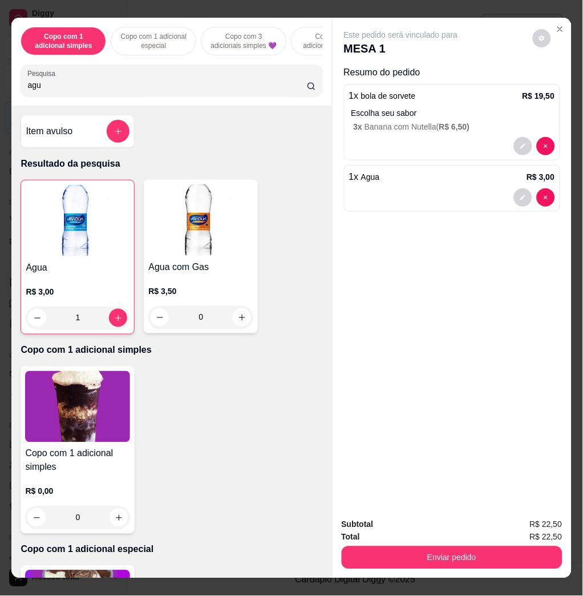
drag, startPoint x: 477, startPoint y: 526, endPoint x: 480, endPoint y: 541, distance: 15.8
click at [478, 534] on div "Total R$ 22,50" at bounding box center [452, 537] width 221 height 13
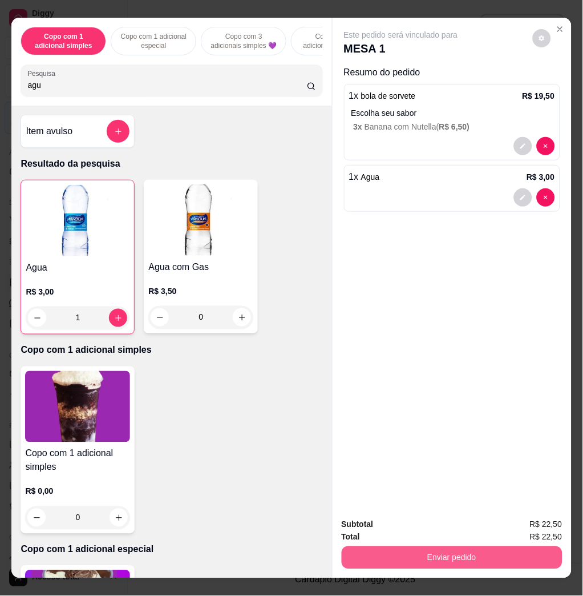
click at [480, 546] on button "Enviar pedido" at bounding box center [452, 557] width 221 height 23
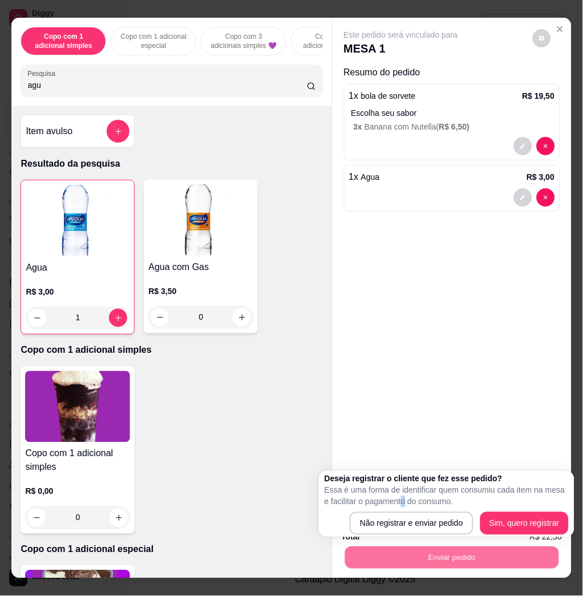
drag, startPoint x: 405, startPoint y: 499, endPoint x: 413, endPoint y: 516, distance: 18.4
click at [412, 514] on div "Deseja registrar o cliente que fez esse pedido? Essa é uma forma de identificar…" at bounding box center [447, 504] width 244 height 62
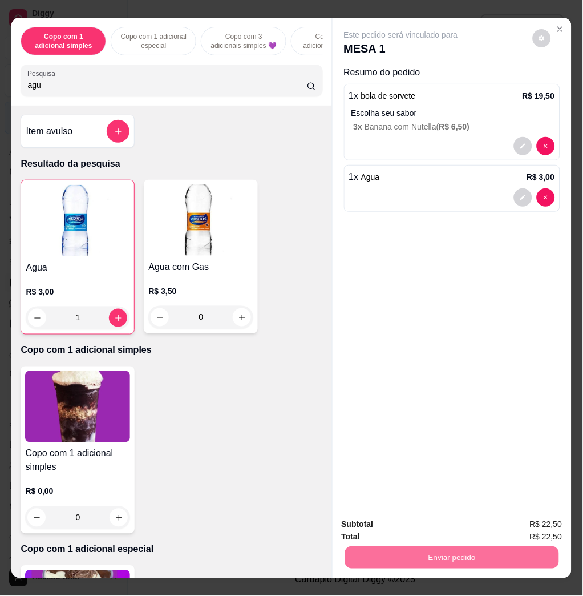
click at [416, 520] on button "Não registrar e enviar pedido" at bounding box center [413, 524] width 119 height 22
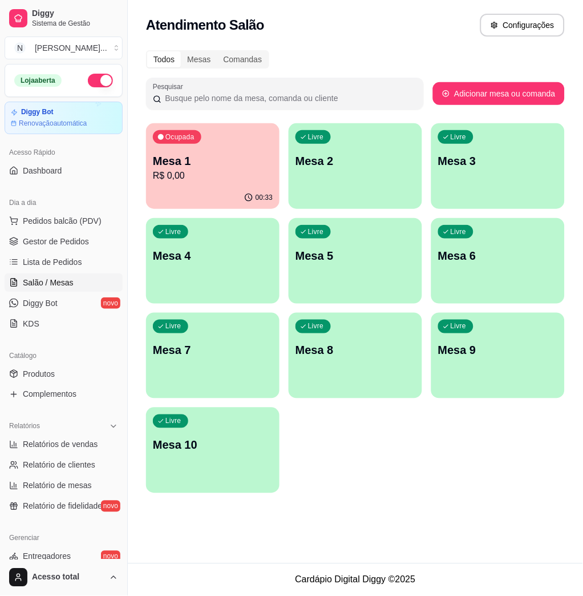
click at [344, 169] on div "Livre Mesa 2" at bounding box center [356, 159] width 134 height 72
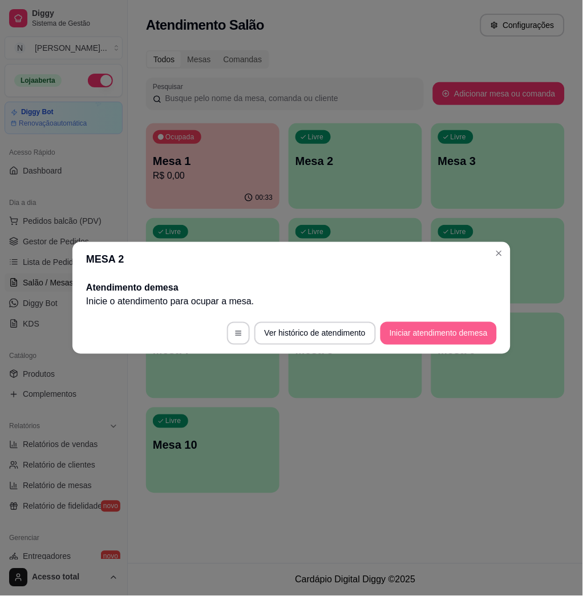
click at [432, 336] on button "Iniciar atendimento de mesa" at bounding box center [439, 333] width 116 height 23
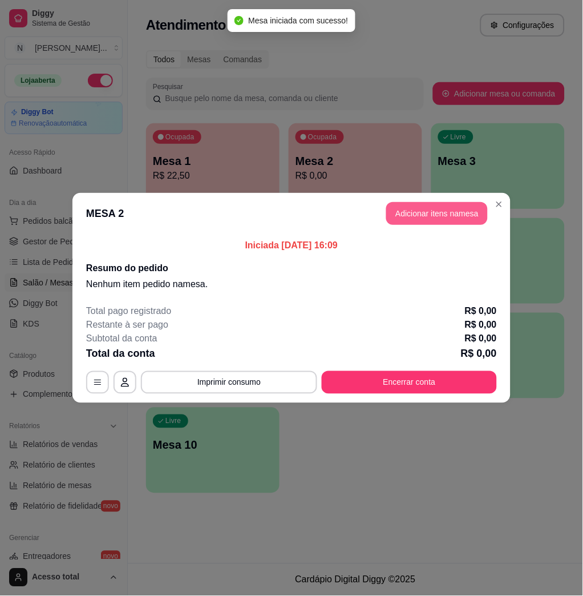
click at [446, 216] on button "Adicionar itens na mesa" at bounding box center [437, 213] width 102 height 23
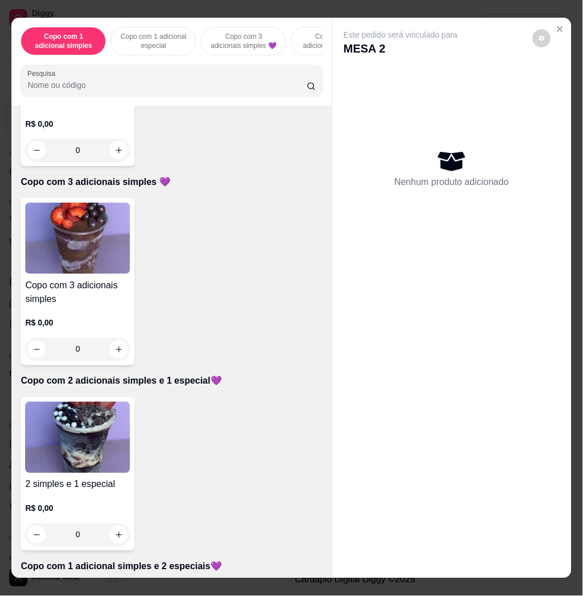
scroll to position [456, 0]
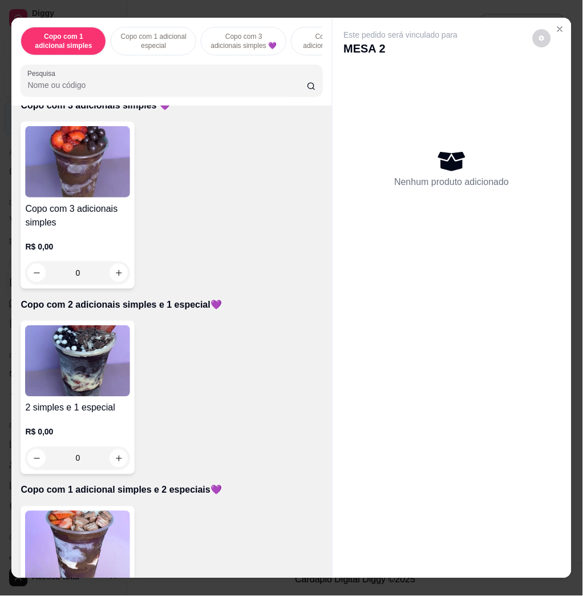
click at [58, 521] on img at bounding box center [77, 546] width 105 height 71
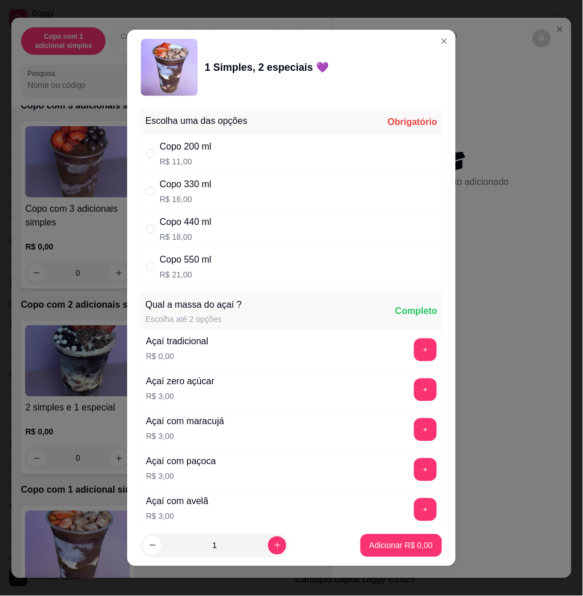
click at [238, 207] on div "Copo 330 ml R$ 16,00" at bounding box center [291, 191] width 301 height 38
radio input "true"
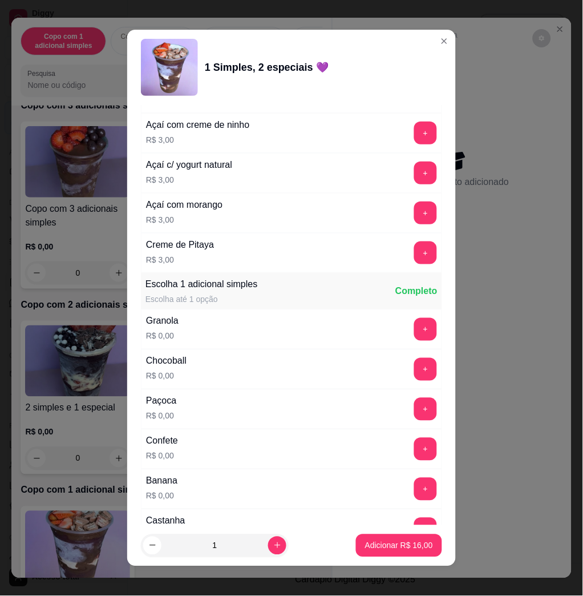
scroll to position [685, 0]
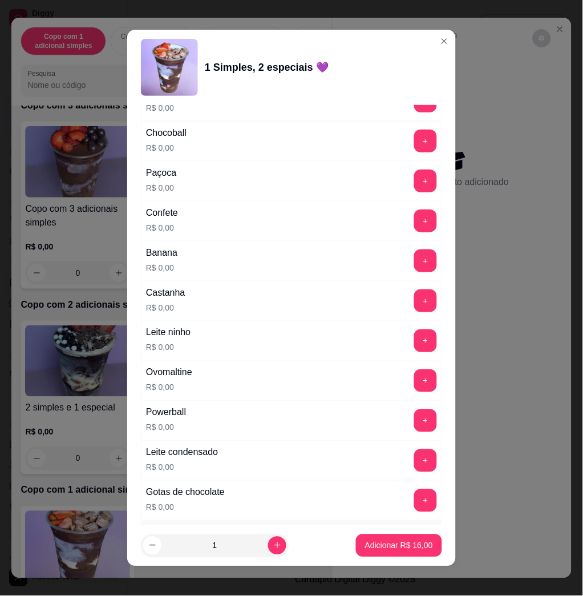
drag, startPoint x: 410, startPoint y: 332, endPoint x: 395, endPoint y: 346, distance: 20.2
click at [410, 345] on div "+" at bounding box center [426, 340] width 32 height 23
click at [414, 346] on button "+" at bounding box center [425, 340] width 23 height 23
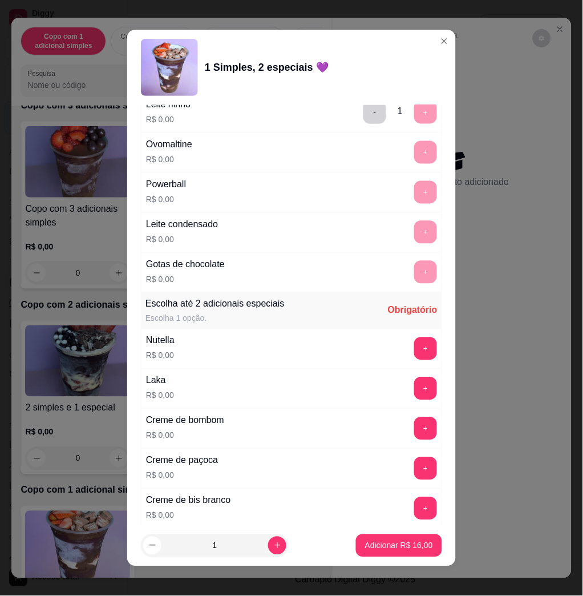
scroll to position [1065, 0]
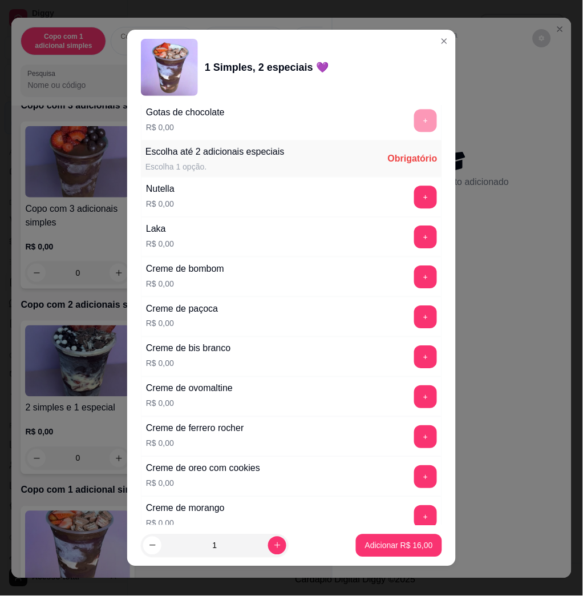
click at [402, 211] on div "Nutella R$ 0,00 +" at bounding box center [291, 197] width 301 height 40
click at [414, 204] on button "+" at bounding box center [425, 196] width 23 height 23
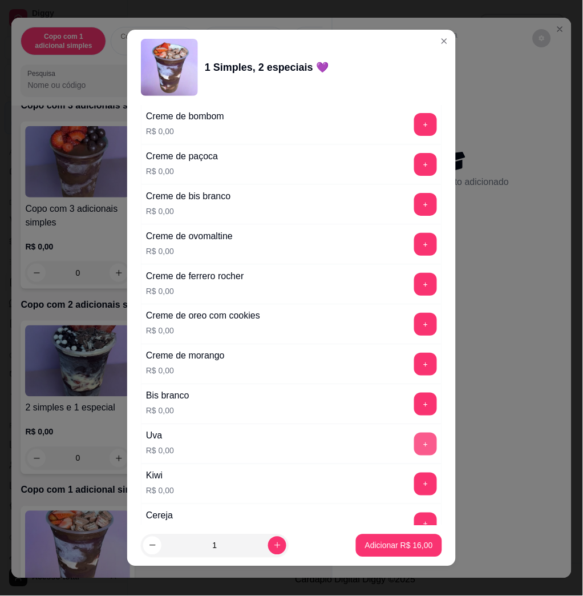
scroll to position [1369, 0]
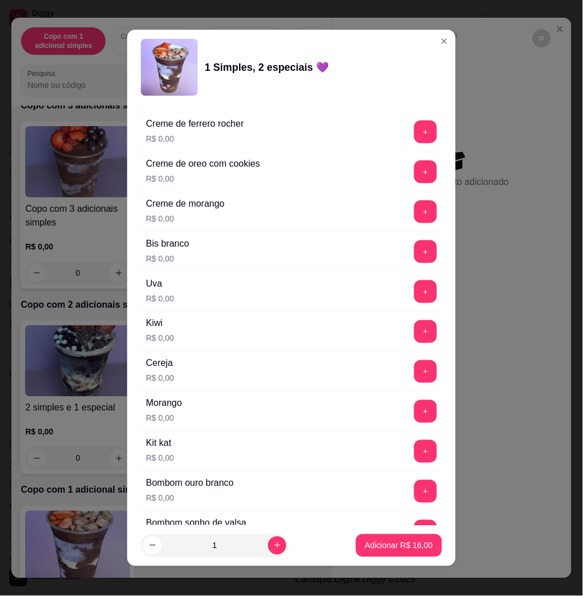
click at [416, 409] on div "Escolha uma das opções Completo Copo 200 ml R$ 11,00 Copo 330 ml R$ 16,00 Copo …" at bounding box center [291, 315] width 329 height 420
click at [415, 419] on button "+" at bounding box center [426, 412] width 22 height 22
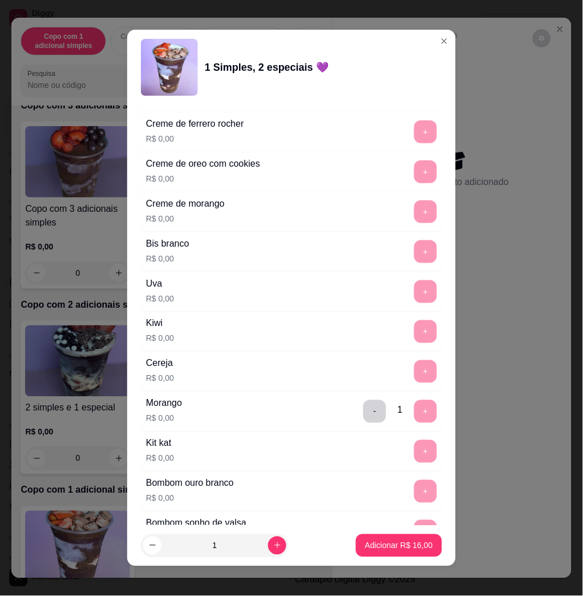
drag, startPoint x: 399, startPoint y: 564, endPoint x: 396, endPoint y: 558, distance: 7.1
click at [398, 563] on footer "1 Adicionar R$ 16,00" at bounding box center [291, 545] width 329 height 41
click at [396, 557] on footer "1 Adicionar R$ 16,00" at bounding box center [291, 545] width 329 height 41
click at [396, 555] on button "Adicionar R$ 16,00" at bounding box center [399, 545] width 86 height 23
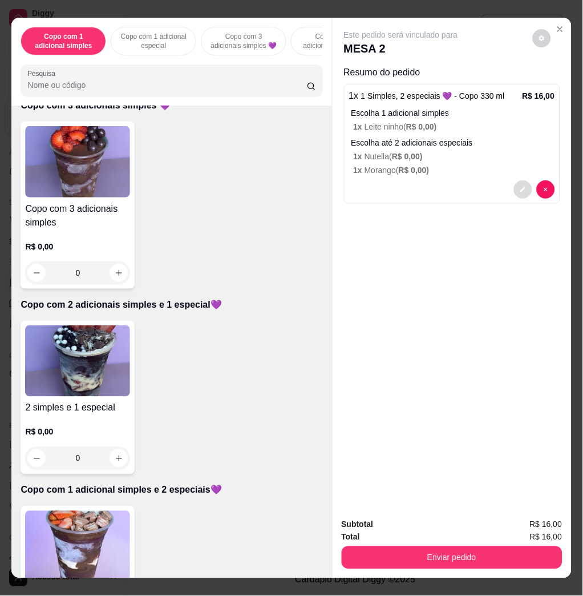
click at [520, 186] on icon "decrease-product-quantity" at bounding box center [523, 189] width 7 height 7
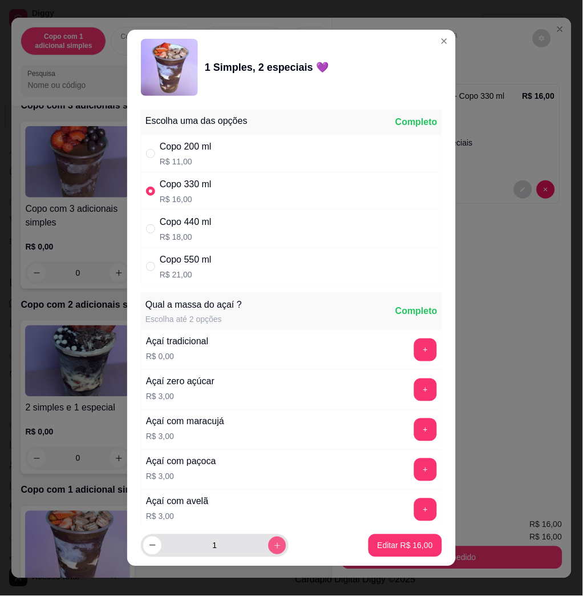
click at [273, 547] on icon "increase-product-quantity" at bounding box center [277, 546] width 9 height 9
type input "2"
click at [386, 538] on button "Editar R$ 32,00" at bounding box center [405, 545] width 71 height 22
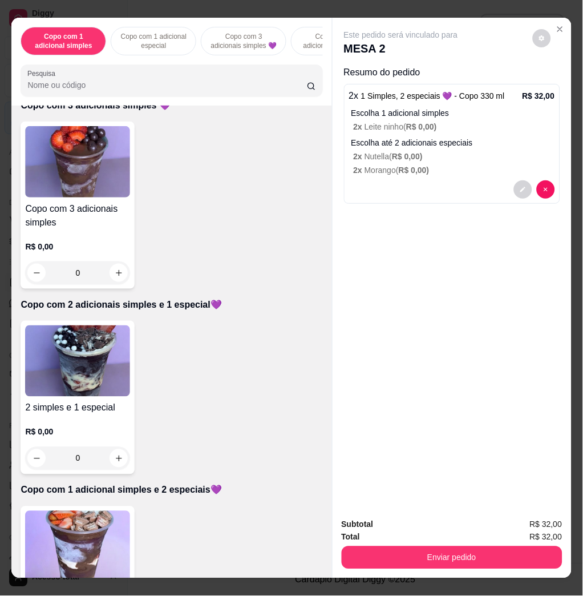
click at [123, 542] on img at bounding box center [77, 546] width 105 height 71
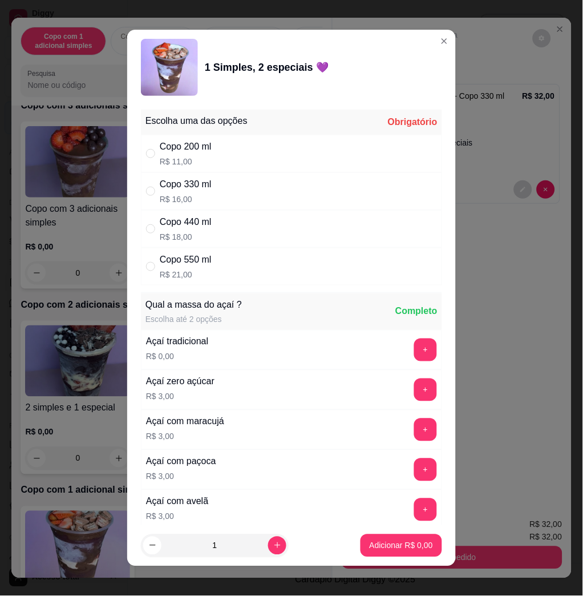
click at [256, 228] on div "Copo 440 ml R$ 18,00" at bounding box center [291, 229] width 301 height 38
radio input "true"
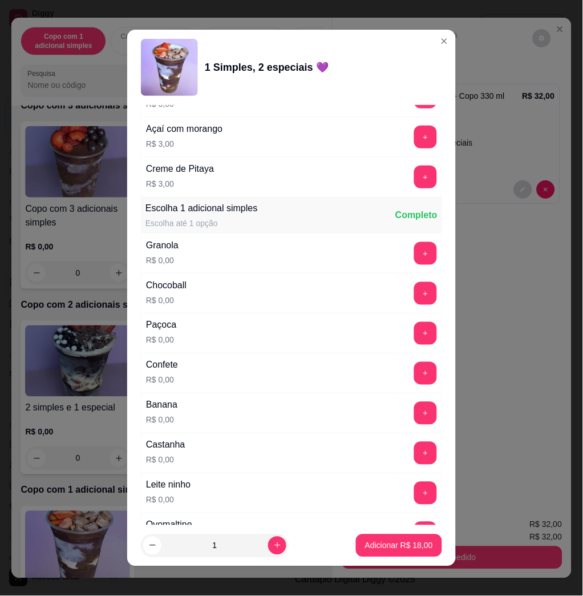
scroll to position [685, 0]
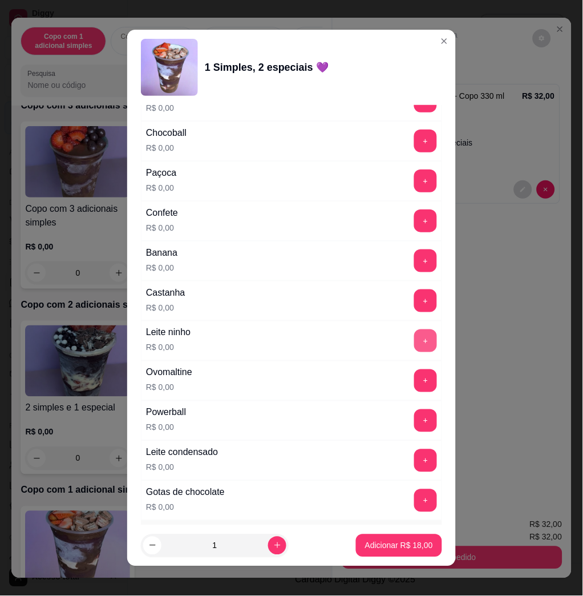
click at [414, 337] on button "+" at bounding box center [425, 340] width 23 height 23
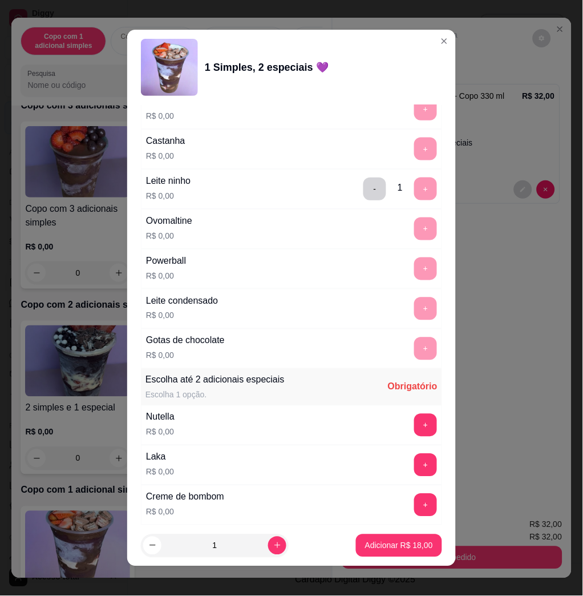
scroll to position [1065, 0]
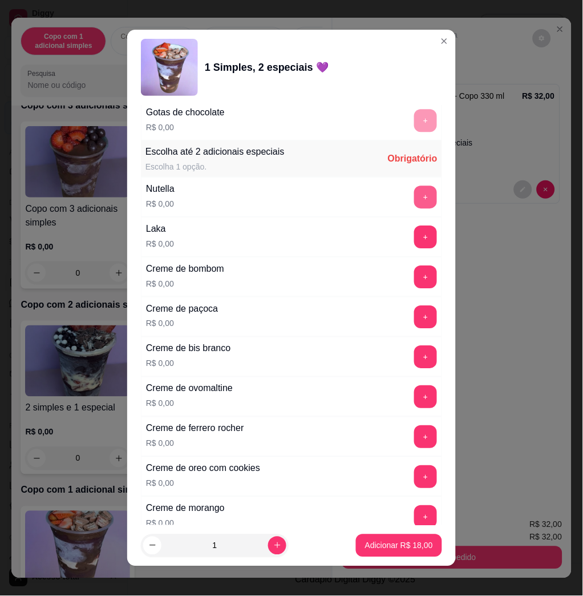
click at [385, 211] on div "Nutella R$ 0,00 +" at bounding box center [291, 197] width 301 height 40
click at [414, 207] on button "+" at bounding box center [425, 196] width 23 height 23
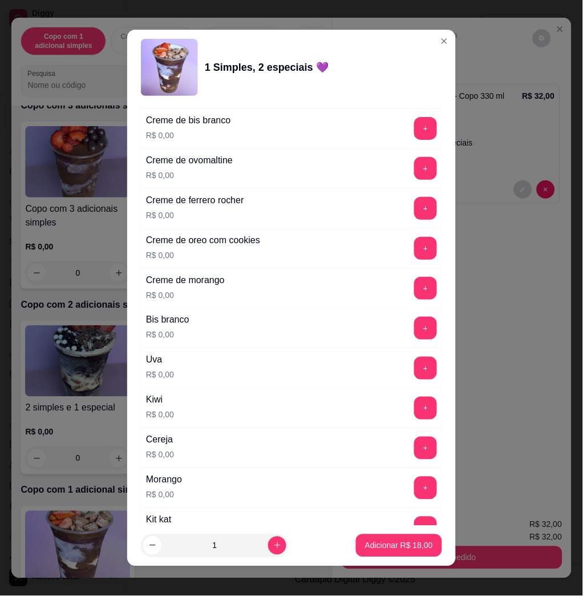
scroll to position [1445, 0]
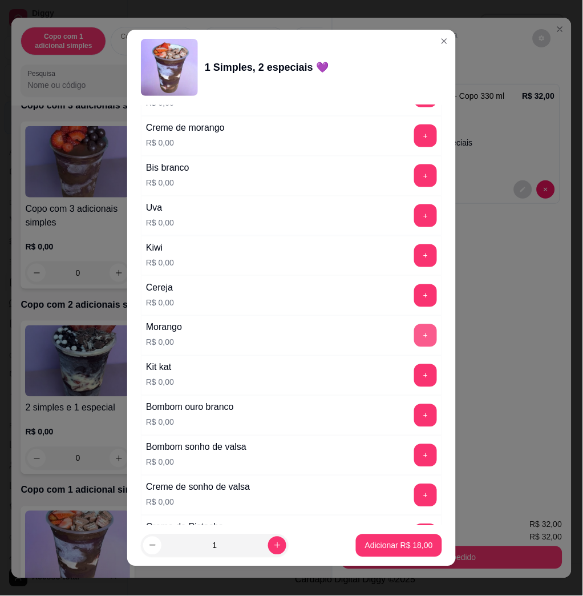
click at [414, 334] on button "+" at bounding box center [425, 335] width 23 height 23
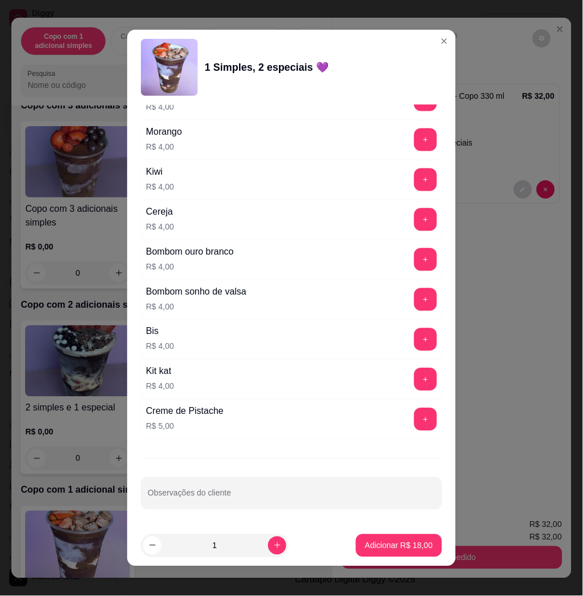
scroll to position [6, 0]
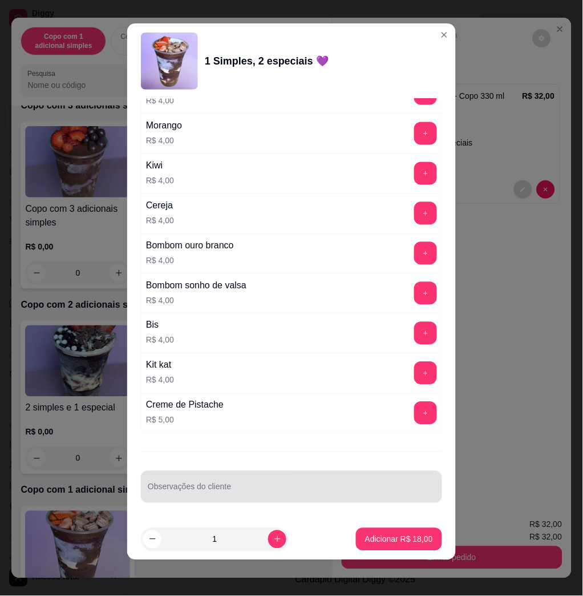
click at [311, 478] on div at bounding box center [292, 486] width 288 height 23
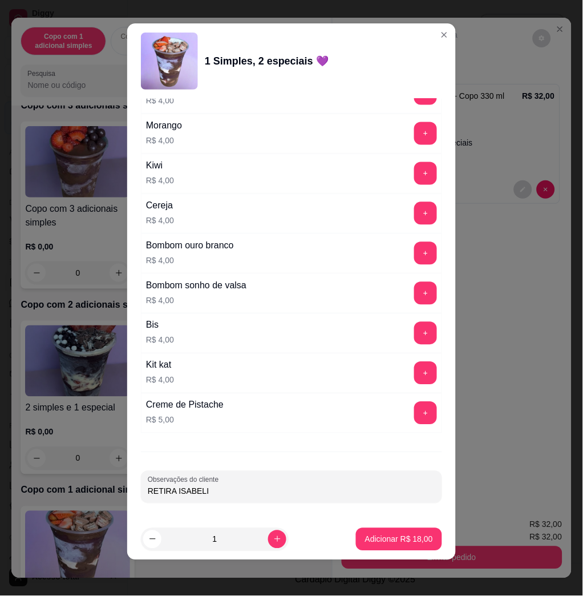
type input "RETIRA ISABELI"
click at [390, 548] on button "Adicionar R$ 18,00" at bounding box center [399, 539] width 84 height 22
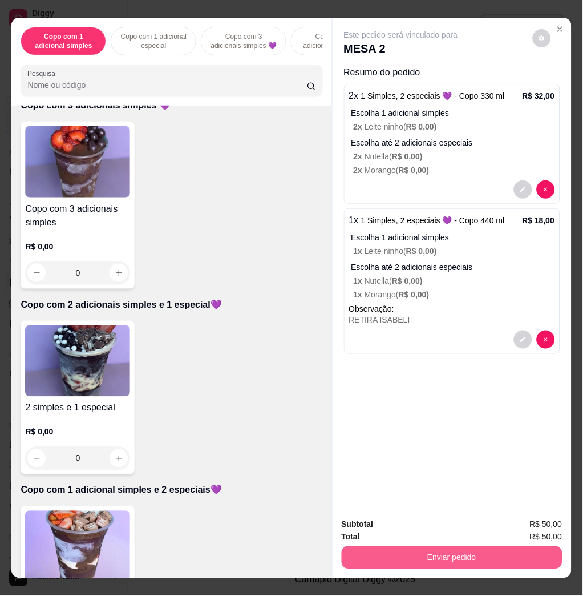
click at [417, 551] on button "Enviar pedido" at bounding box center [452, 557] width 221 height 23
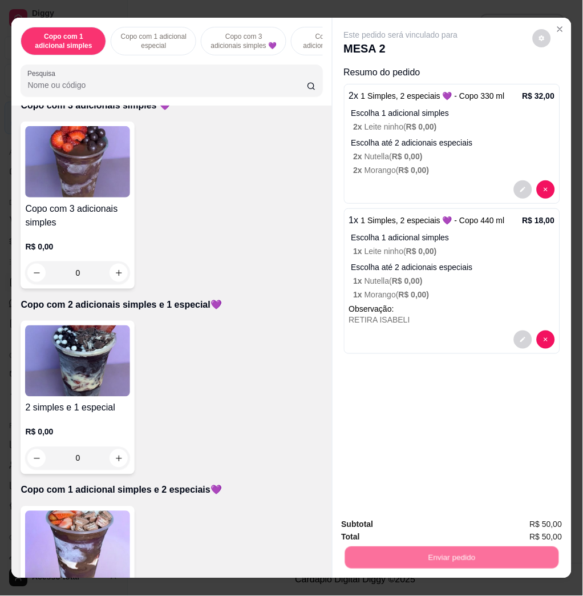
click at [407, 523] on button "Não registrar e enviar pedido" at bounding box center [412, 523] width 115 height 21
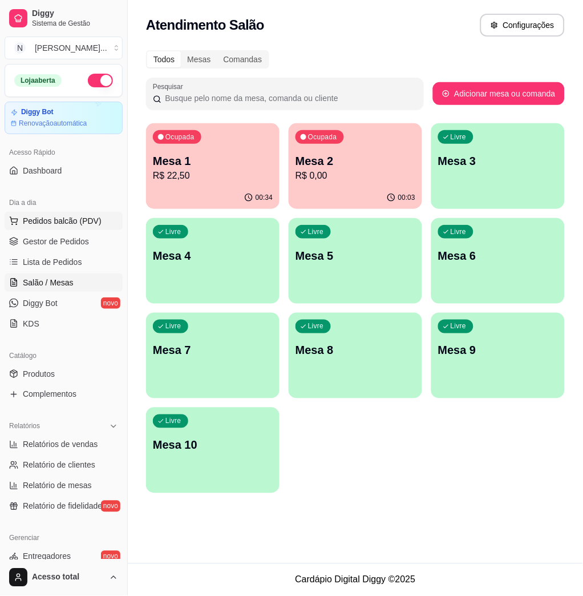
drag, startPoint x: 84, startPoint y: 218, endPoint x: 78, endPoint y: 220, distance: 6.7
click at [81, 219] on span "Pedidos balcão (PDV)" at bounding box center [62, 220] width 79 height 11
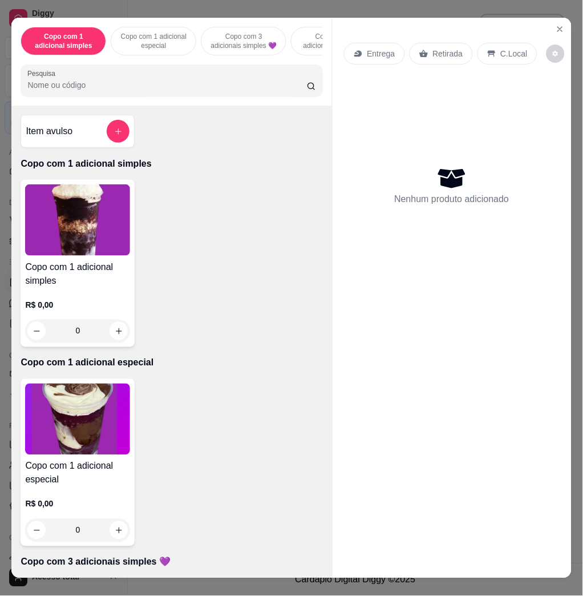
scroll to position [228, 0]
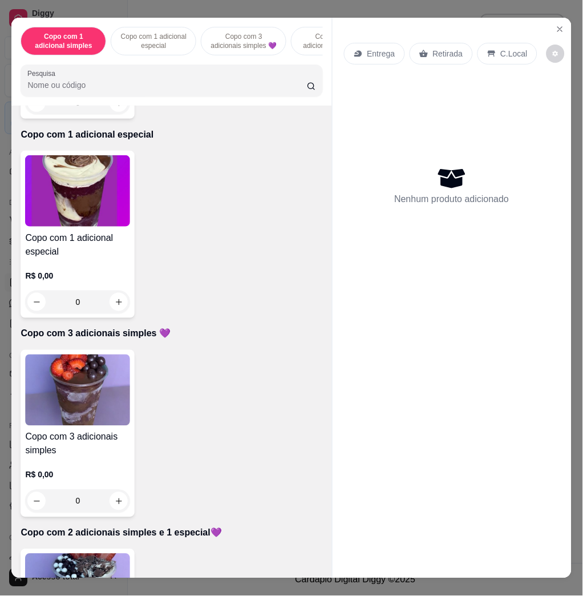
click at [77, 406] on img at bounding box center [77, 389] width 105 height 71
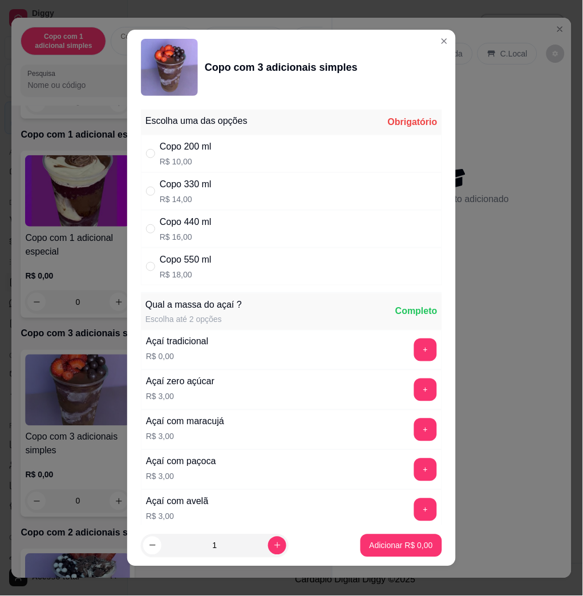
click at [181, 235] on p "R$ 16,00" at bounding box center [186, 236] width 52 height 11
radio input "true"
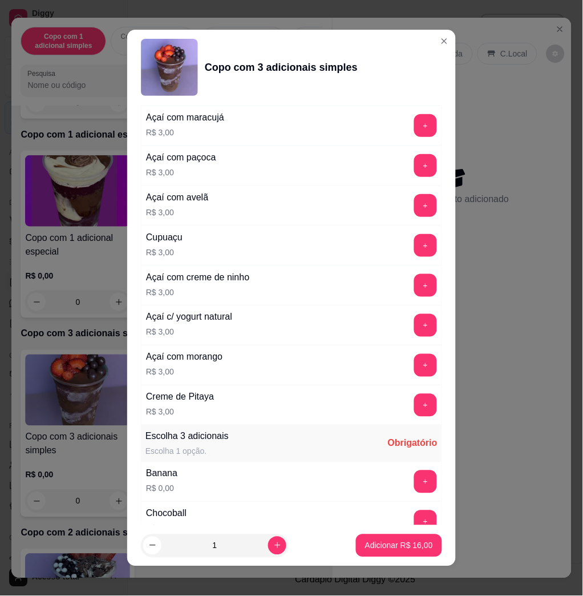
scroll to position [532, 0]
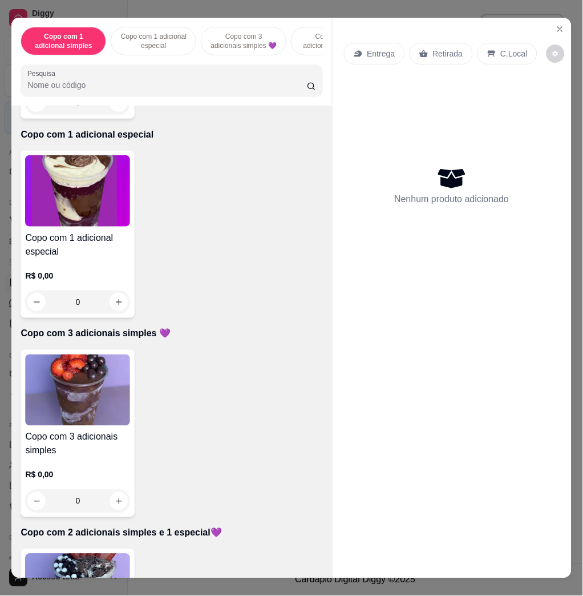
click at [114, 563] on img at bounding box center [77, 588] width 105 height 71
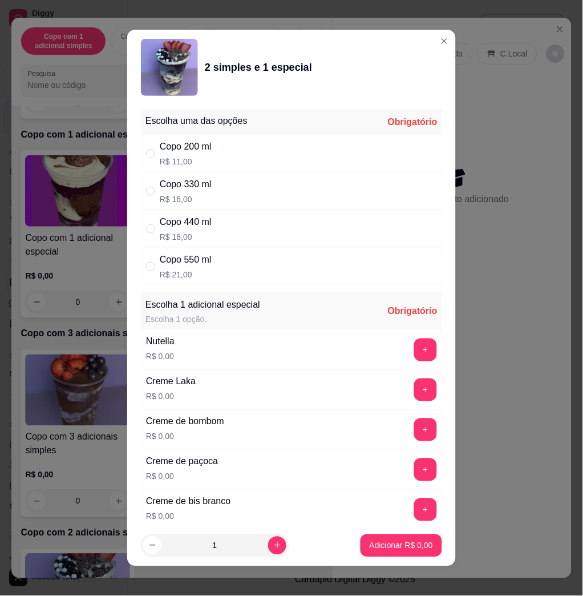
drag, startPoint x: 199, startPoint y: 229, endPoint x: 224, endPoint y: 238, distance: 27.3
click at [199, 229] on div "Copo 440 ml R$ 18,00" at bounding box center [186, 228] width 52 height 27
radio input "true"
click at [415, 350] on button "+" at bounding box center [426, 350] width 22 height 22
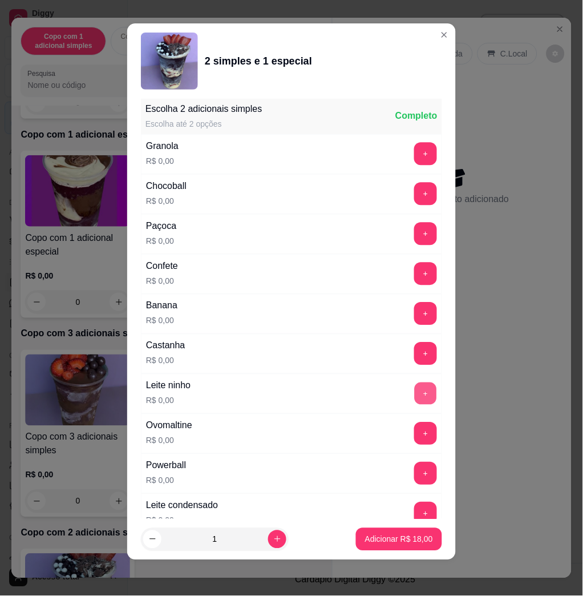
click at [415, 386] on button "+" at bounding box center [426, 394] width 22 height 22
click at [415, 233] on button "+" at bounding box center [426, 234] width 22 height 22
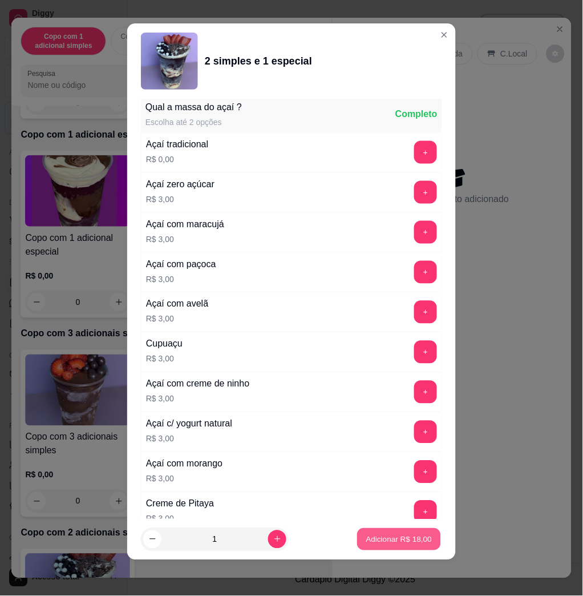
click at [408, 534] on p "Adicionar R$ 18,00" at bounding box center [399, 539] width 66 height 11
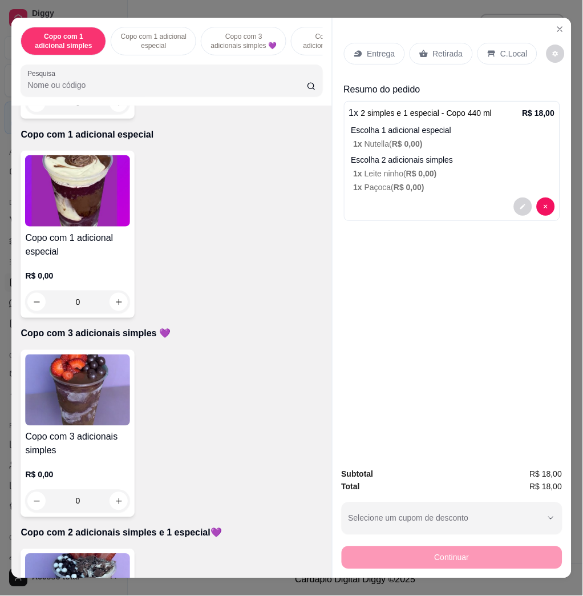
click at [378, 48] on p "Entrega" at bounding box center [381, 53] width 28 height 11
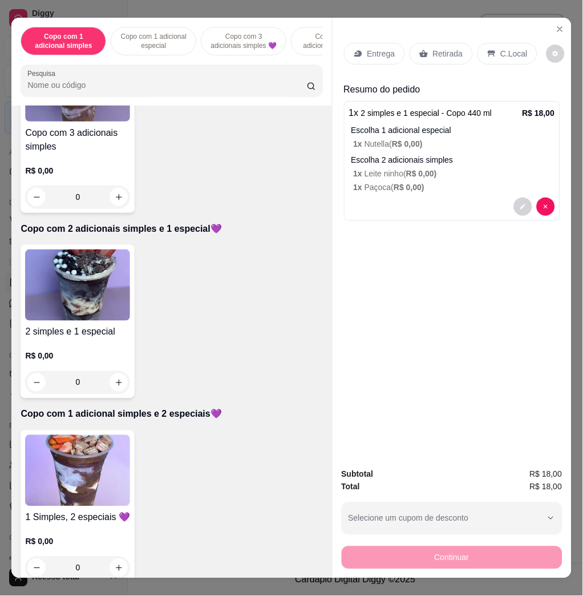
click at [95, 498] on img at bounding box center [77, 470] width 105 height 71
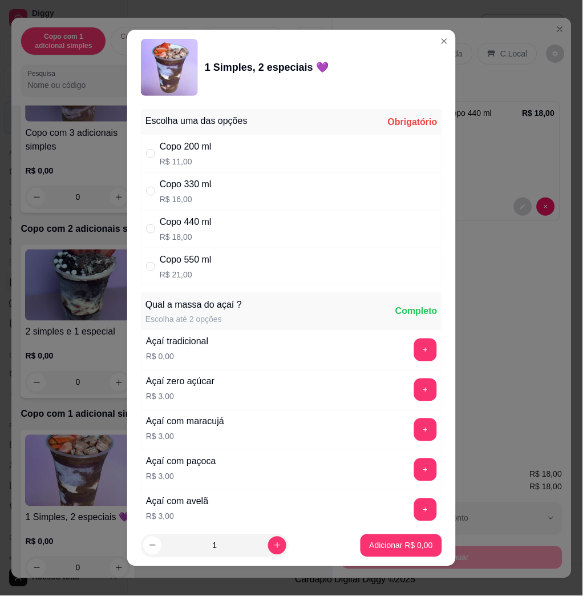
click at [197, 269] on div "Copo 550 ml R$ 21,00" at bounding box center [186, 266] width 52 height 27
radio input "true"
click at [221, 241] on div "Copo 440 ml R$ 18,00" at bounding box center [291, 229] width 301 height 38
radio input "true"
radio input "false"
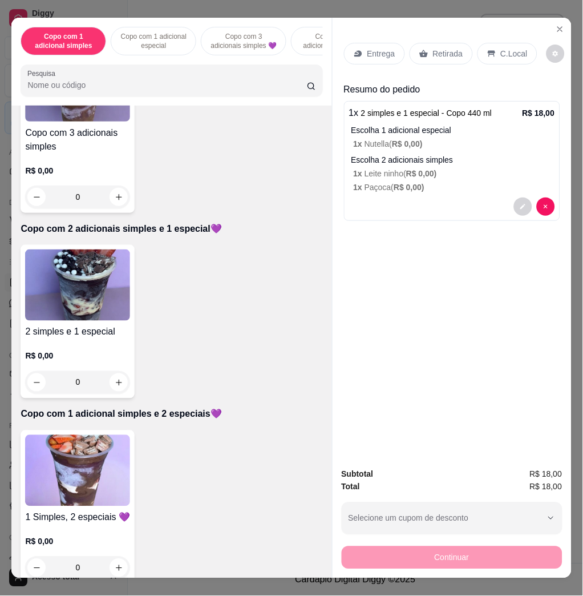
scroll to position [837, 0]
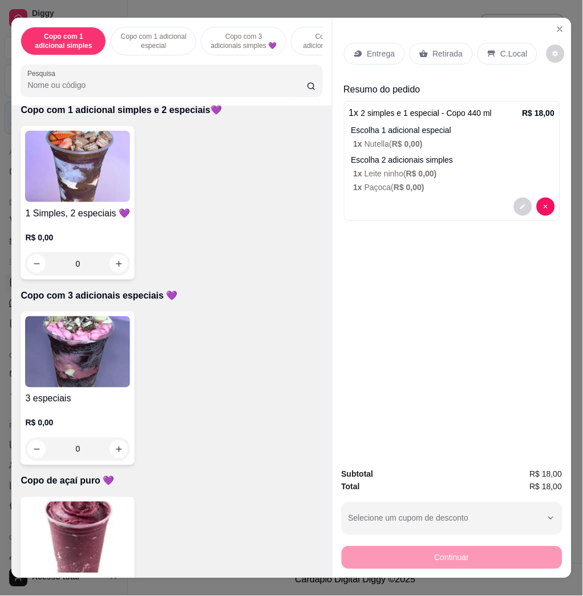
click at [75, 381] on img at bounding box center [77, 351] width 105 height 71
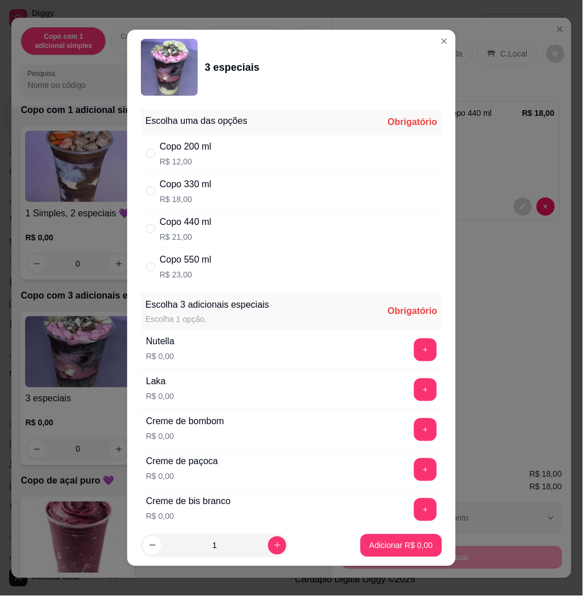
click at [208, 242] on div "Copo 440 ml R$ 21,00" at bounding box center [291, 229] width 301 height 38
radio input "true"
click at [415, 351] on button "+" at bounding box center [426, 350] width 22 height 22
click at [414, 383] on button "+" at bounding box center [425, 389] width 23 height 23
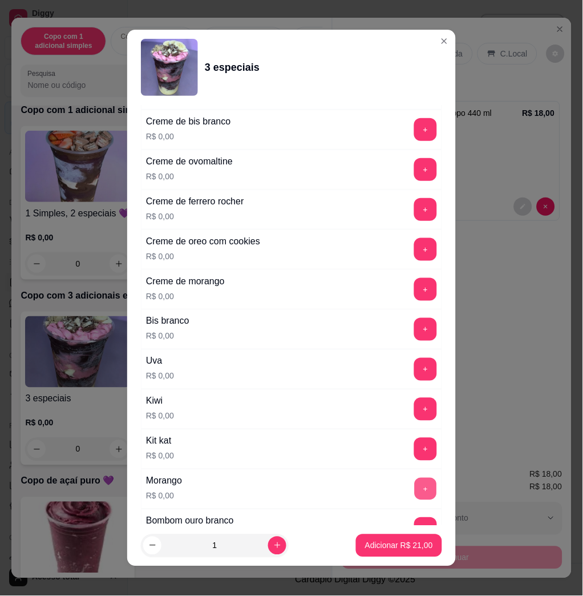
click at [415, 487] on button "+" at bounding box center [426, 489] width 22 height 22
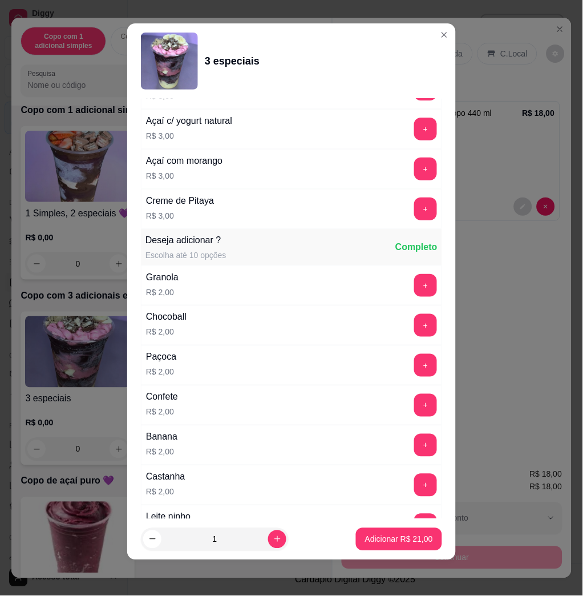
scroll to position [1441, 0]
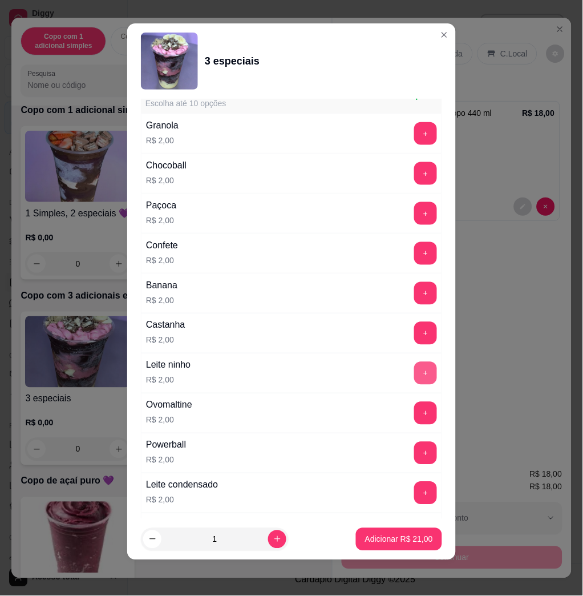
click at [414, 371] on button "+" at bounding box center [425, 373] width 23 height 23
click at [398, 160] on div "Chocoball R$ 2,00 +" at bounding box center [291, 173] width 301 height 40
click at [415, 175] on button "+" at bounding box center [426, 174] width 22 height 22
click at [399, 538] on p "Adicionar R$ 25,00" at bounding box center [399, 539] width 66 height 11
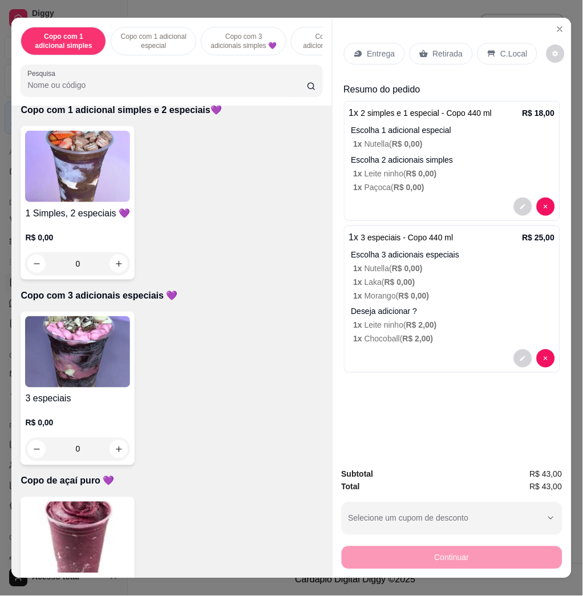
click at [382, 51] on p "Entrega" at bounding box center [381, 53] width 28 height 11
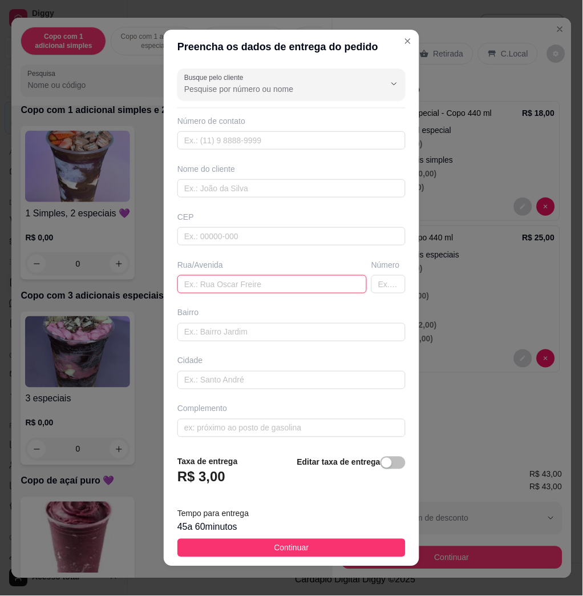
click at [301, 287] on input "text" at bounding box center [271, 284] width 189 height 18
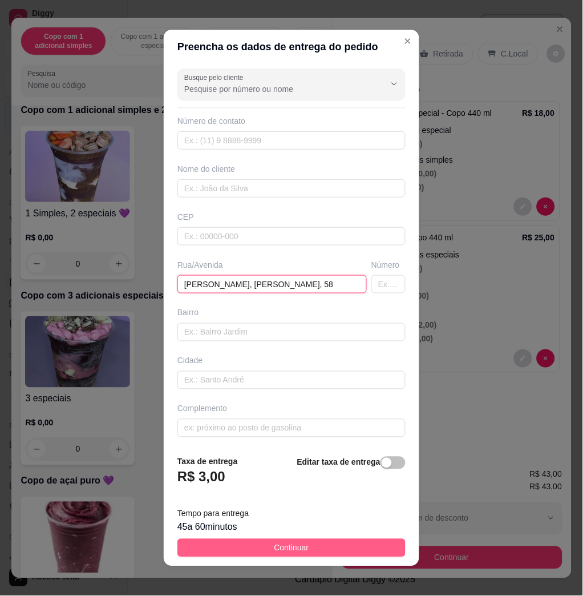
type input "jose matheus, alipio, 58"
click at [279, 549] on span "Continuar" at bounding box center [291, 548] width 35 height 13
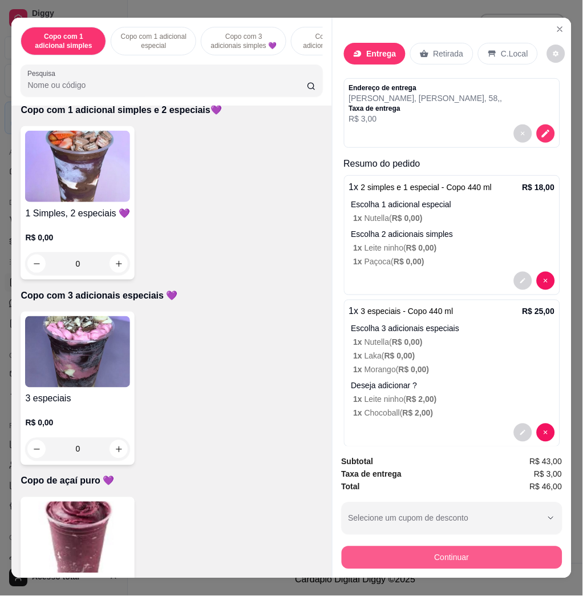
click at [394, 555] on button "Continuar" at bounding box center [452, 557] width 221 height 23
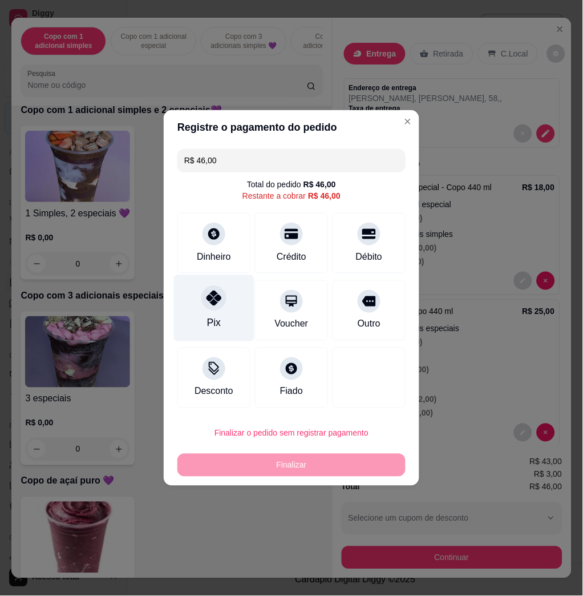
click at [201, 309] on div "Pix" at bounding box center [214, 308] width 80 height 67
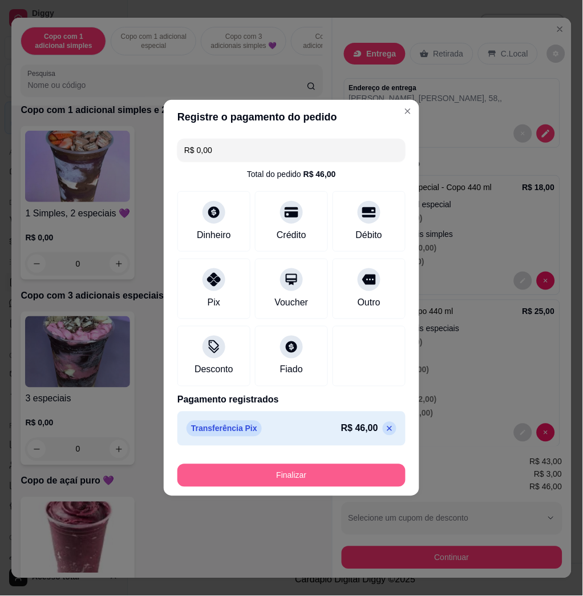
click at [285, 480] on button "Finalizar" at bounding box center [291, 475] width 228 height 23
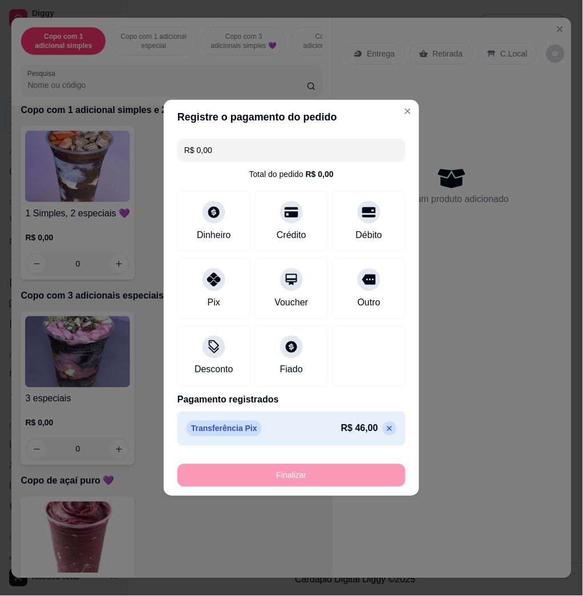
type input "-R$ 46,00"
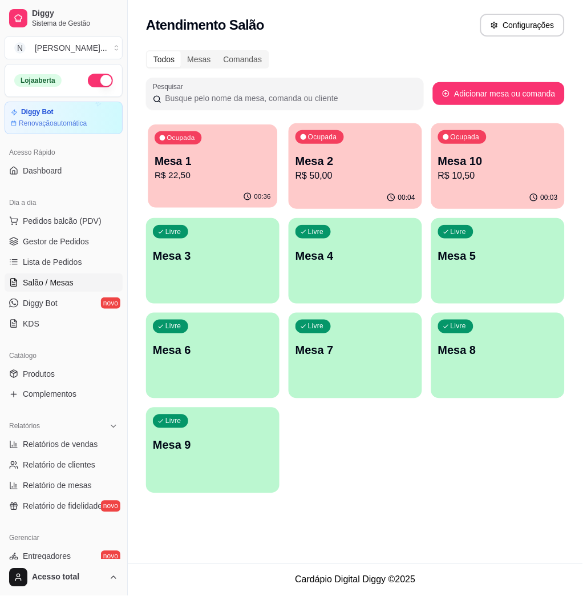
click at [208, 175] on p "R$ 22,50" at bounding box center [213, 175] width 116 height 13
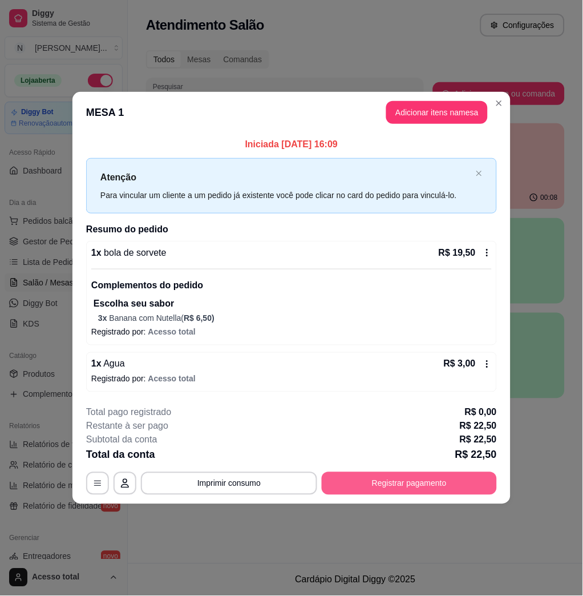
click at [437, 479] on button "Registrar pagamento" at bounding box center [409, 483] width 175 height 23
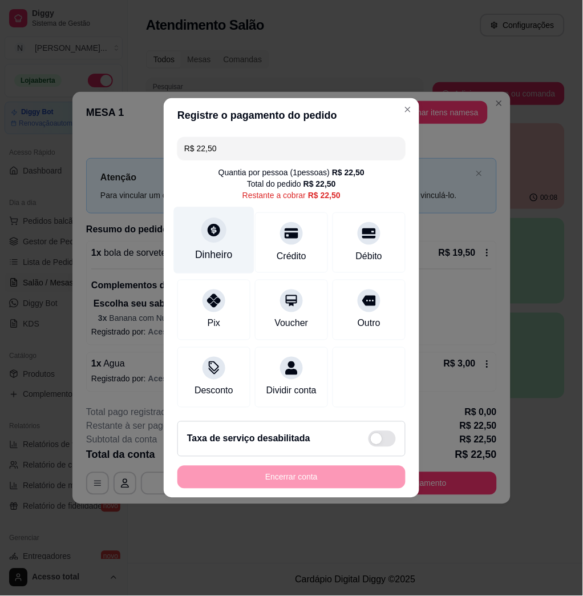
click at [210, 249] on div "Dinheiro" at bounding box center [214, 255] width 38 height 15
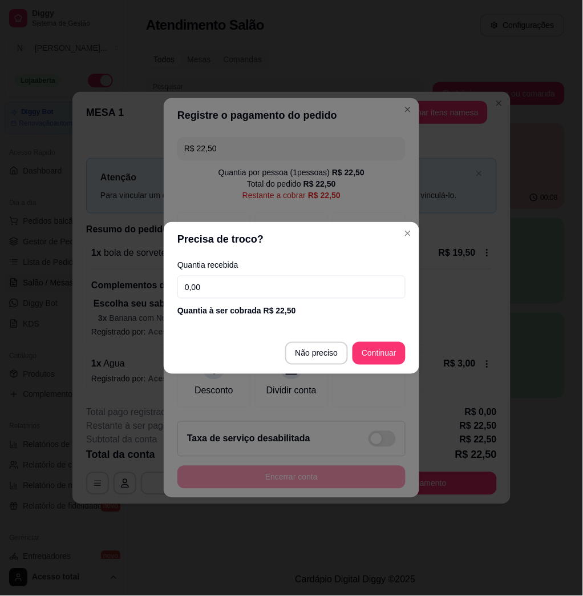
click at [253, 295] on input "0,00" at bounding box center [291, 287] width 228 height 23
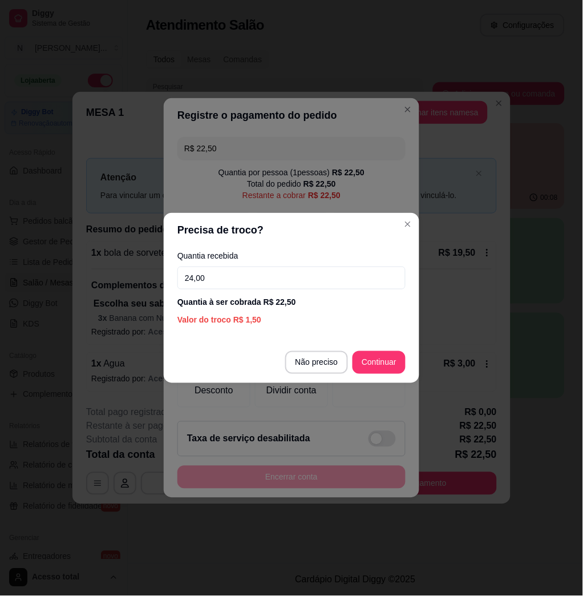
type input "24,00"
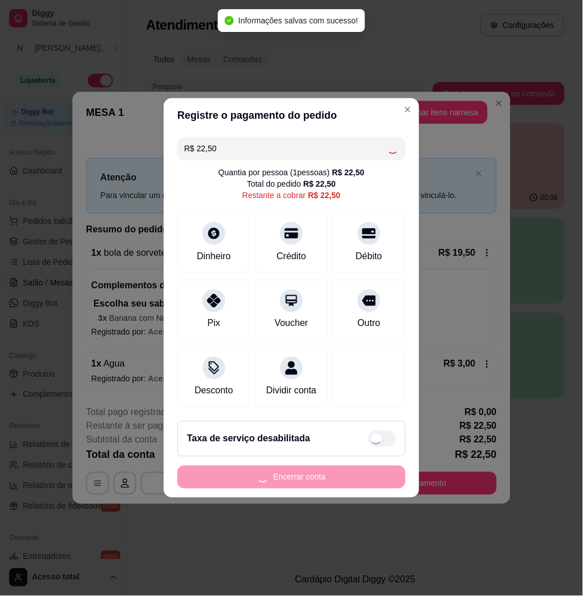
type input "R$ 0,00"
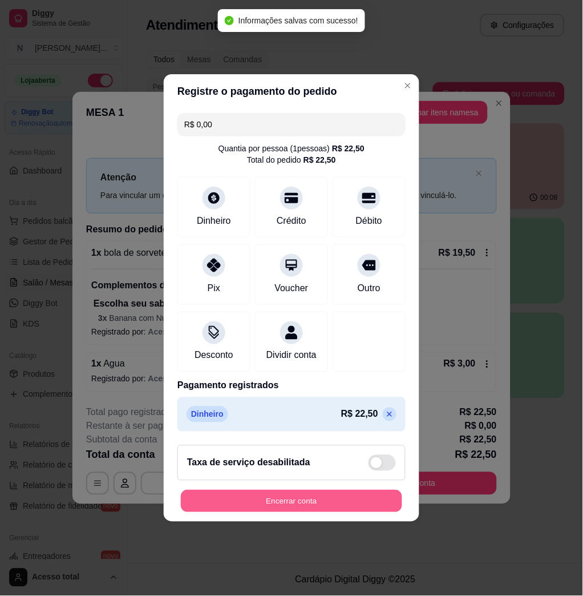
click at [286, 506] on button "Encerrar conta" at bounding box center [291, 501] width 221 height 22
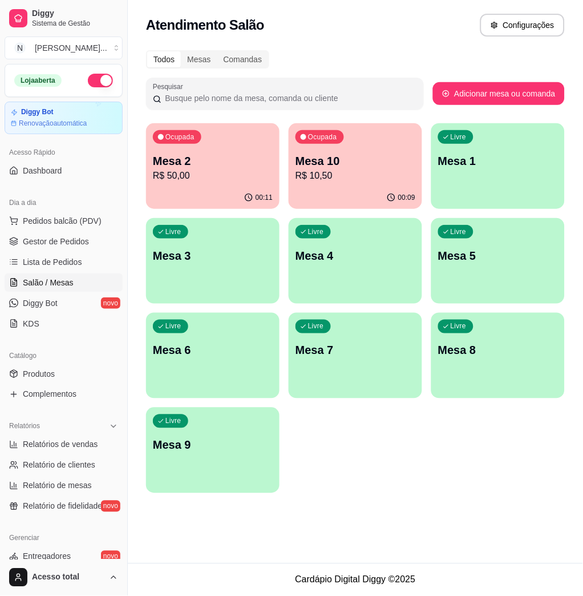
click at [208, 161] on p "Mesa 2" at bounding box center [213, 161] width 120 height 16
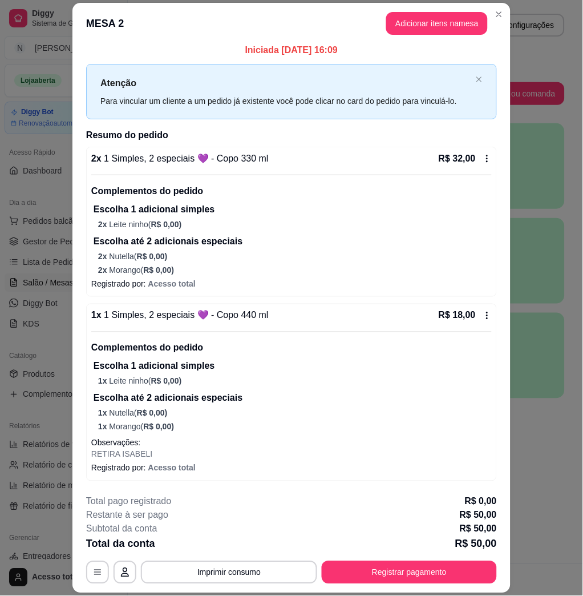
scroll to position [33, 0]
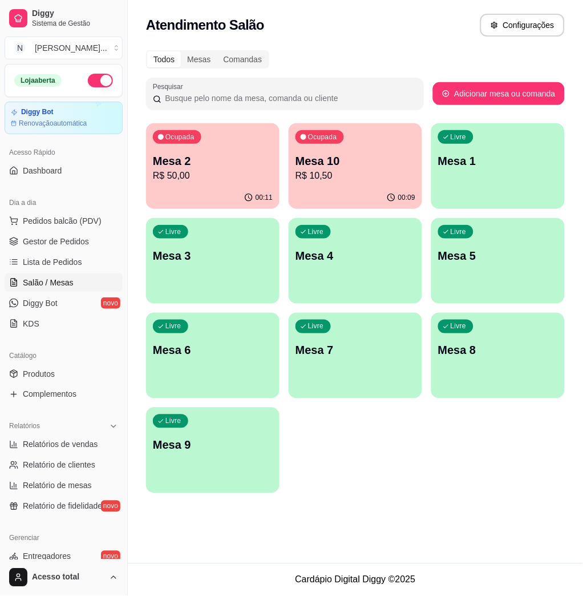
click at [358, 164] on p "Mesa 10" at bounding box center [356, 161] width 120 height 16
drag, startPoint x: 93, startPoint y: 221, endPoint x: 112, endPoint y: 224, distance: 19.0
click at [91, 220] on span "Pedidos balcão (PDV)" at bounding box center [62, 220] width 79 height 11
click at [176, 88] on input "Pesquisa" at bounding box center [166, 84] width 281 height 11
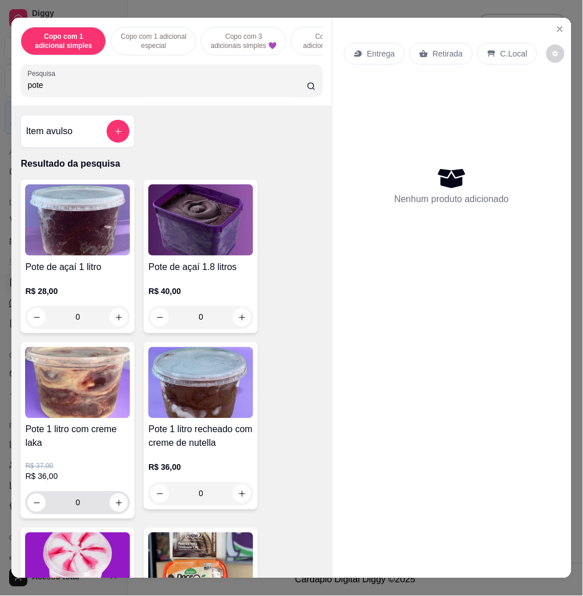
type input "pote"
click at [115, 506] on icon "increase-product-quantity" at bounding box center [119, 503] width 9 height 9
type input "1"
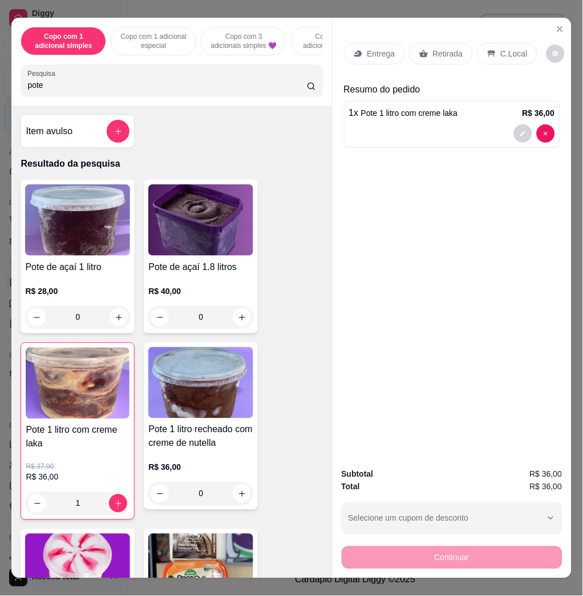
click at [179, 552] on img at bounding box center [200, 569] width 105 height 71
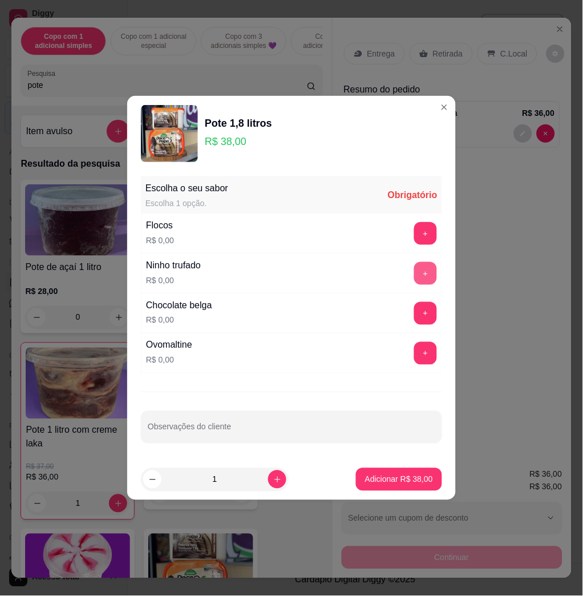
click at [414, 274] on button "+" at bounding box center [425, 273] width 23 height 23
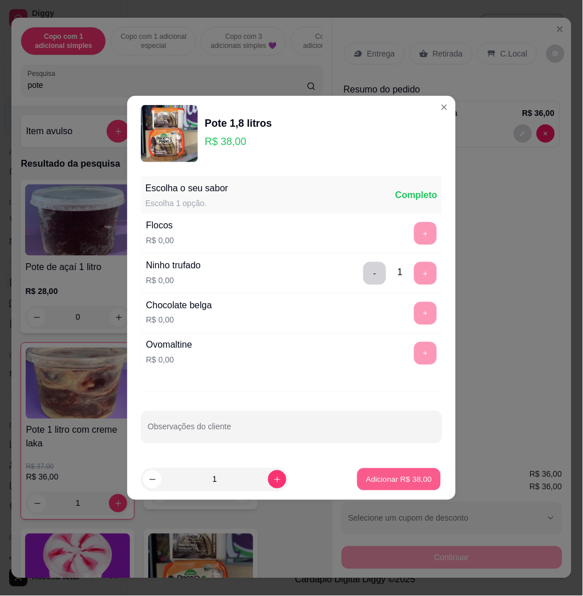
click at [400, 490] on button "Adicionar R$ 38,00" at bounding box center [399, 479] width 84 height 22
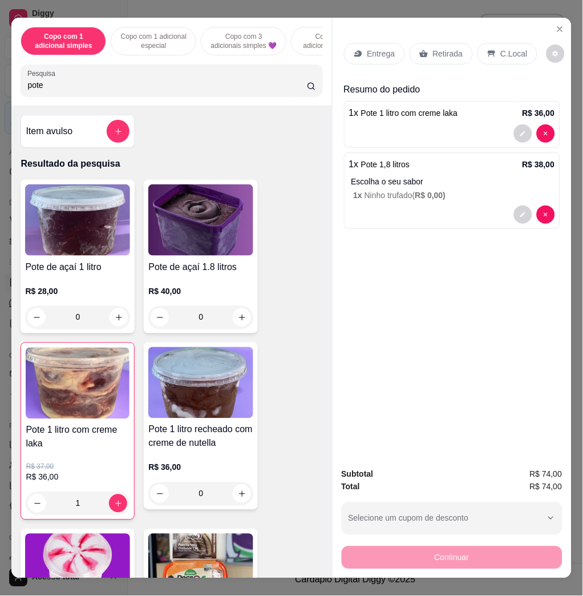
click at [498, 57] on div "C.Local" at bounding box center [508, 54] width 60 height 22
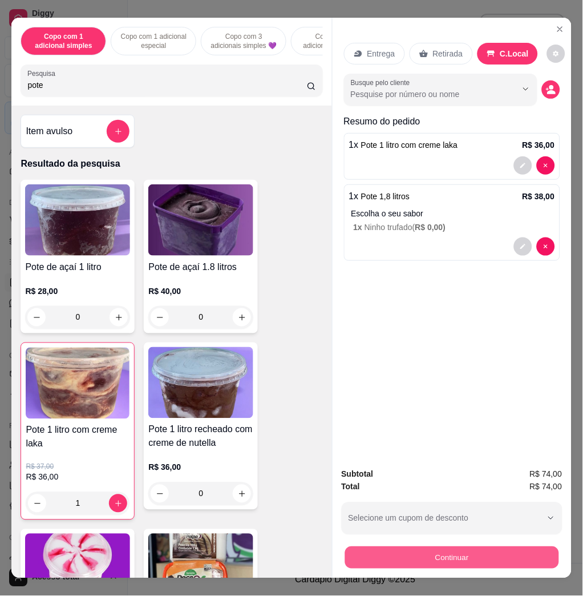
click at [504, 555] on button "Continuar" at bounding box center [452, 557] width 214 height 22
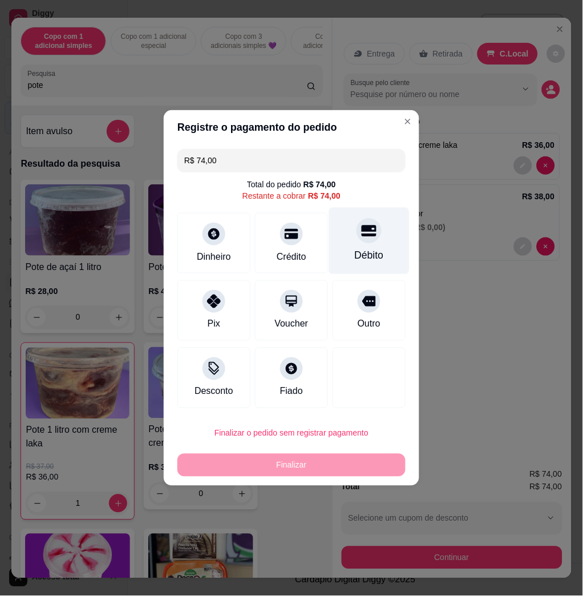
click at [381, 248] on div "Débito" at bounding box center [369, 241] width 80 height 67
type input "R$ 0,00"
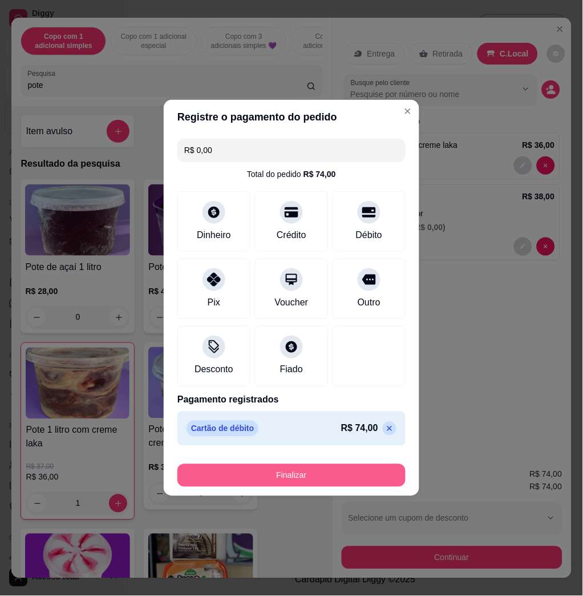
click at [359, 472] on button "Finalizar" at bounding box center [291, 475] width 228 height 23
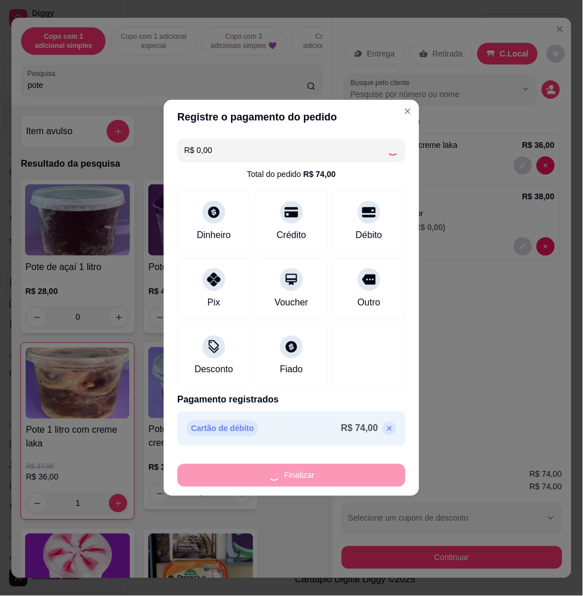
type input "0"
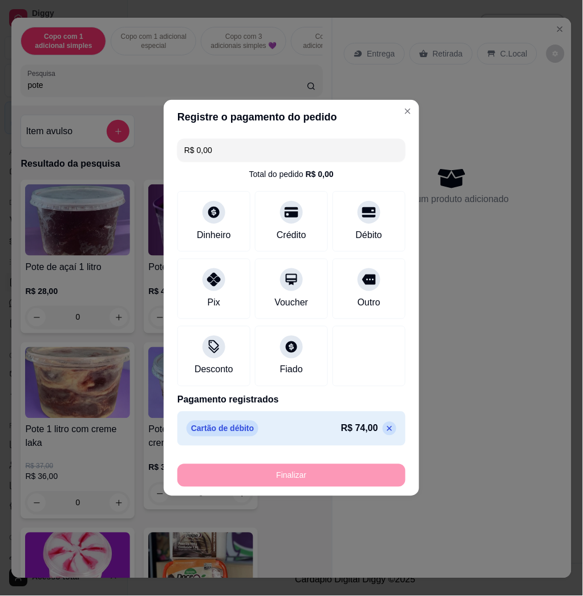
type input "-R$ 74,00"
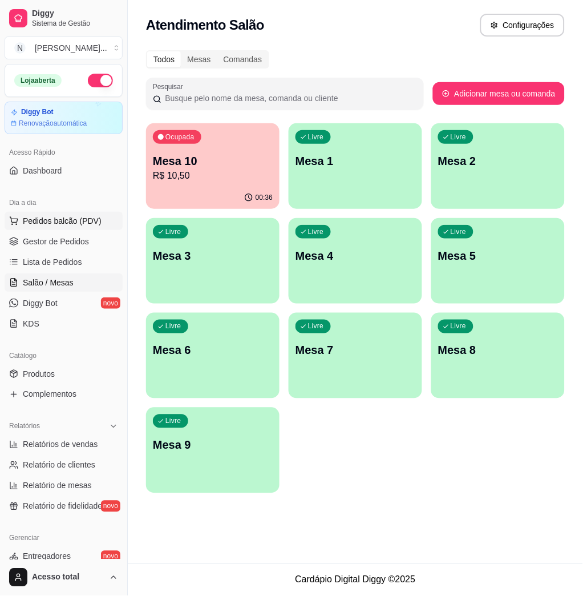
click at [88, 213] on button "Pedidos balcão (PDV)" at bounding box center [64, 221] width 118 height 18
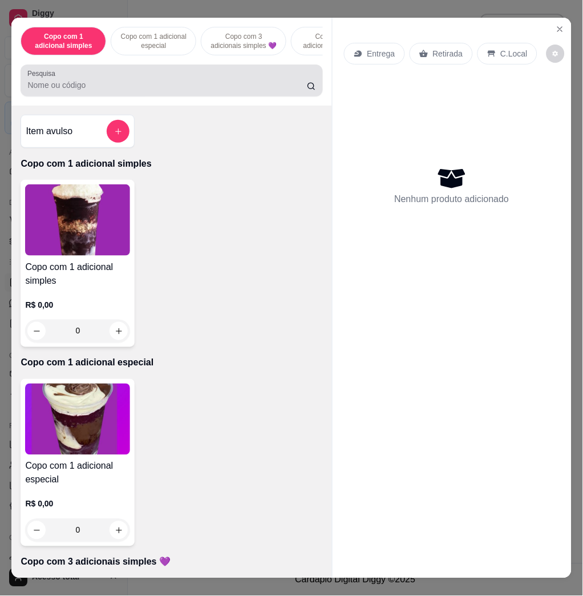
drag, startPoint x: 199, startPoint y: 83, endPoint x: 215, endPoint y: 82, distance: 16.6
click at [199, 83] on div at bounding box center [171, 80] width 288 height 23
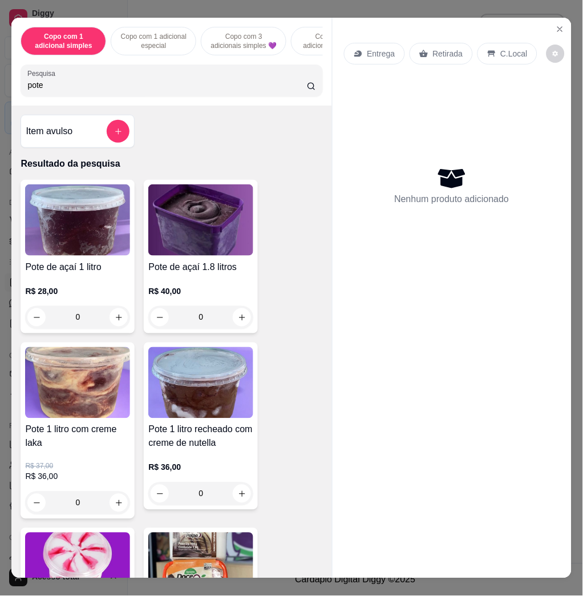
type input "pote"
click at [115, 322] on icon "increase-product-quantity" at bounding box center [119, 317] width 9 height 9
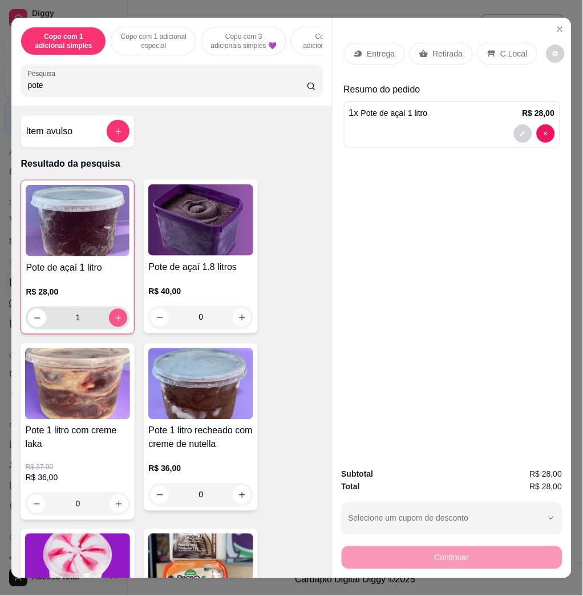
type input "1"
click at [375, 56] on div "Entrega" at bounding box center [374, 54] width 61 height 22
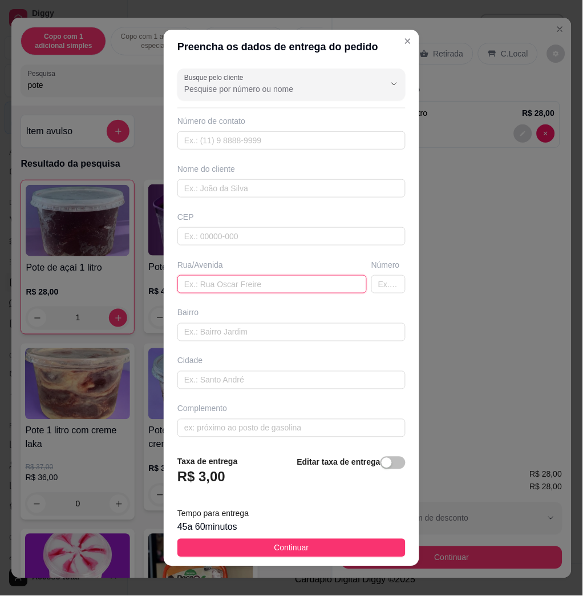
click at [280, 280] on input "text" at bounding box center [271, 284] width 189 height 18
paste input "Rua José Severino sobrinho número 131 Bairro Chequir abud"
type input "Rua José Severino sobrinho número 131 Bairro Chequir abud"
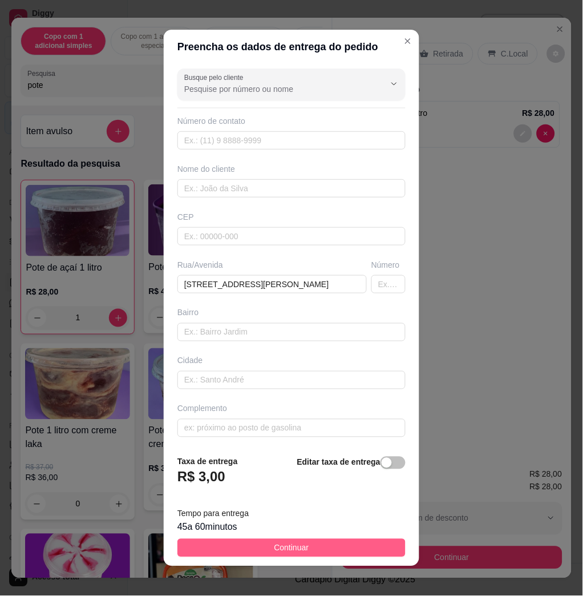
click at [341, 557] on footer "Taxa de entrega R$ 3,00 Editar taxa de entrega Tempo para entrega 45 a 60 minut…" at bounding box center [292, 506] width 256 height 120
click at [339, 555] on button "Continuar" at bounding box center [291, 548] width 228 height 18
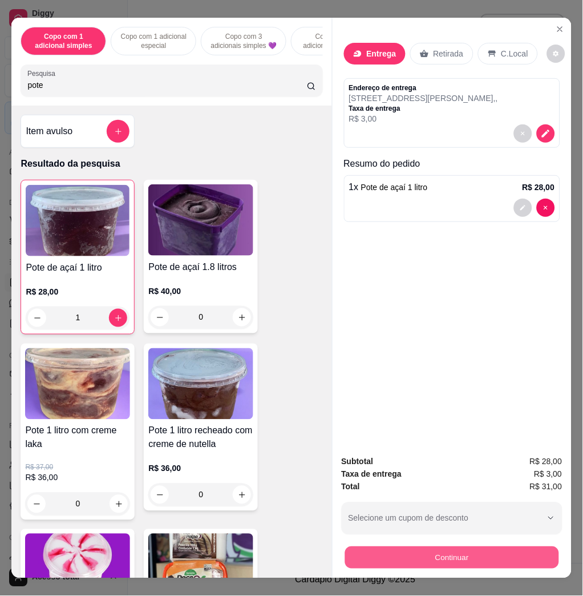
click at [378, 555] on button "Continuar" at bounding box center [452, 557] width 214 height 22
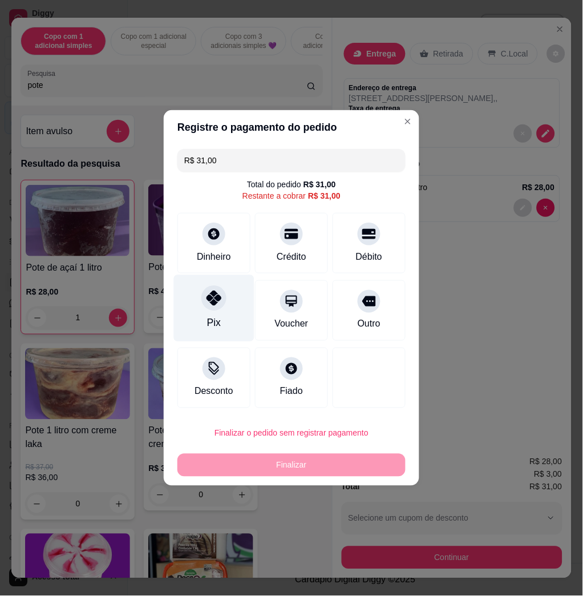
click at [221, 318] on div "Pix" at bounding box center [214, 308] width 80 height 67
type input "R$ 0,00"
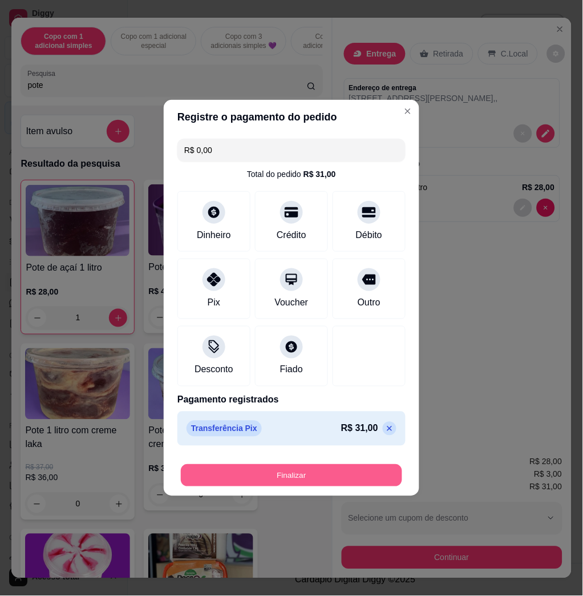
click at [270, 480] on button "Finalizar" at bounding box center [291, 475] width 221 height 22
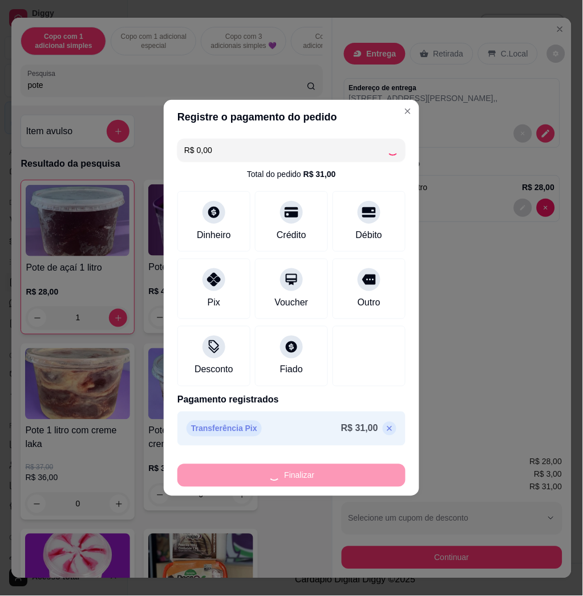
type input "0"
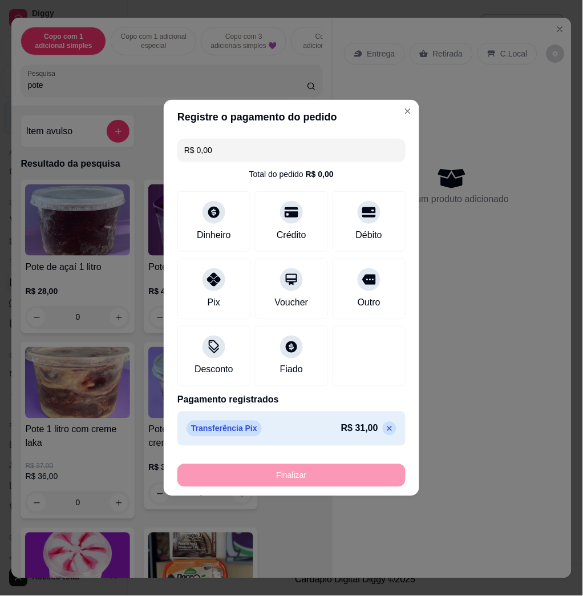
type input "-R$ 31,00"
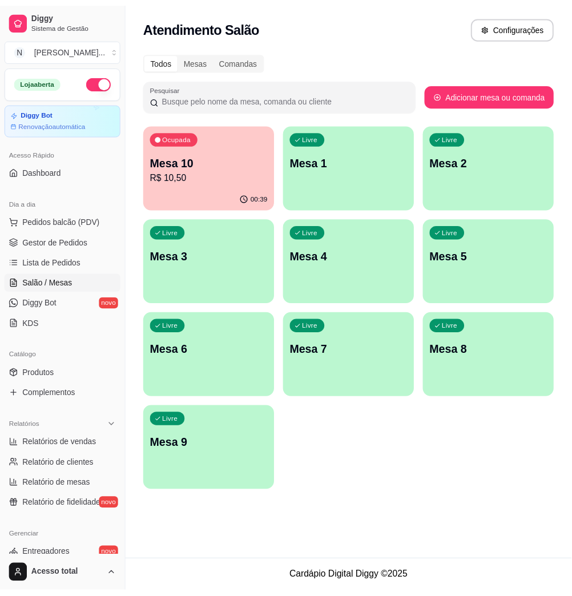
scroll to position [225, 0]
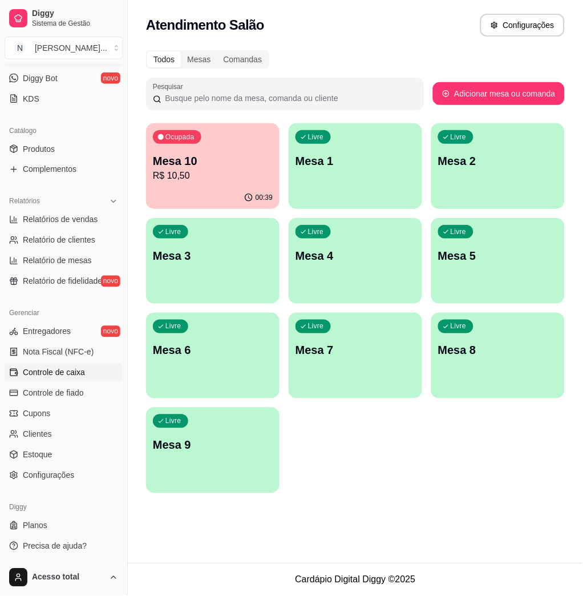
click at [70, 370] on span "Controle de caixa" at bounding box center [54, 372] width 62 height 11
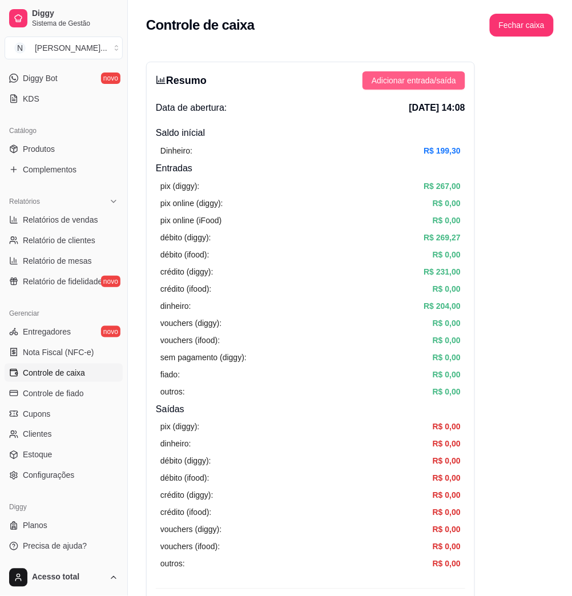
click at [441, 72] on button "Adicionar entrada/saída" at bounding box center [413, 80] width 103 height 18
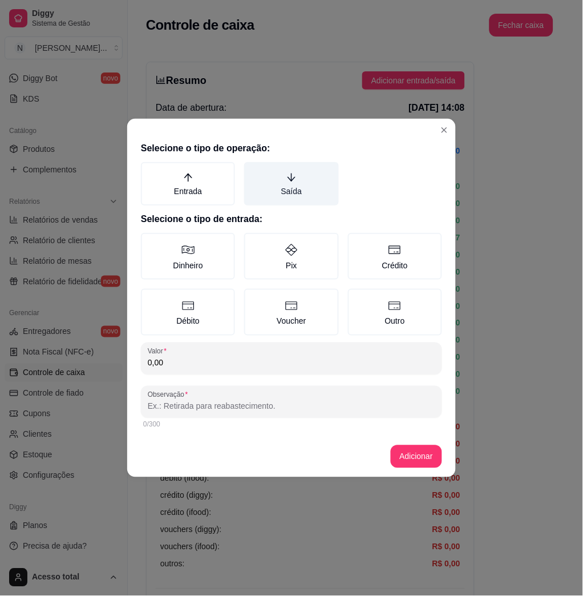
click at [309, 189] on label "Saída" at bounding box center [291, 183] width 94 height 43
click at [253, 171] on button "Saída" at bounding box center [248, 165] width 9 height 9
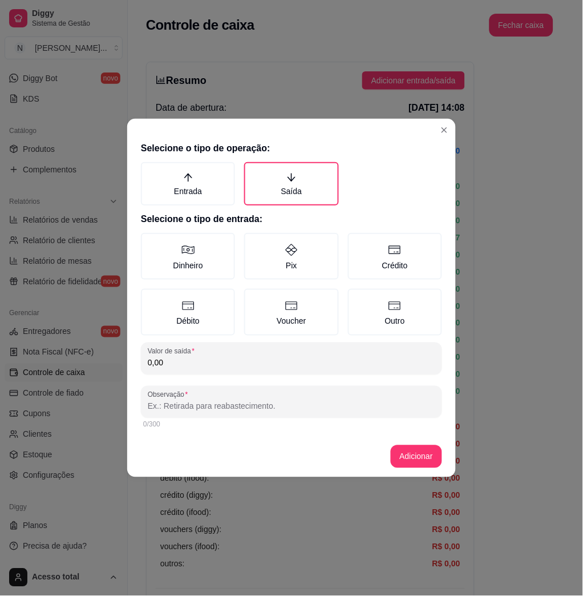
drag, startPoint x: 212, startPoint y: 254, endPoint x: 242, endPoint y: 324, distance: 75.9
click at [211, 254] on label "Dinheiro" at bounding box center [188, 256] width 94 height 47
click at [149, 241] on button "Dinheiro" at bounding box center [144, 236] width 9 height 9
click at [251, 357] on input "0,00" at bounding box center [292, 362] width 288 height 11
type input "45,00"
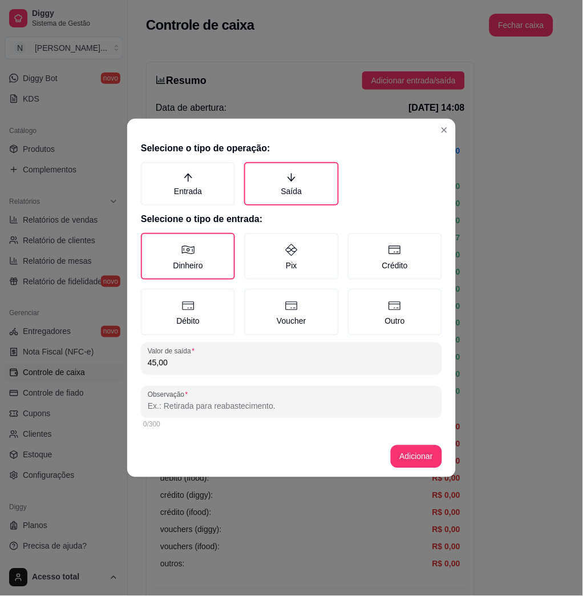
click at [257, 423] on div "0/300" at bounding box center [291, 424] width 297 height 9
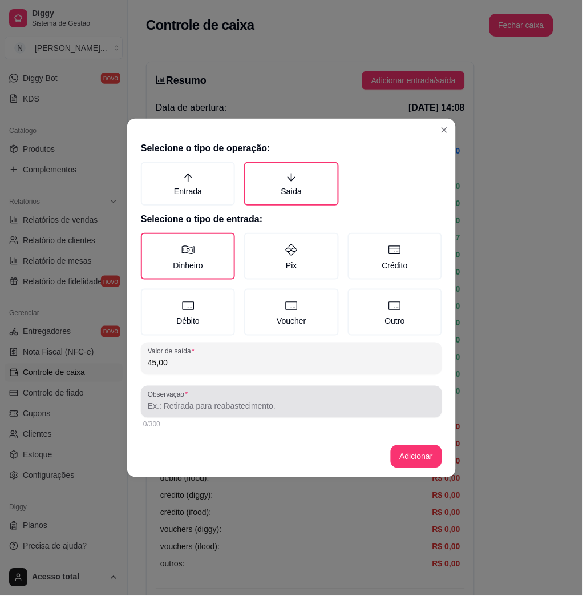
click at [253, 410] on div at bounding box center [292, 401] width 288 height 23
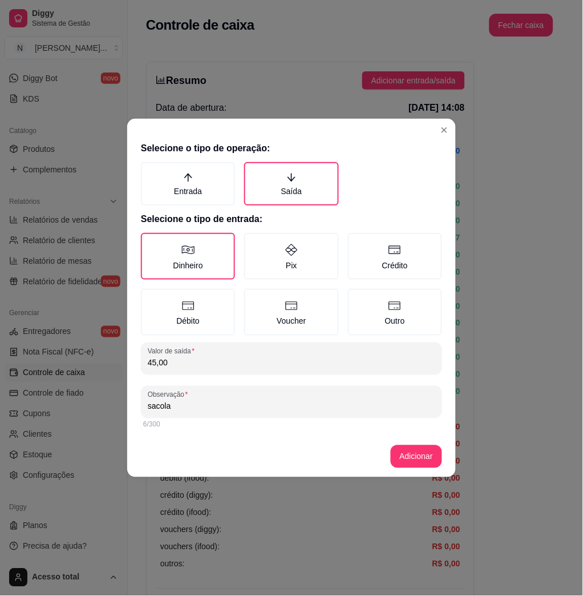
type input "sacola"
click at [413, 468] on footer "Adicionar" at bounding box center [291, 456] width 329 height 41
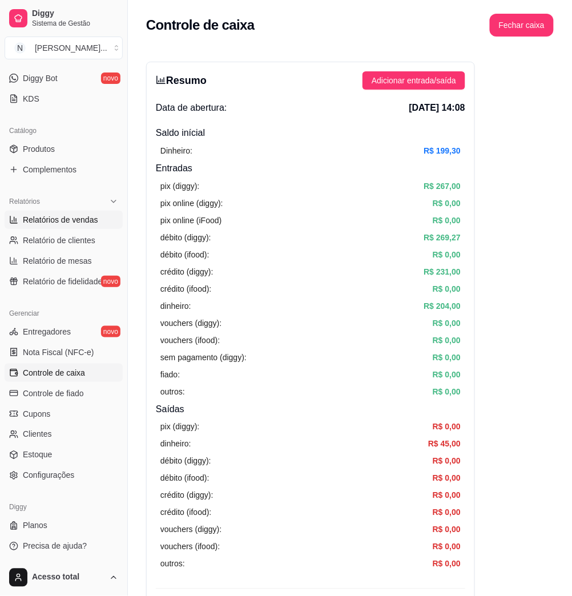
scroll to position [73, 0]
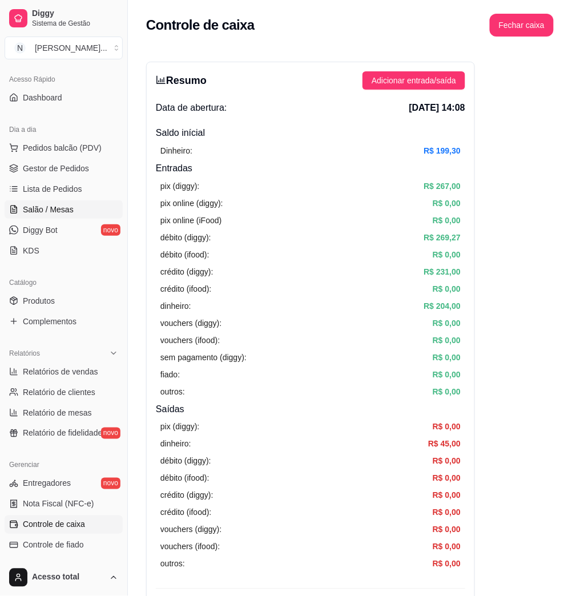
click at [35, 203] on link "Salão / Mesas" at bounding box center [64, 209] width 118 height 18
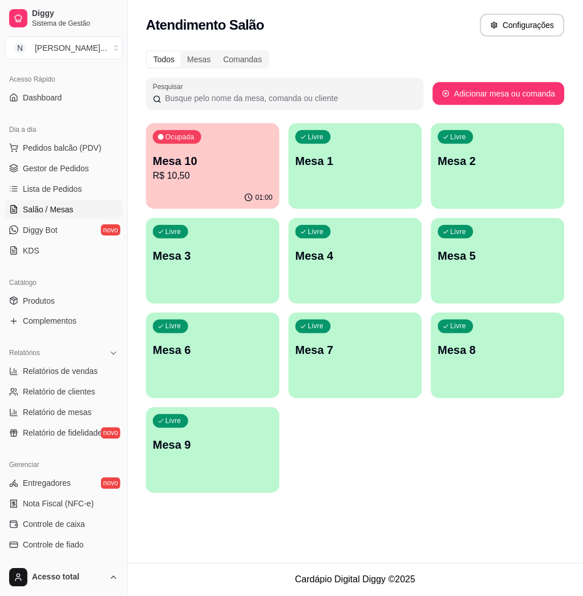
click at [236, 177] on p "R$ 10,50" at bounding box center [213, 176] width 120 height 14
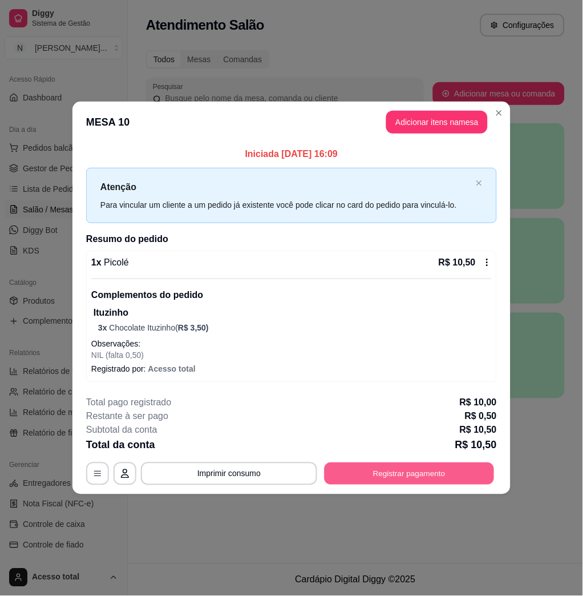
click at [417, 472] on button "Registrar pagamento" at bounding box center [410, 474] width 170 height 22
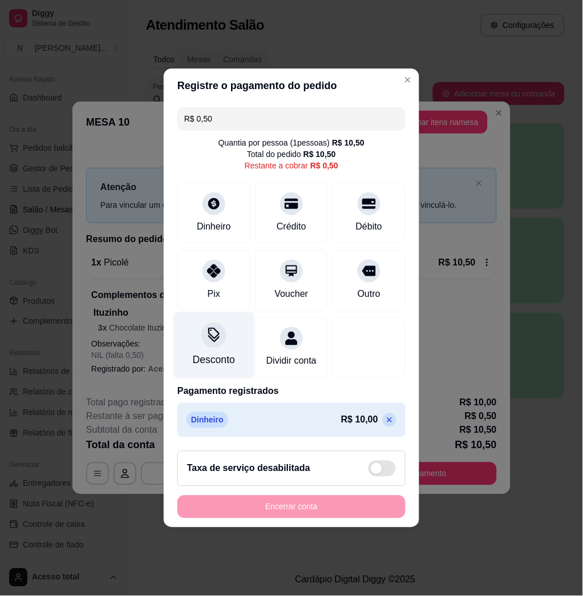
click at [197, 353] on div "Desconto" at bounding box center [214, 360] width 42 height 15
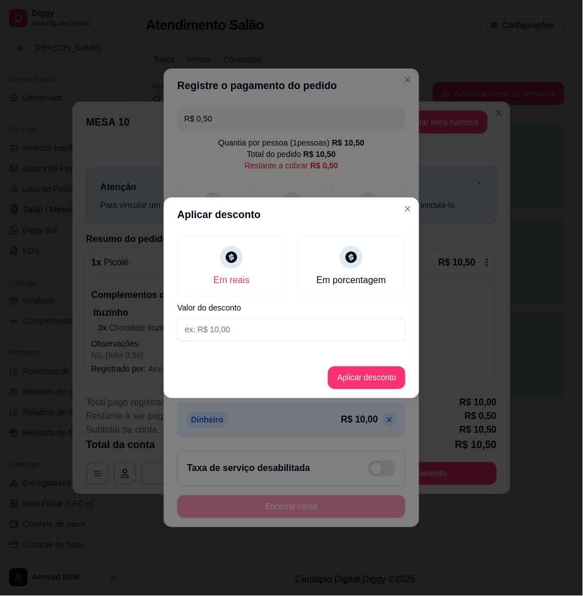
click at [210, 329] on input at bounding box center [291, 329] width 228 height 23
type input "0,50"
click at [349, 378] on button "Aplicar desconto" at bounding box center [367, 377] width 78 height 23
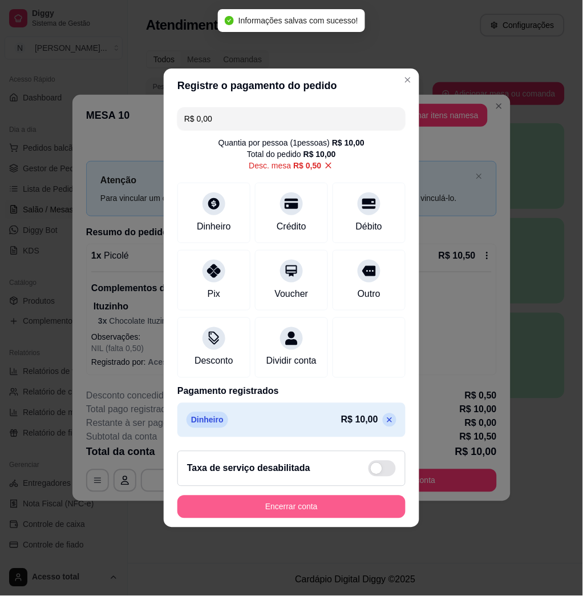
type input "R$ 0,00"
click at [258, 512] on button "Encerrar conta" at bounding box center [291, 507] width 221 height 22
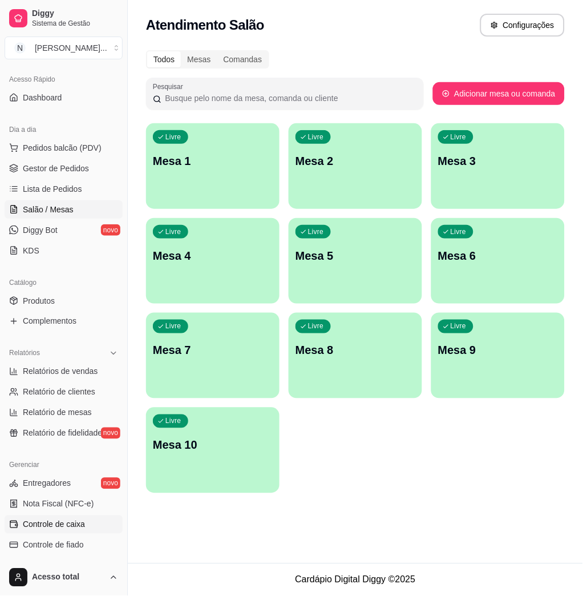
click at [60, 523] on span "Controle de caixa" at bounding box center [54, 524] width 62 height 11
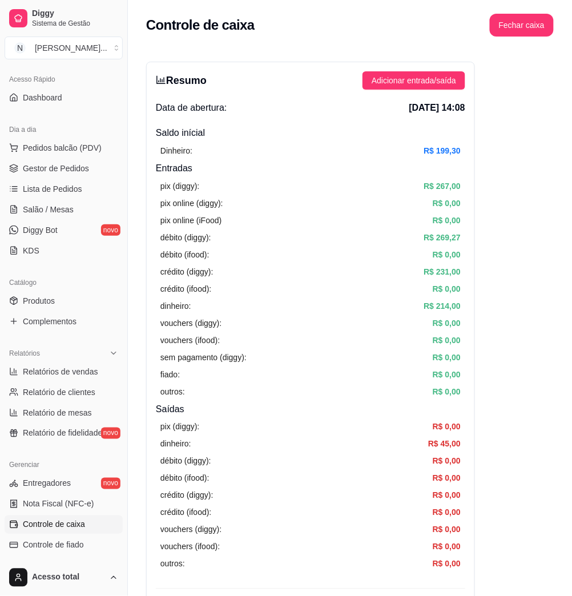
click at [417, 63] on div "Resumo Adicionar entrada/saída Data de abertura: 20 de set de 2025 às 14:08 Sal…" at bounding box center [310, 363] width 329 height 603
click at [415, 74] on span "Adicionar entrada/saída" at bounding box center [413, 80] width 84 height 13
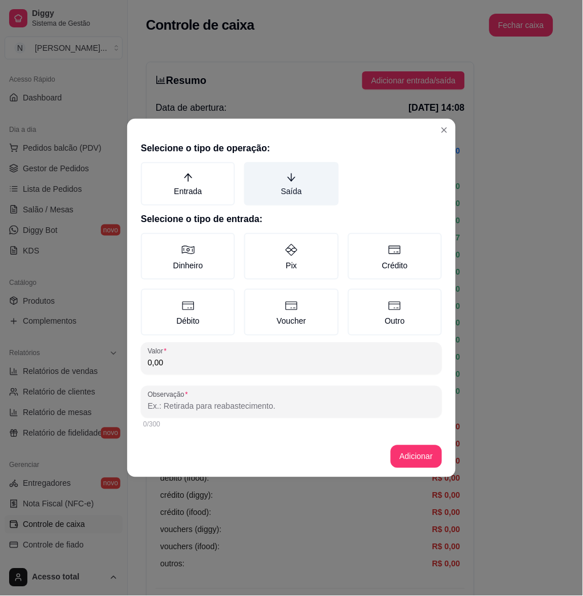
click at [295, 192] on label "Saída" at bounding box center [291, 183] width 94 height 43
click at [253, 171] on button "Saída" at bounding box center [248, 165] width 9 height 9
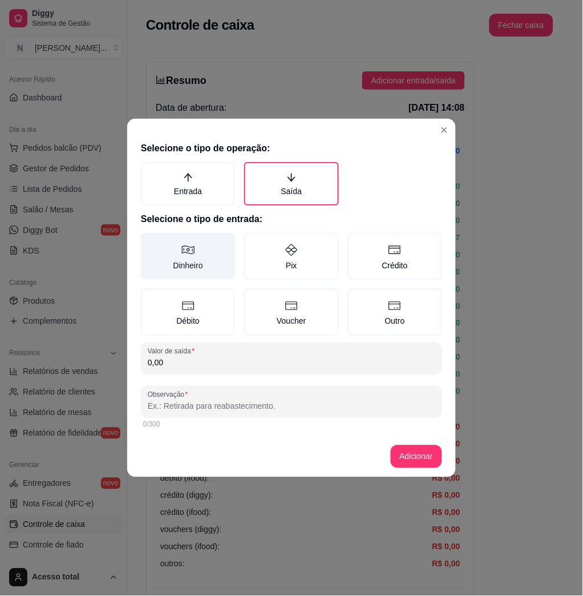
click at [213, 260] on label "Dinheiro" at bounding box center [188, 256] width 94 height 47
click at [149, 241] on button "Dinheiro" at bounding box center [144, 236] width 9 height 9
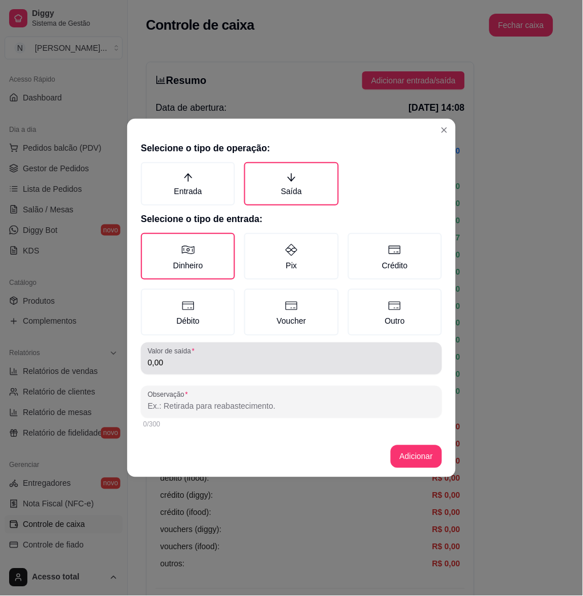
click at [238, 363] on input "0,00" at bounding box center [292, 362] width 288 height 11
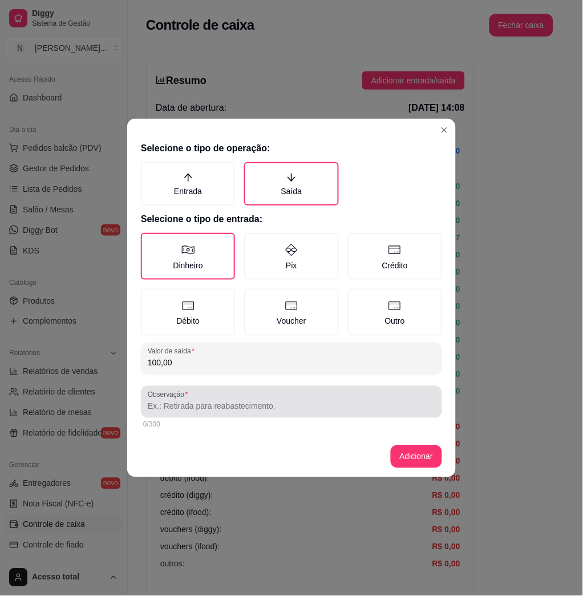
type input "100,00"
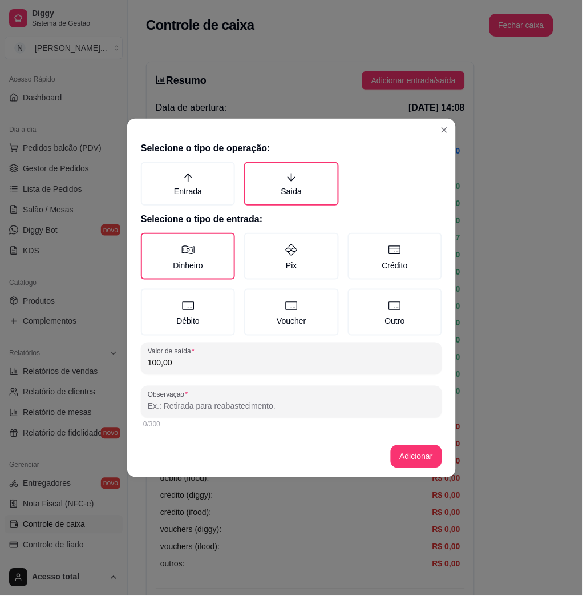
click at [250, 402] on input "Observação" at bounding box center [292, 406] width 288 height 11
click at [180, 407] on input "sacolinhatroco" at bounding box center [292, 406] width 288 height 11
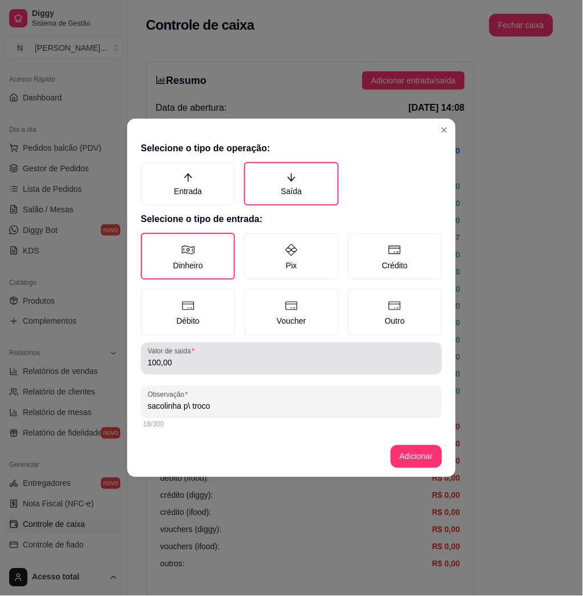
type input "sacolinha p\ troco"
click at [262, 364] on input "100,00" at bounding box center [292, 362] width 288 height 11
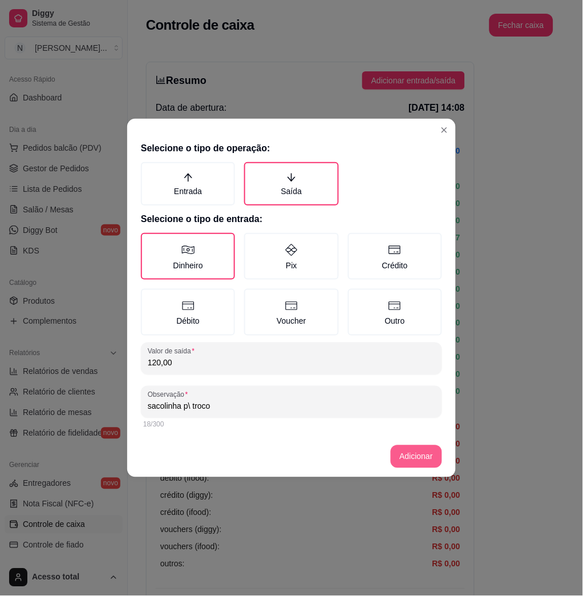
type input "120,00"
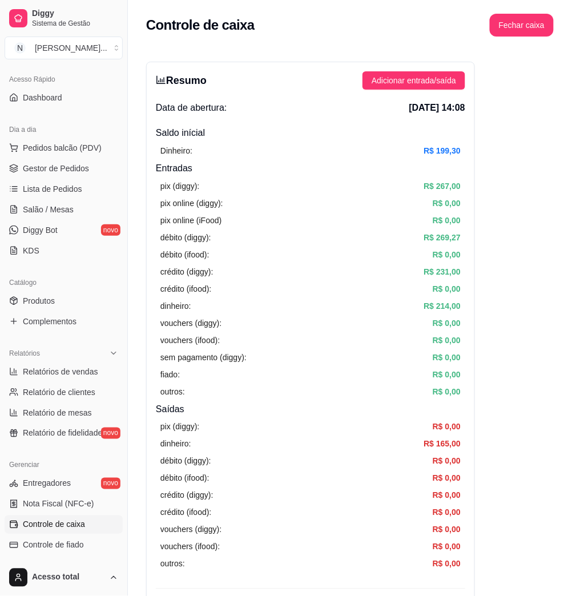
drag, startPoint x: 580, startPoint y: 249, endPoint x: 506, endPoint y: 156, distance: 119.4
click at [71, 216] on link "Salão / Mesas" at bounding box center [64, 209] width 118 height 18
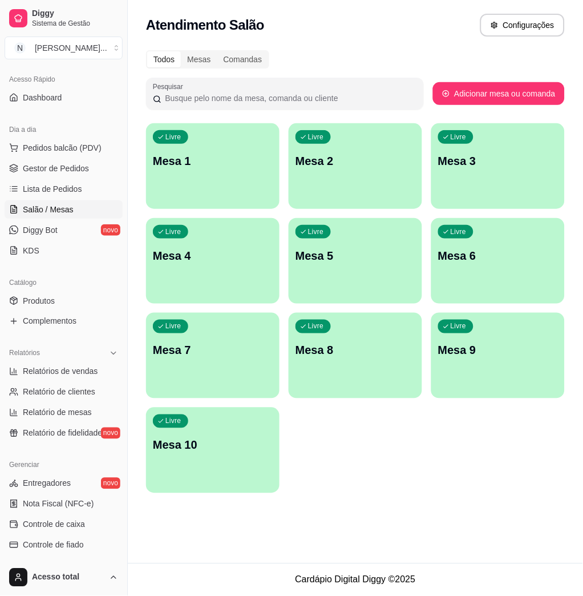
click at [232, 151] on div "Livre Mesa 1" at bounding box center [213, 159] width 134 height 72
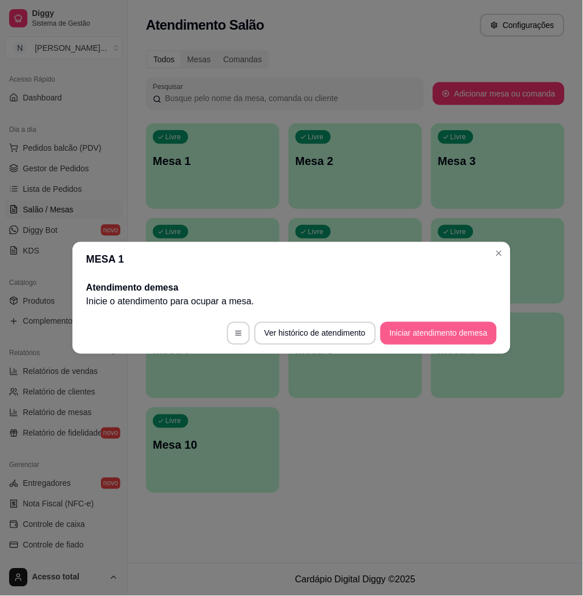
click at [403, 333] on button "Iniciar atendimento de mesa" at bounding box center [439, 333] width 116 height 23
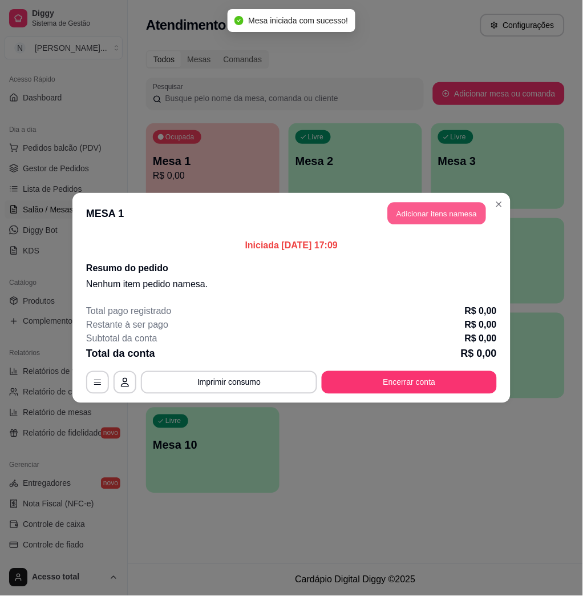
click at [413, 213] on button "Adicionar itens na mesa" at bounding box center [437, 214] width 98 height 22
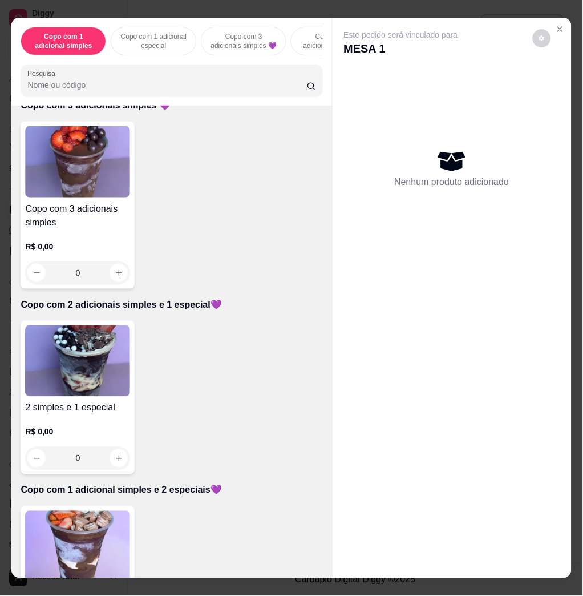
scroll to position [608, 0]
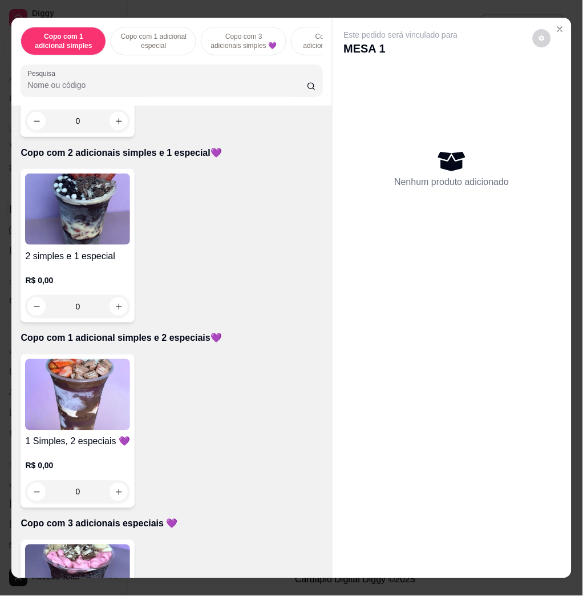
click at [92, 407] on img at bounding box center [77, 394] width 105 height 71
click at [60, 231] on img at bounding box center [77, 208] width 105 height 71
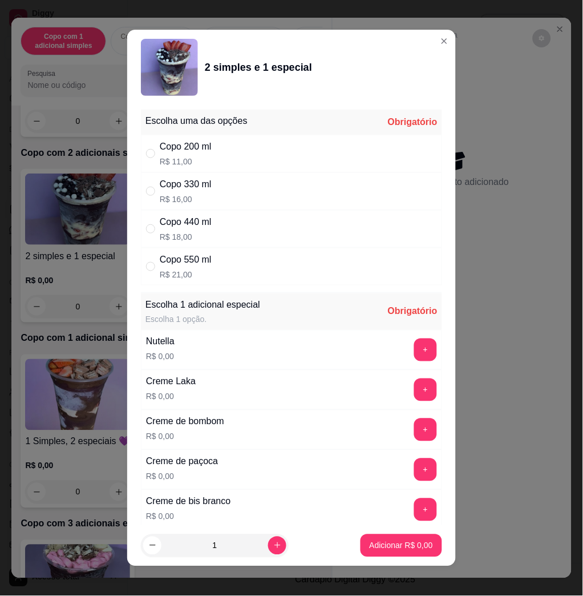
click at [208, 268] on div "Copo 550 ml R$ 21,00" at bounding box center [291, 267] width 301 height 38
radio input "true"
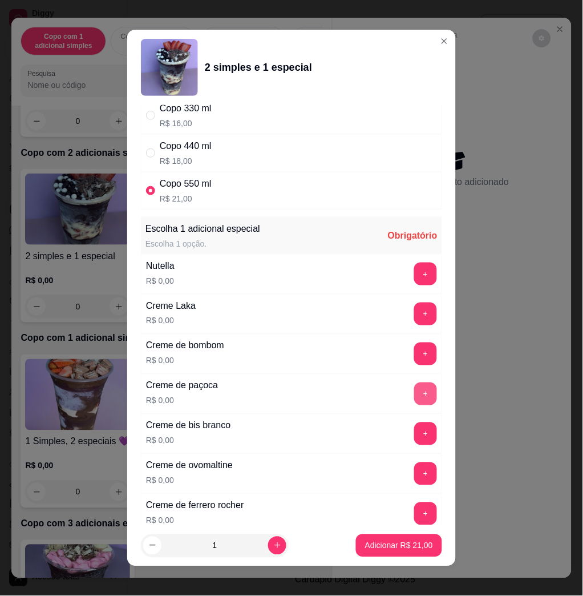
click at [414, 390] on button "+" at bounding box center [425, 393] width 23 height 23
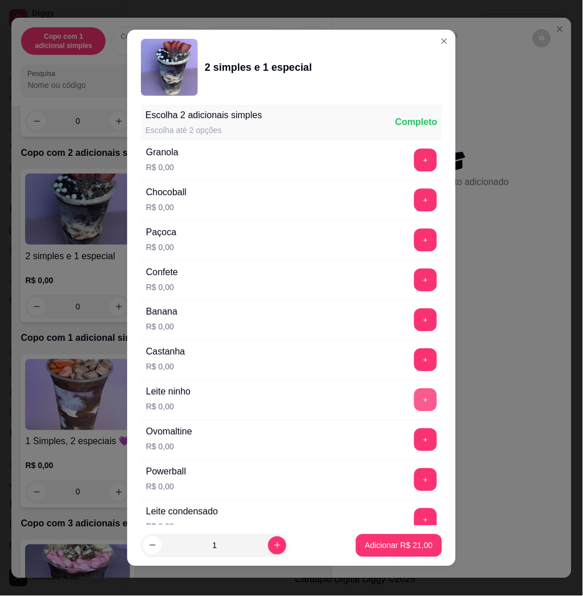
scroll to position [6, 0]
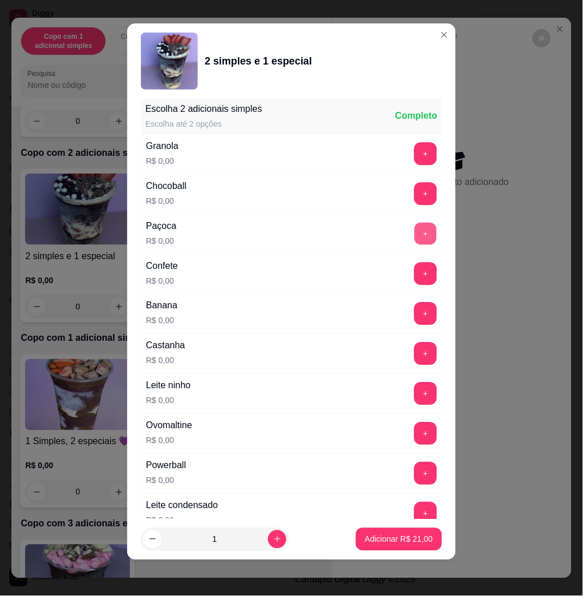
click at [415, 241] on button "+" at bounding box center [426, 234] width 22 height 22
click at [415, 310] on button "+" at bounding box center [426, 314] width 22 height 22
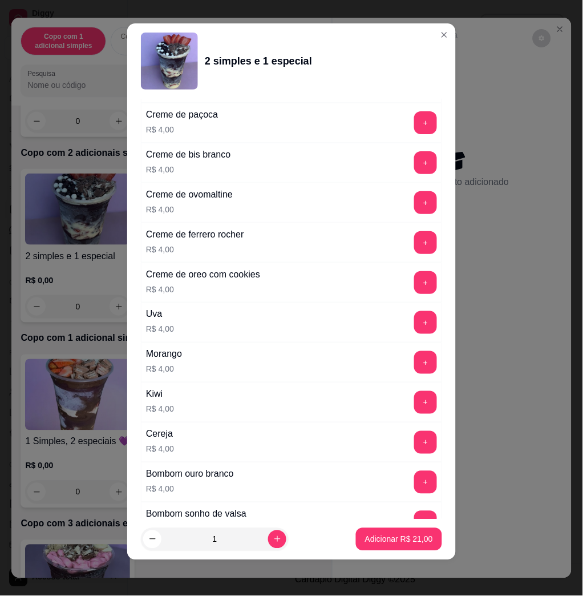
scroll to position [2801, 0]
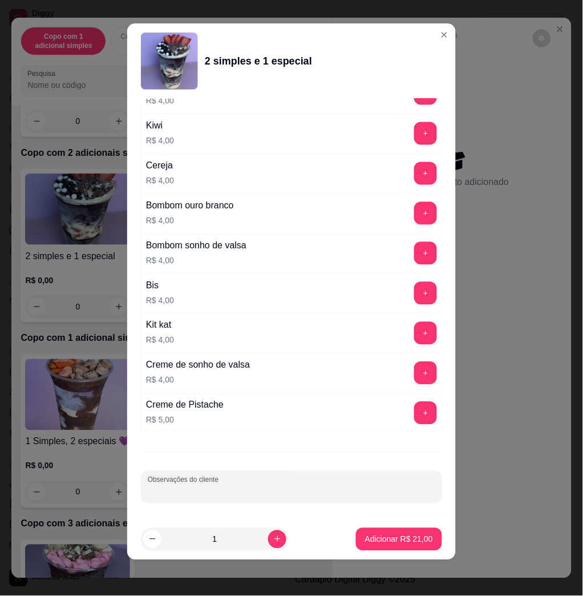
click at [317, 491] on input "Observações do cliente" at bounding box center [292, 491] width 288 height 11
type input "levar"
click at [417, 538] on button "Adicionar R$ 21,00" at bounding box center [399, 539] width 86 height 23
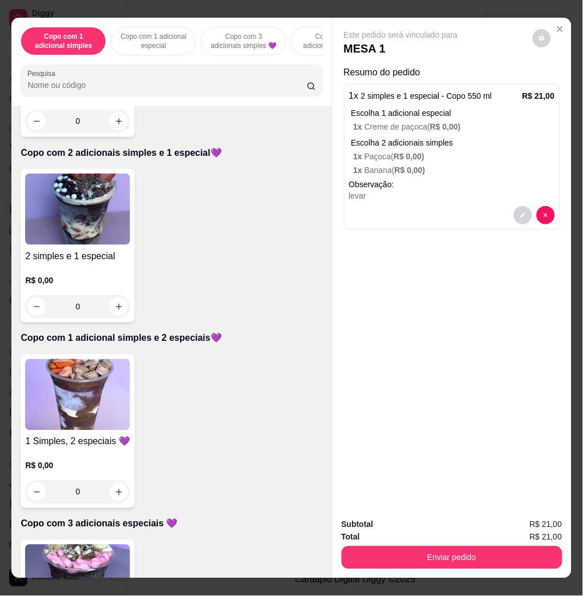
click at [479, 569] on div "Subtotal R$ 21,00 Total R$ 21,00 Enviar pedido" at bounding box center [452, 543] width 239 height 69
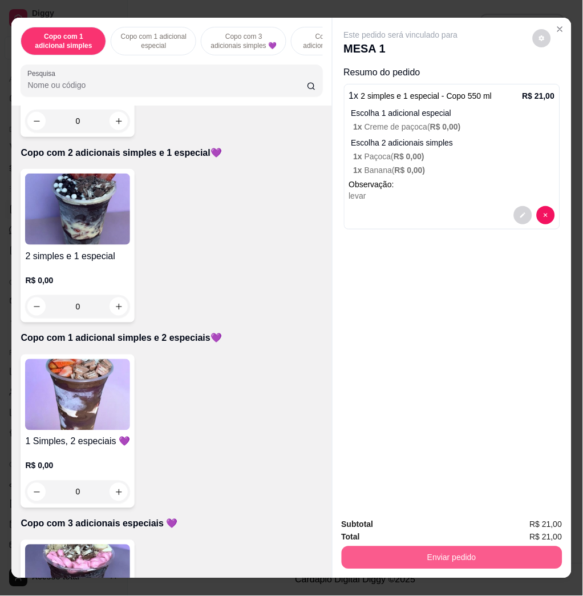
click at [480, 561] on button "Enviar pedido" at bounding box center [452, 557] width 221 height 23
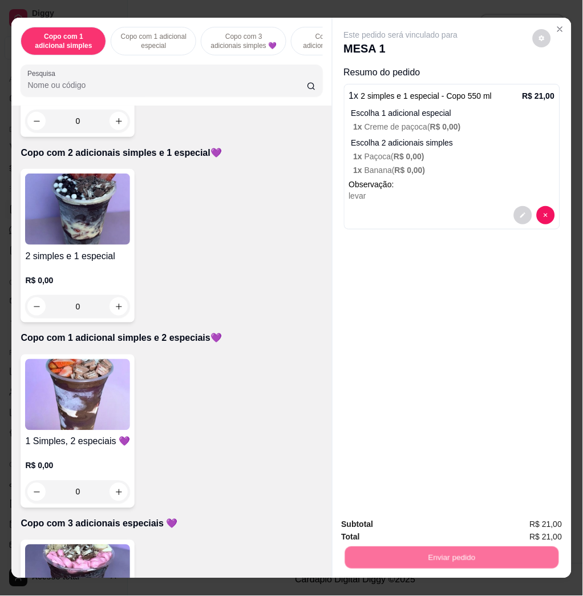
click at [455, 532] on button "Não registrar e enviar pedido" at bounding box center [412, 523] width 115 height 21
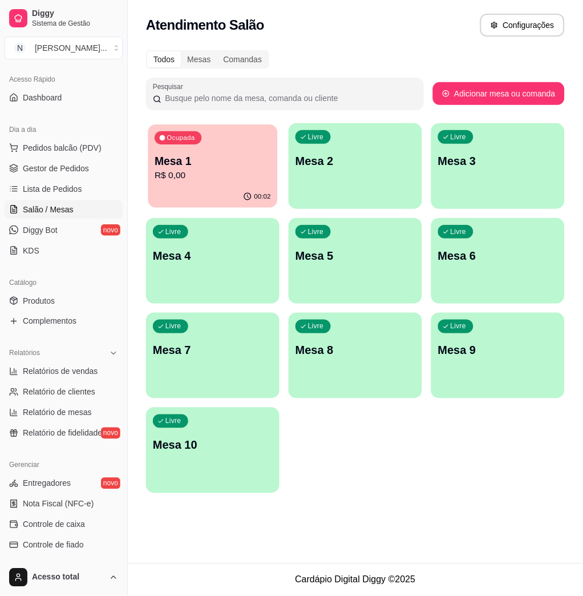
click at [233, 180] on p "R$ 0,00" at bounding box center [213, 175] width 116 height 13
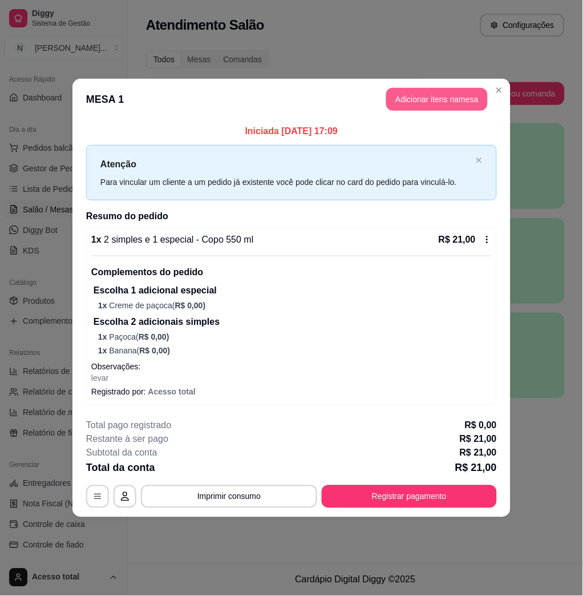
click at [435, 96] on button "Adicionar itens na mesa" at bounding box center [437, 99] width 102 height 23
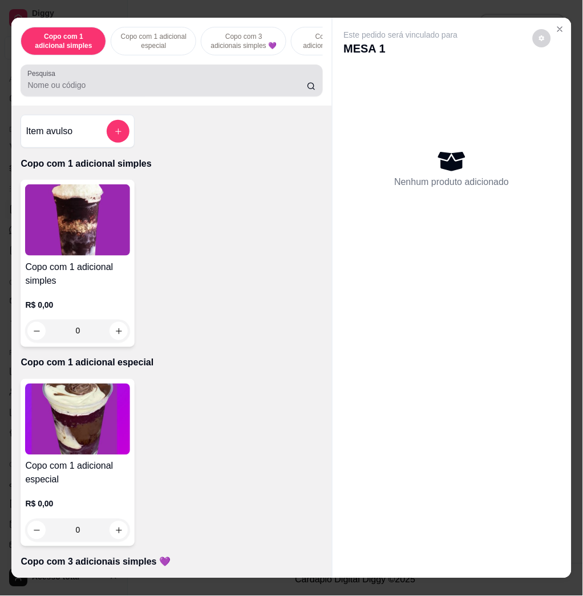
click at [145, 91] on input "Pesquisa" at bounding box center [167, 84] width 280 height 11
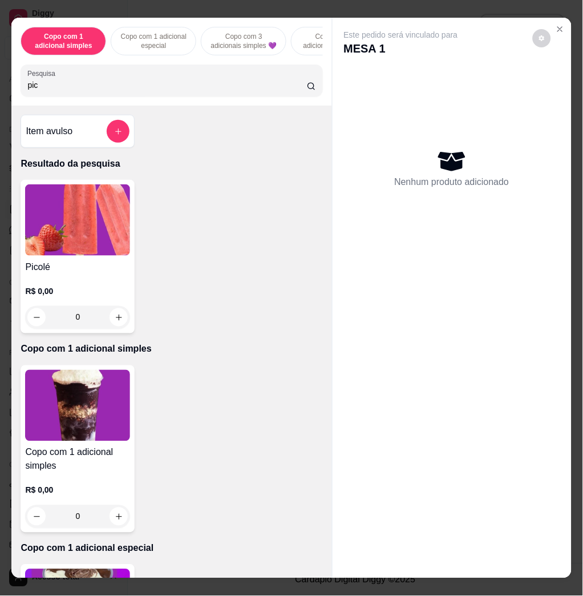
type input "pic"
click at [46, 247] on img at bounding box center [77, 219] width 105 height 71
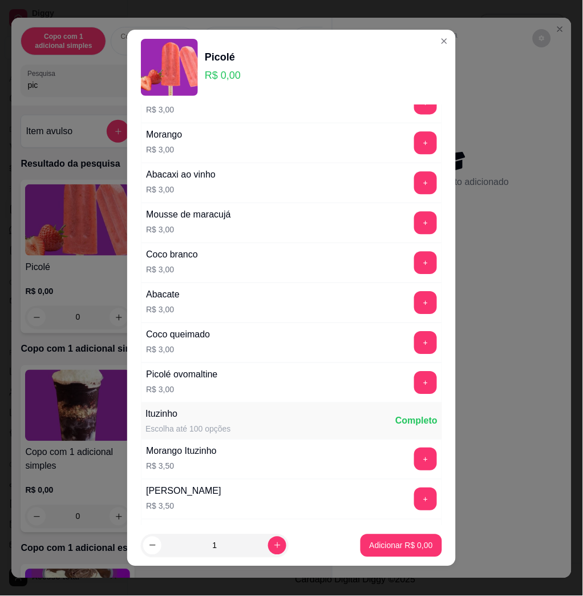
scroll to position [761, 0]
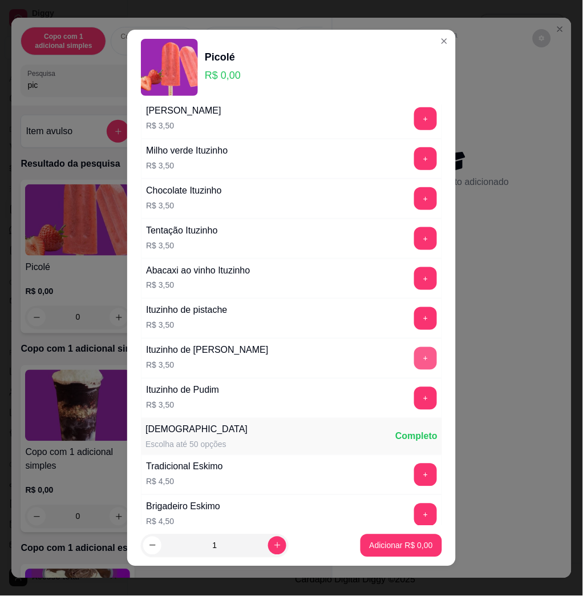
click at [414, 359] on button "+" at bounding box center [425, 358] width 23 height 23
click at [407, 545] on p "Adicionar R$ 3,50" at bounding box center [401, 545] width 63 height 11
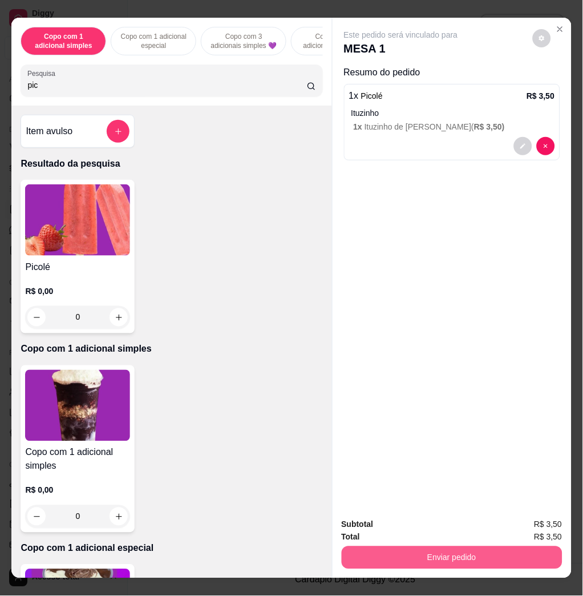
click at [458, 551] on button "Enviar pedido" at bounding box center [452, 557] width 221 height 23
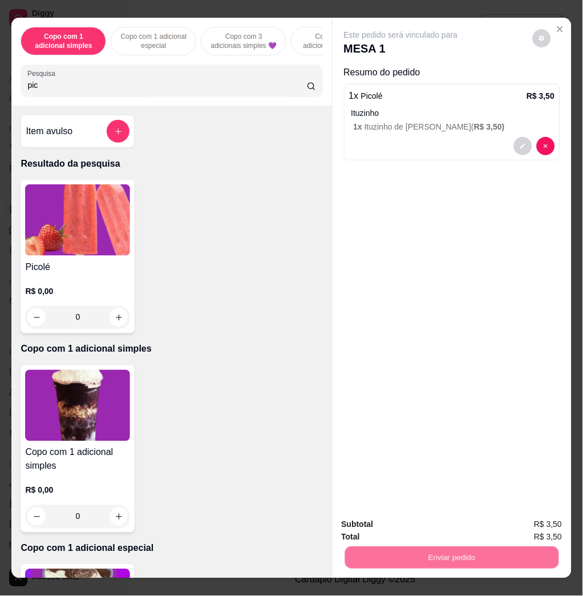
click at [432, 517] on button "Não registrar e enviar pedido" at bounding box center [413, 524] width 119 height 22
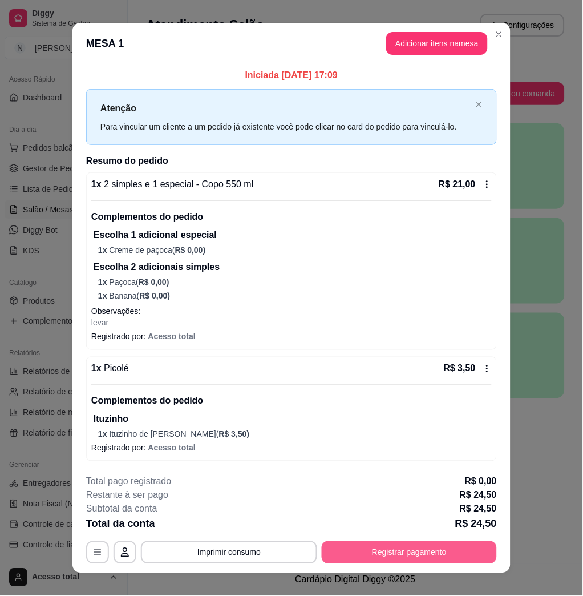
click at [382, 547] on button "Registrar pagamento" at bounding box center [409, 552] width 175 height 23
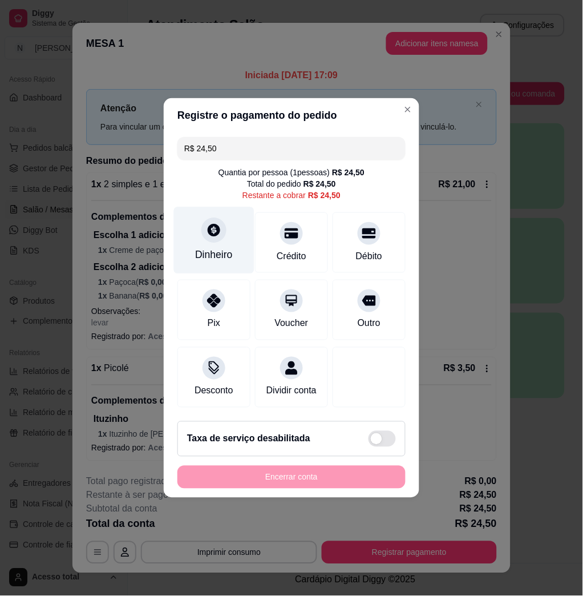
click at [205, 241] on div "Dinheiro" at bounding box center [214, 240] width 80 height 67
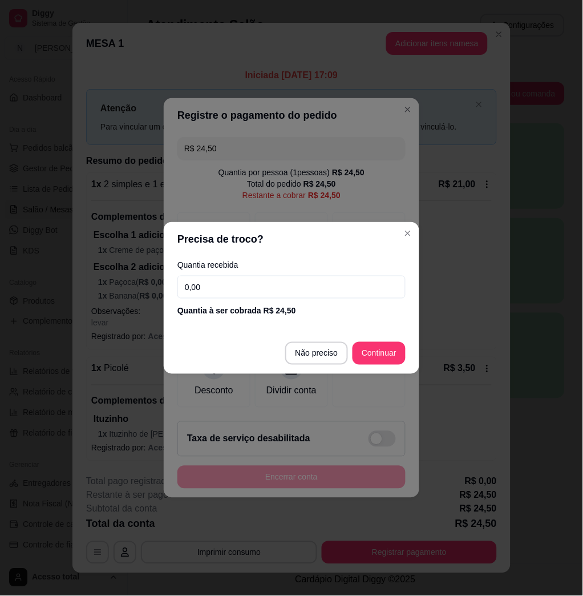
click at [254, 292] on input "0,00" at bounding box center [291, 287] width 228 height 23
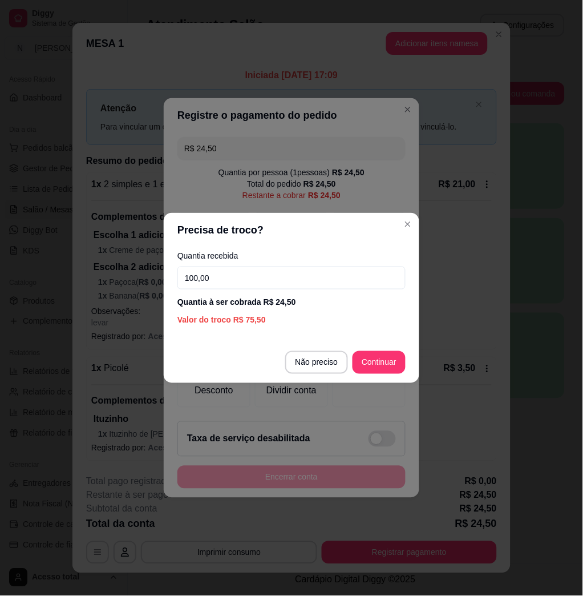
type input "100,00"
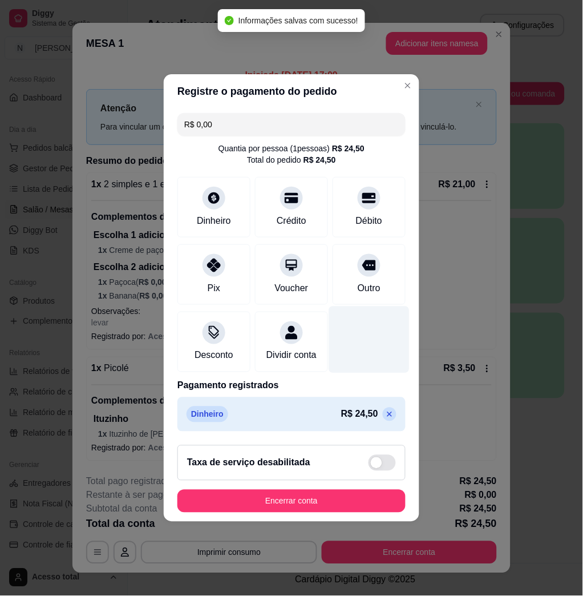
type input "R$ 0,00"
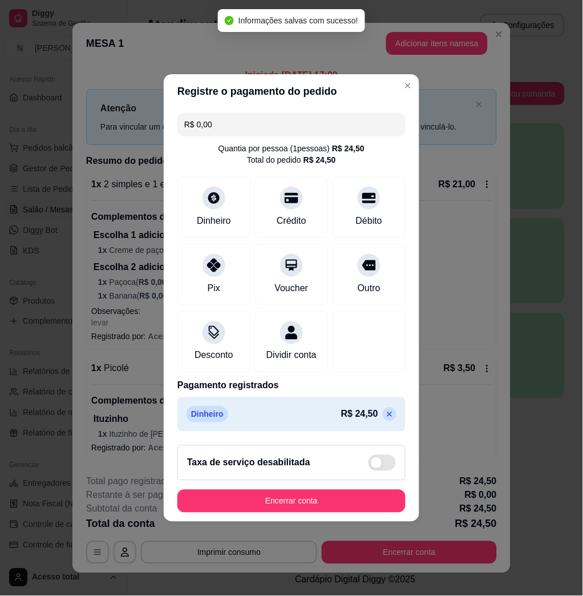
click at [350, 496] on footer "Taxa de serviço desabilitada Encerrar conta" at bounding box center [292, 479] width 256 height 86
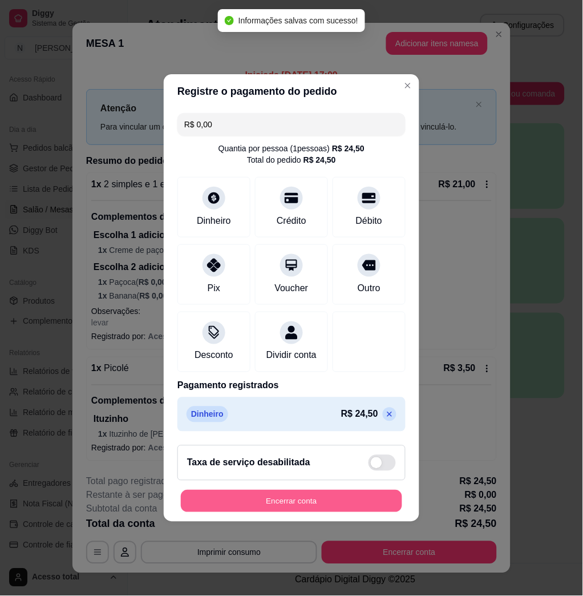
click at [353, 502] on button "Encerrar conta" at bounding box center [291, 501] width 221 height 22
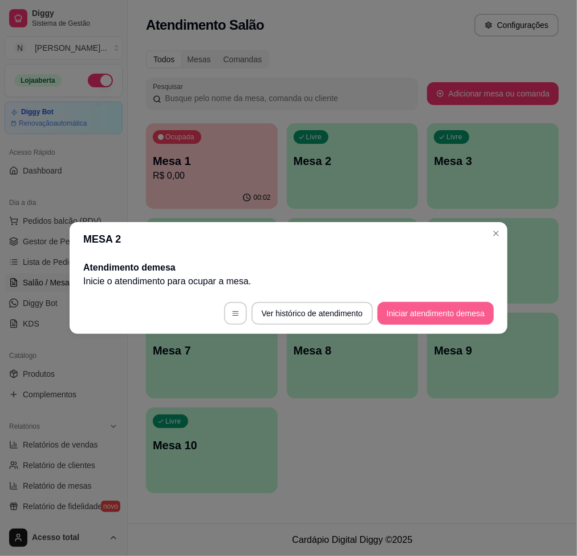
click at [468, 316] on button "Iniciar atendimento de mesa" at bounding box center [436, 313] width 116 height 23
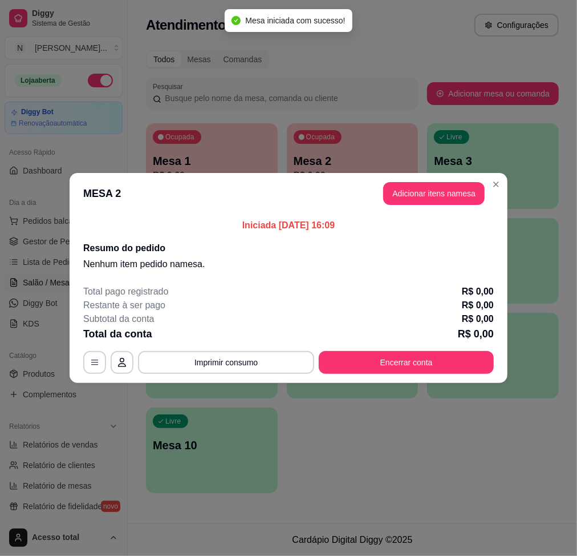
click at [441, 173] on header "MESA 2 Adicionar itens na mesa" at bounding box center [289, 193] width 438 height 41
click at [439, 198] on button "Adicionar itens na mesa" at bounding box center [434, 193] width 102 height 23
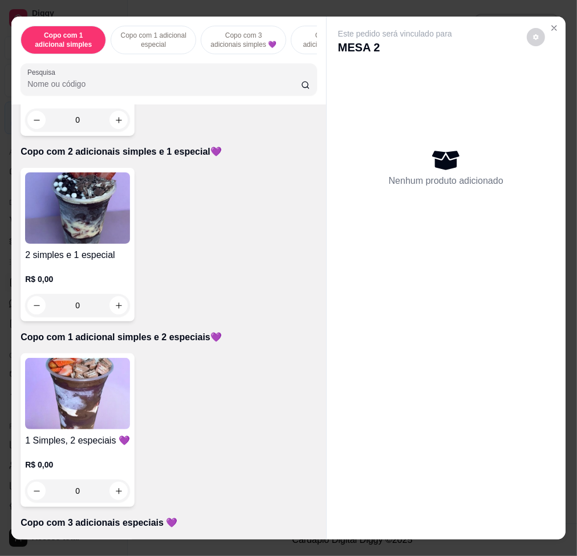
scroll to position [532, 0]
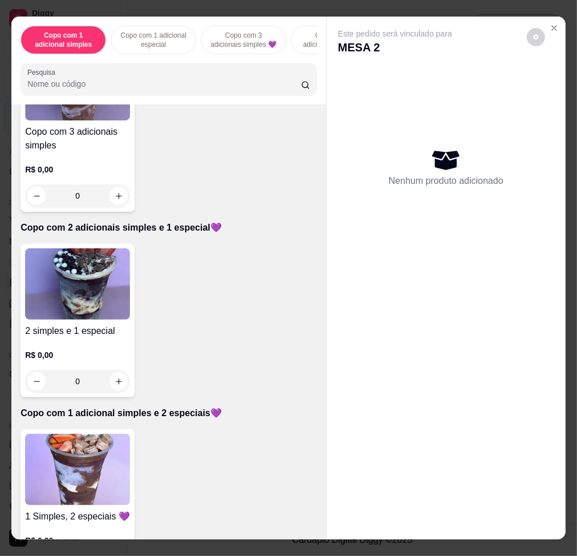
click at [83, 468] on img at bounding box center [77, 469] width 105 height 71
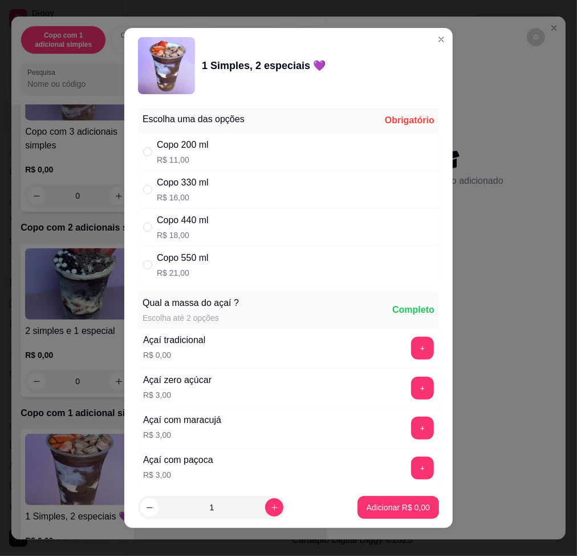
click at [247, 264] on div "Copo 550 ml R$ 21,00" at bounding box center [288, 265] width 301 height 38
radio input "true"
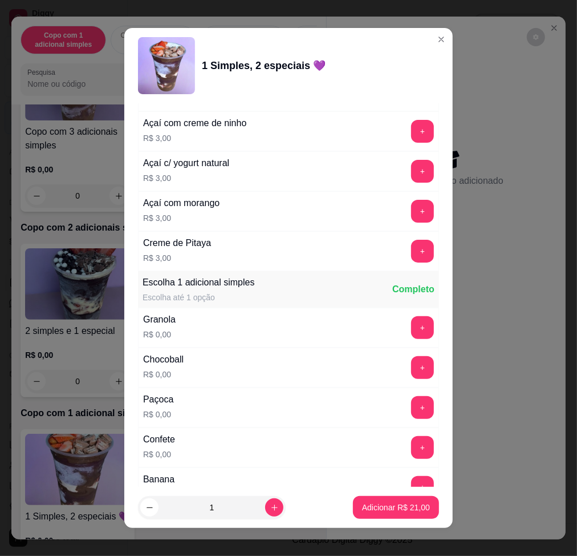
scroll to position [685, 0]
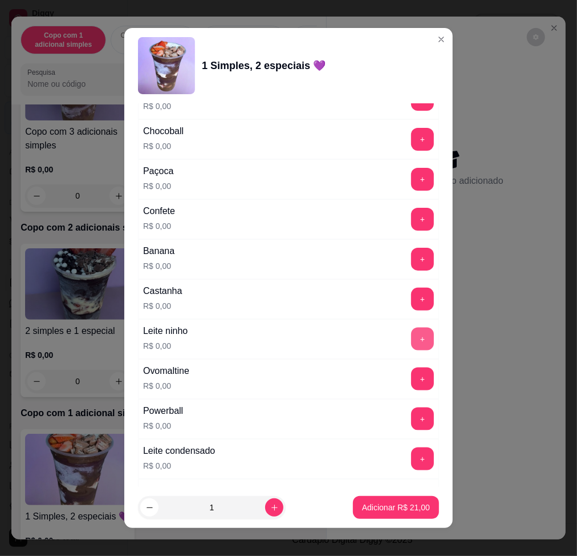
click at [411, 339] on button "+" at bounding box center [422, 339] width 23 height 23
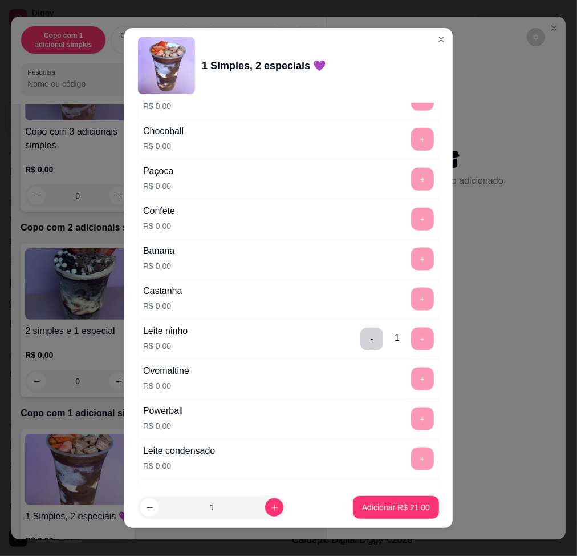
scroll to position [1065, 0]
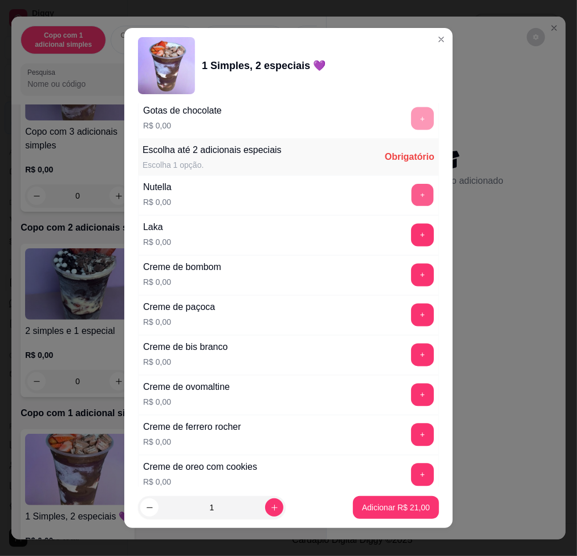
click at [412, 201] on button "+" at bounding box center [423, 195] width 22 height 22
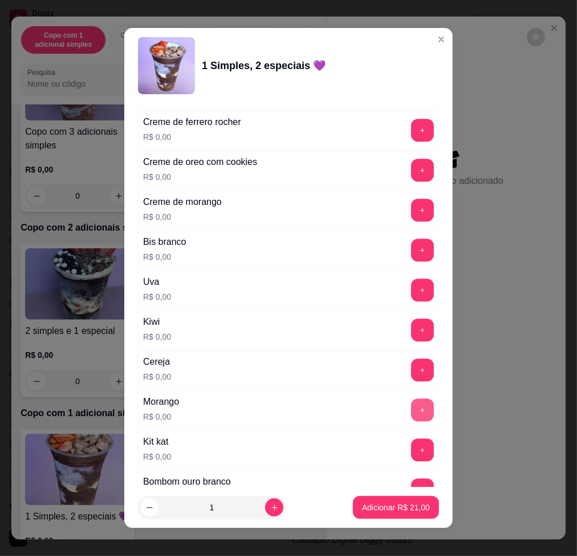
click at [411, 410] on button "+" at bounding box center [422, 409] width 23 height 23
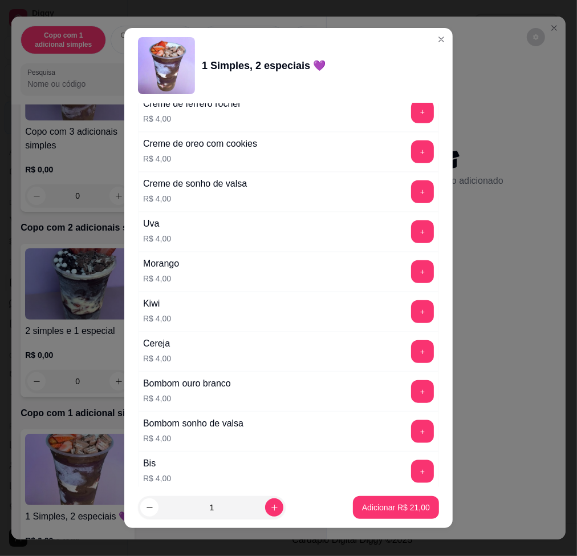
scroll to position [2837, 0]
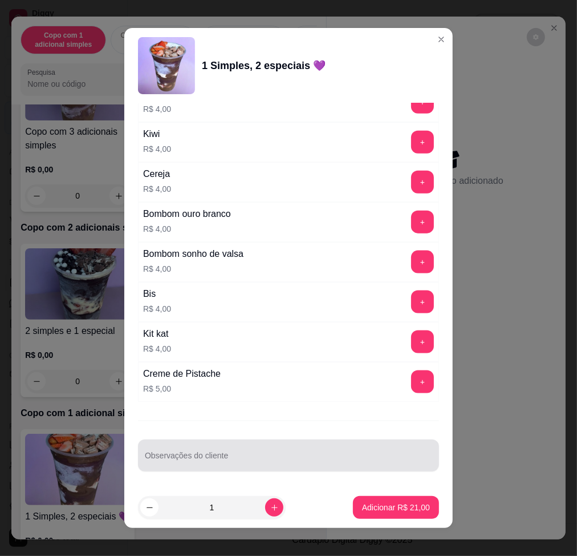
drag, startPoint x: 389, startPoint y: 462, endPoint x: 372, endPoint y: 452, distance: 19.2
click at [387, 462] on input "Observações do cliente" at bounding box center [289, 459] width 288 height 11
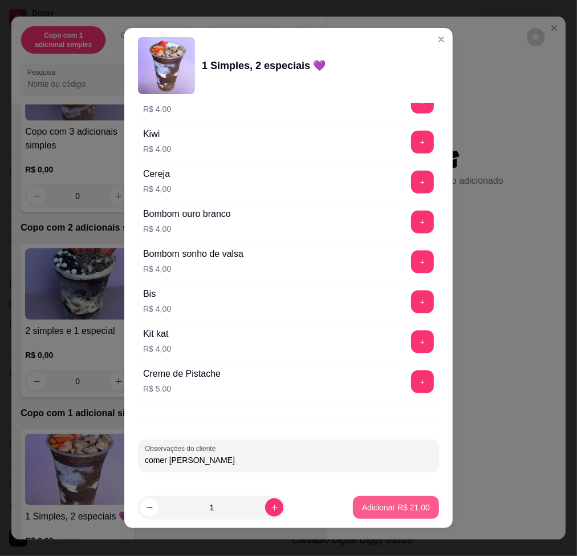
type input "comer [PERSON_NAME]"
click at [396, 507] on p "Adicionar R$ 21,00" at bounding box center [396, 507] width 68 height 11
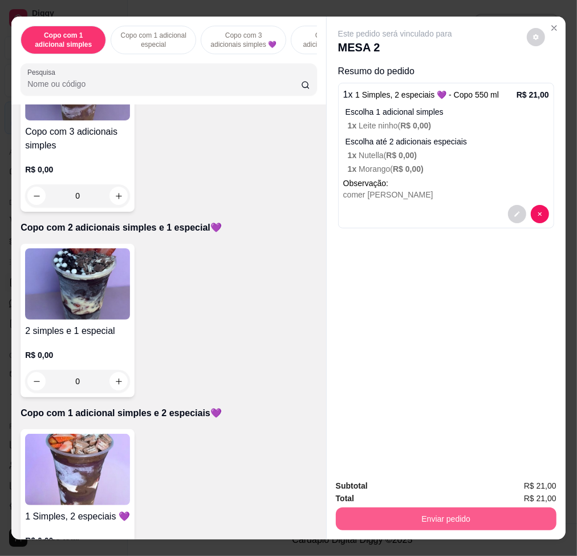
click at [431, 521] on button "Enviar pedido" at bounding box center [446, 518] width 221 height 23
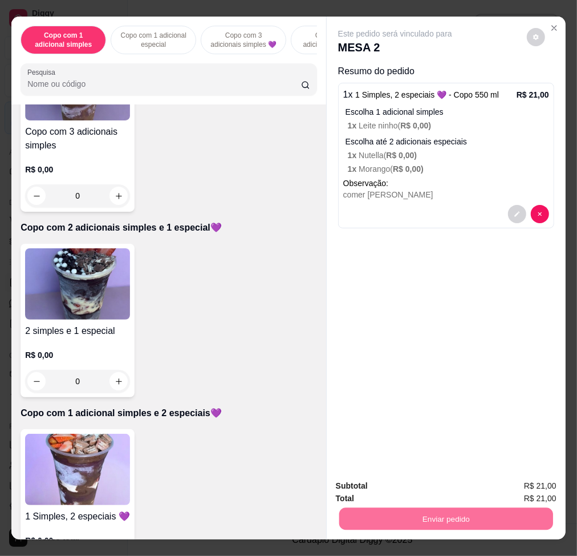
click at [443, 488] on button "Não registrar e enviar pedido" at bounding box center [407, 486] width 119 height 22
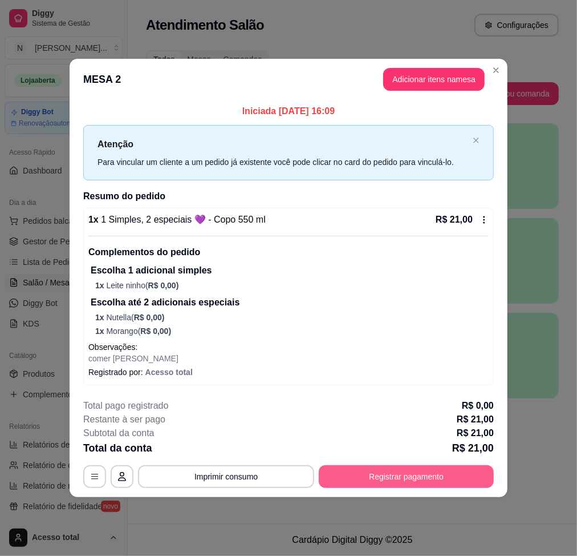
click at [425, 475] on button "Registrar pagamento" at bounding box center [406, 476] width 175 height 23
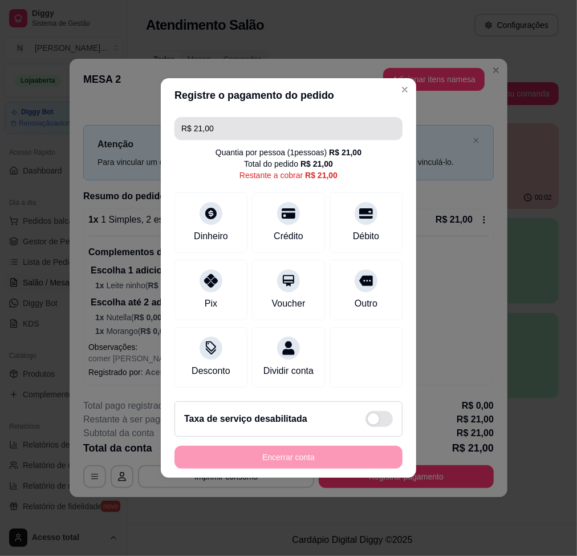
click at [294, 129] on input "R$ 21,00" at bounding box center [288, 128] width 215 height 23
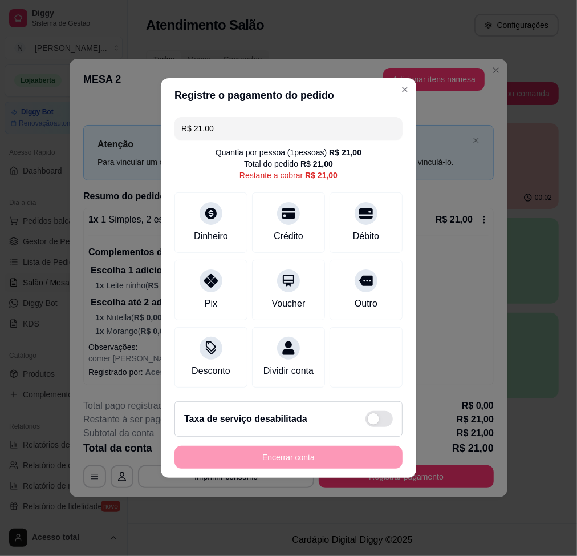
click at [294, 129] on input "R$ 21,00" at bounding box center [288, 128] width 215 height 23
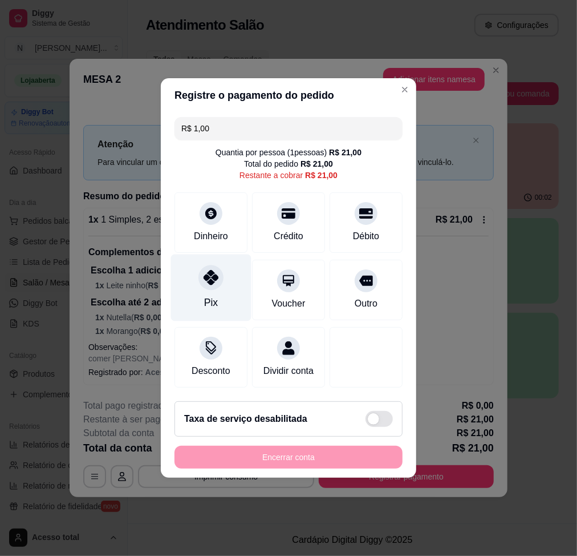
click at [205, 287] on div "Pix" at bounding box center [211, 287] width 80 height 67
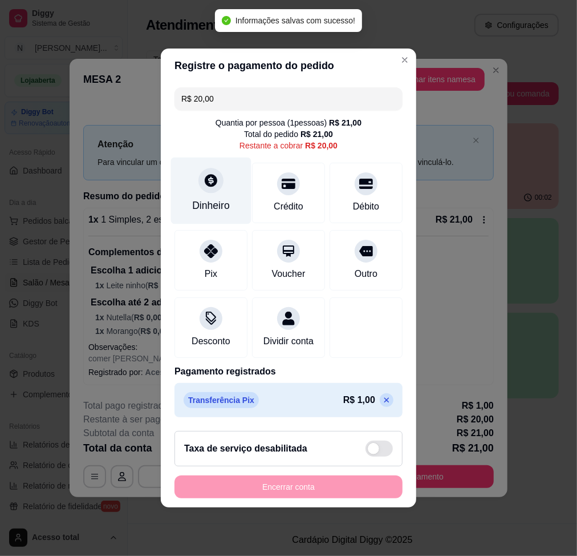
click at [216, 199] on div "Dinheiro" at bounding box center [211, 205] width 38 height 15
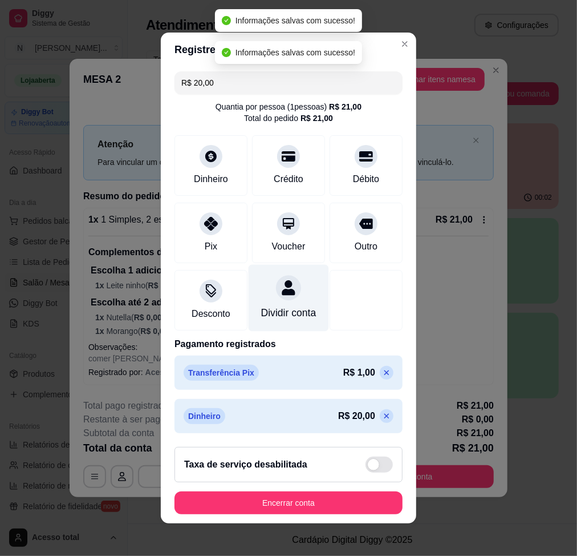
type input "R$ 0,00"
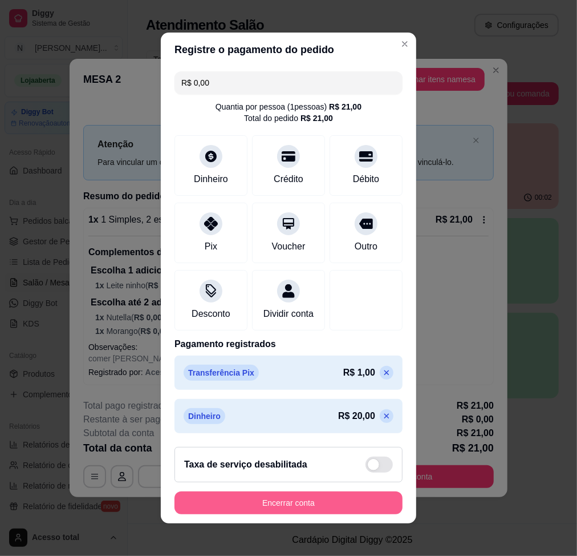
click at [308, 507] on button "Encerrar conta" at bounding box center [289, 502] width 228 height 23
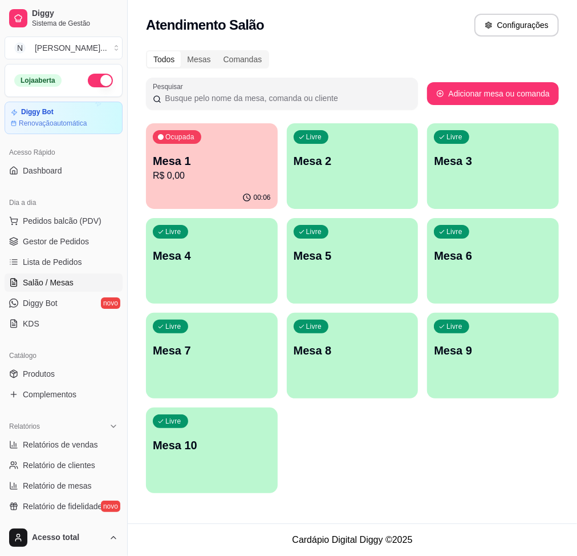
click at [241, 451] on p "Mesa 10" at bounding box center [212, 445] width 118 height 16
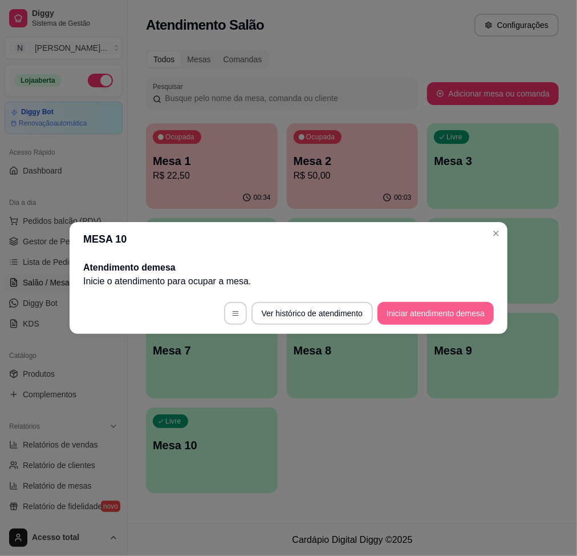
click at [466, 309] on button "Iniciar atendimento de mesa" at bounding box center [436, 313] width 116 height 23
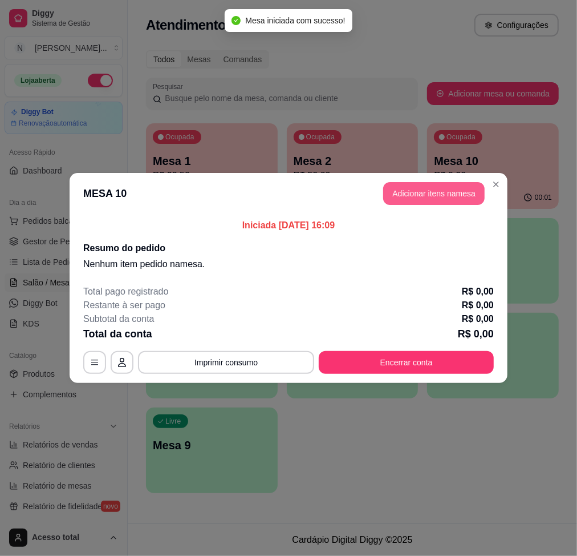
click at [443, 192] on button "Adicionar itens na mesa" at bounding box center [434, 193] width 102 height 23
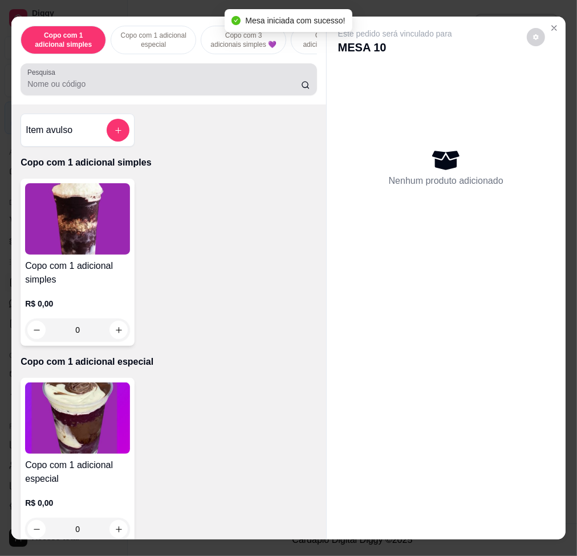
click at [225, 82] on div at bounding box center [168, 79] width 283 height 23
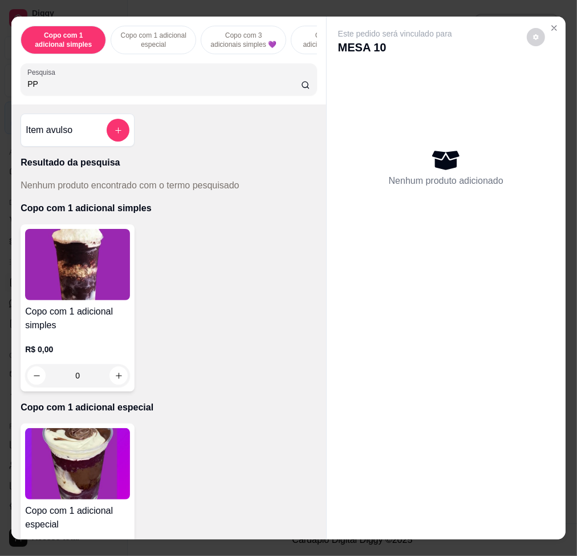
type input "P"
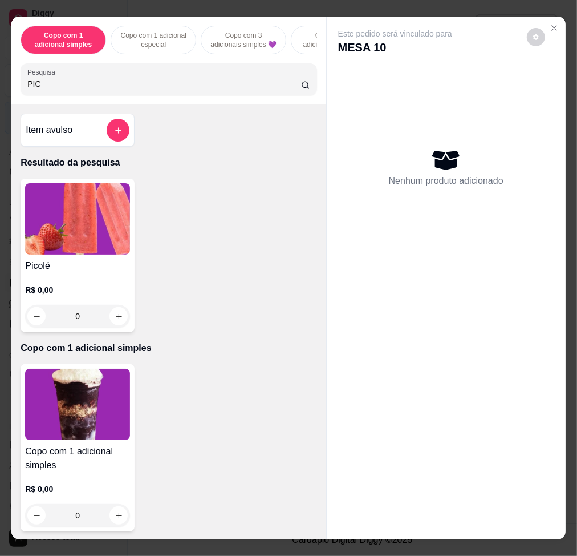
type input "PIC"
click at [87, 252] on img at bounding box center [77, 218] width 105 height 71
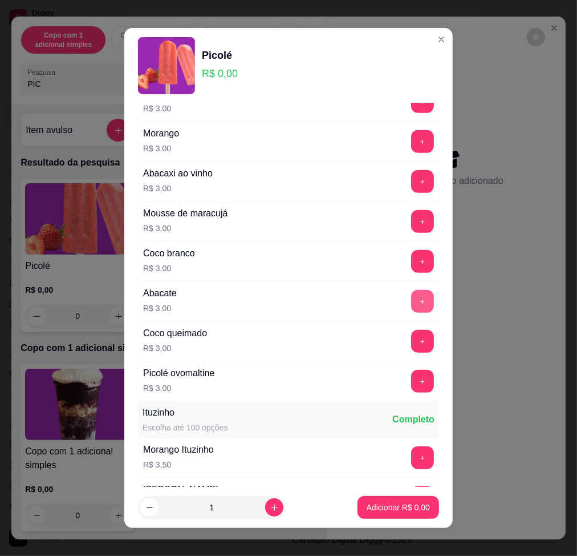
scroll to position [685, 0]
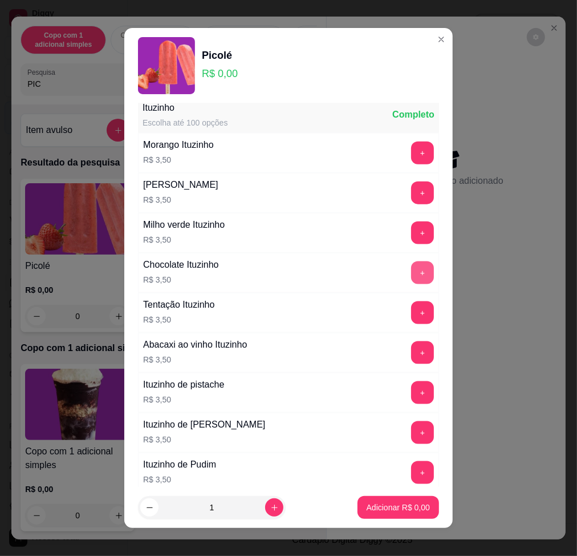
click at [411, 282] on button "+" at bounding box center [422, 272] width 23 height 23
click at [412, 282] on button "+" at bounding box center [423, 272] width 22 height 22
click at [411, 282] on button "+" at bounding box center [422, 272] width 23 height 23
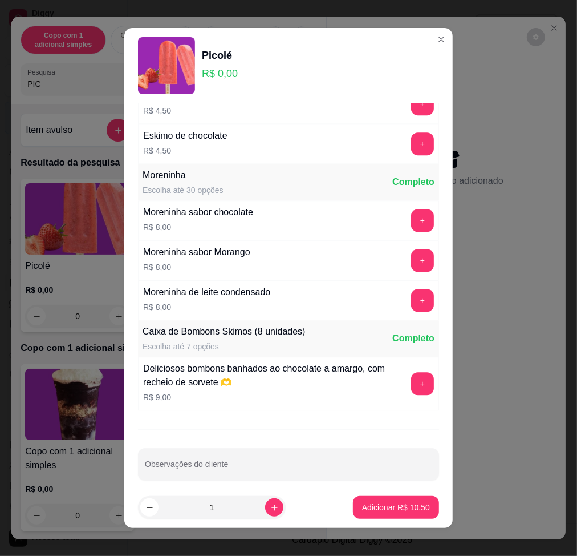
scroll to position [1380, 0]
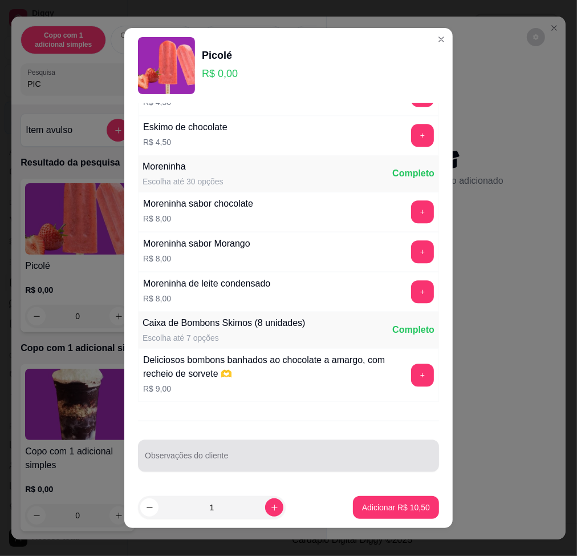
click at [350, 443] on div "Observações do cliente" at bounding box center [288, 455] width 301 height 32
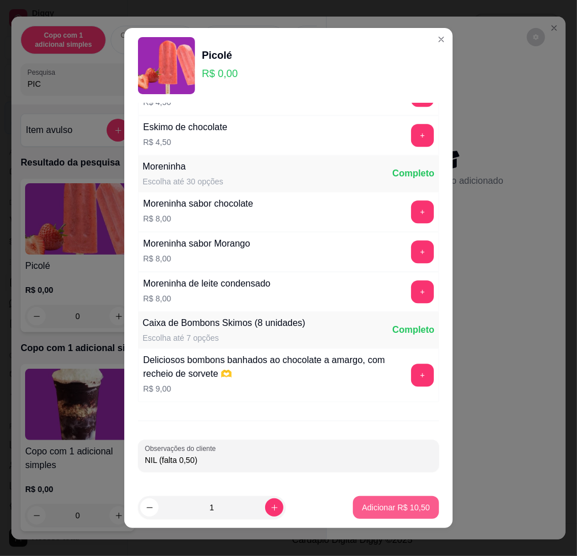
type input "NIL (falta 0,50)"
click at [393, 507] on p "Adicionar R$ 10,50" at bounding box center [396, 507] width 66 height 11
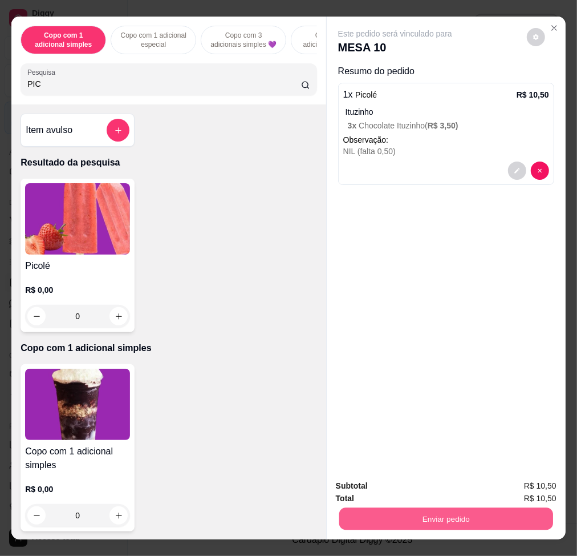
click at [423, 510] on button "Enviar pedido" at bounding box center [447, 518] width 214 height 22
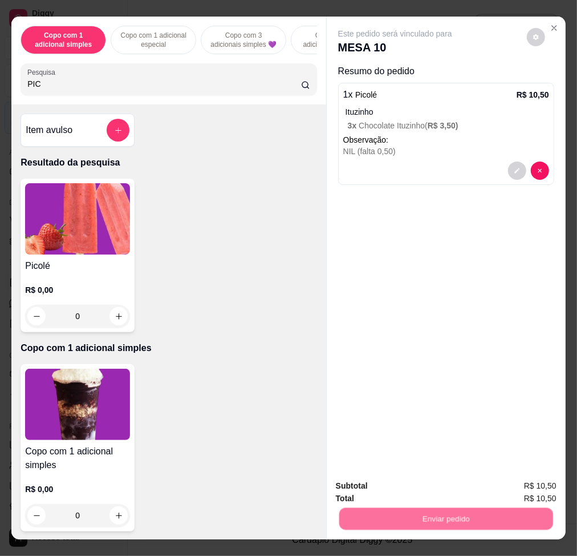
click at [410, 483] on button "Não registrar e enviar pedido" at bounding box center [407, 486] width 119 height 22
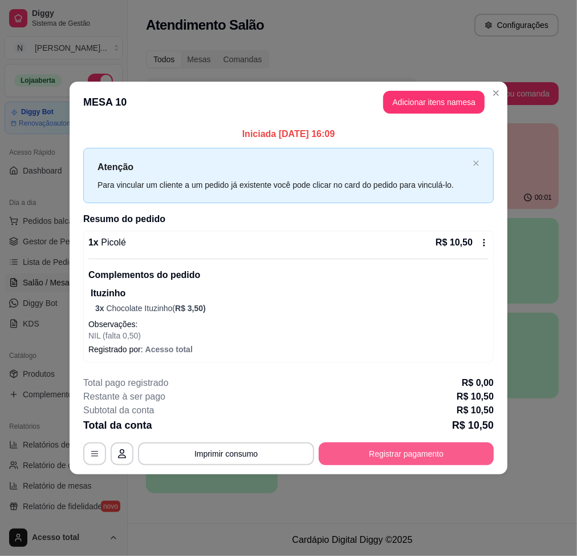
click at [443, 463] on button "Registrar pagamento" at bounding box center [406, 453] width 175 height 23
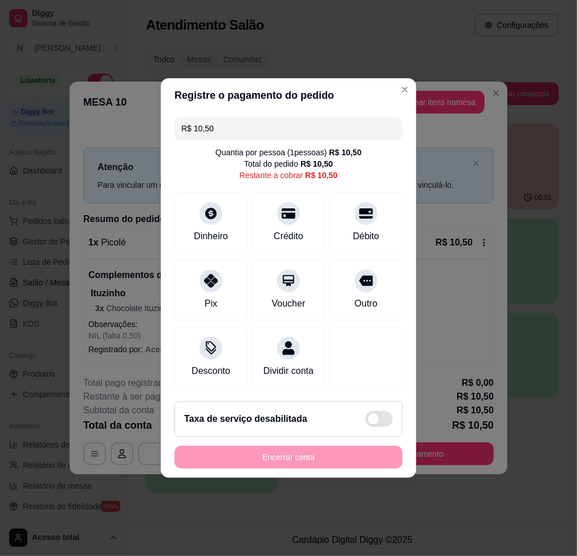
click at [269, 120] on input "R$ 10,50" at bounding box center [288, 128] width 215 height 23
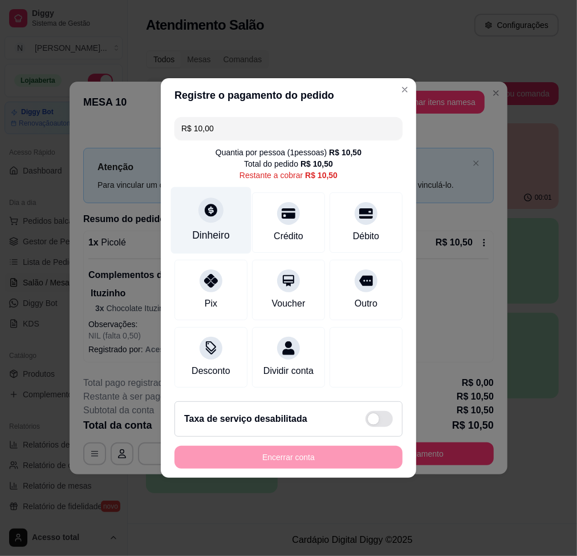
click at [217, 228] on div "Dinheiro" at bounding box center [211, 235] width 38 height 15
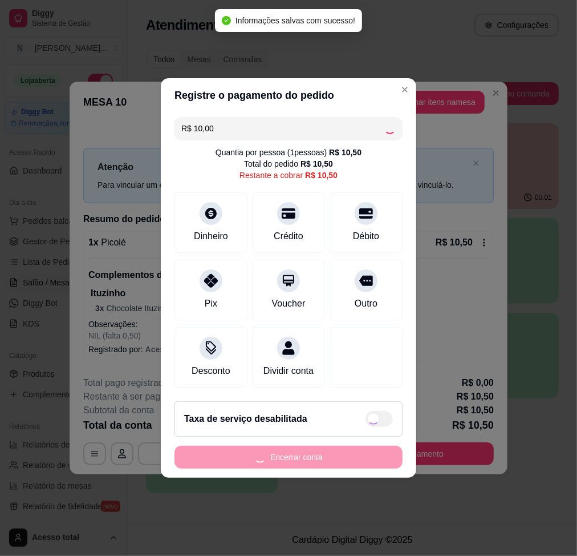
type input "R$ 0,50"
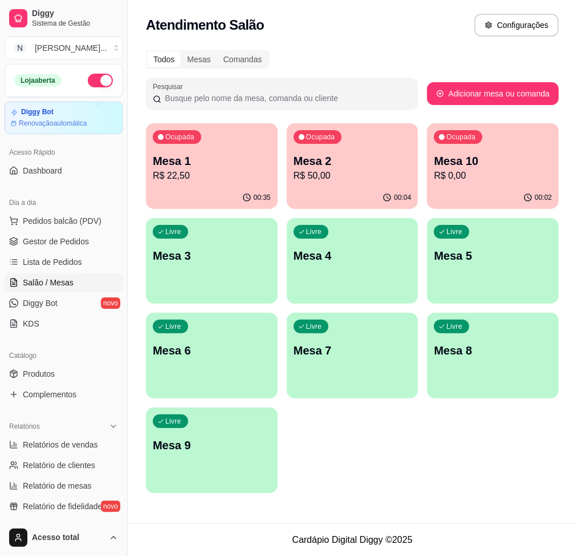
click at [208, 161] on p "Mesa 1" at bounding box center [212, 161] width 118 height 16
